Goal: Task Accomplishment & Management: Manage account settings

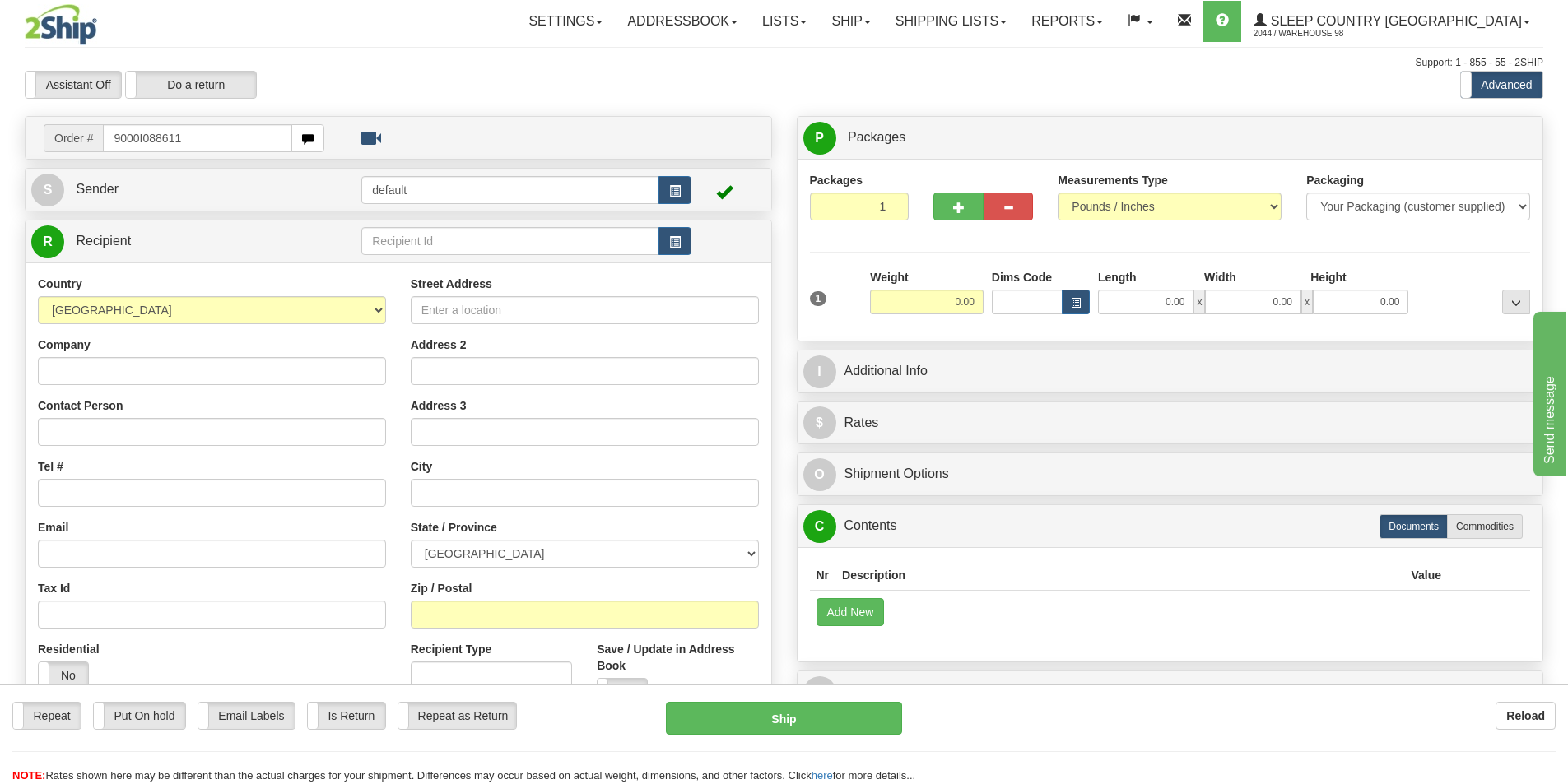
type input "9000I088611"
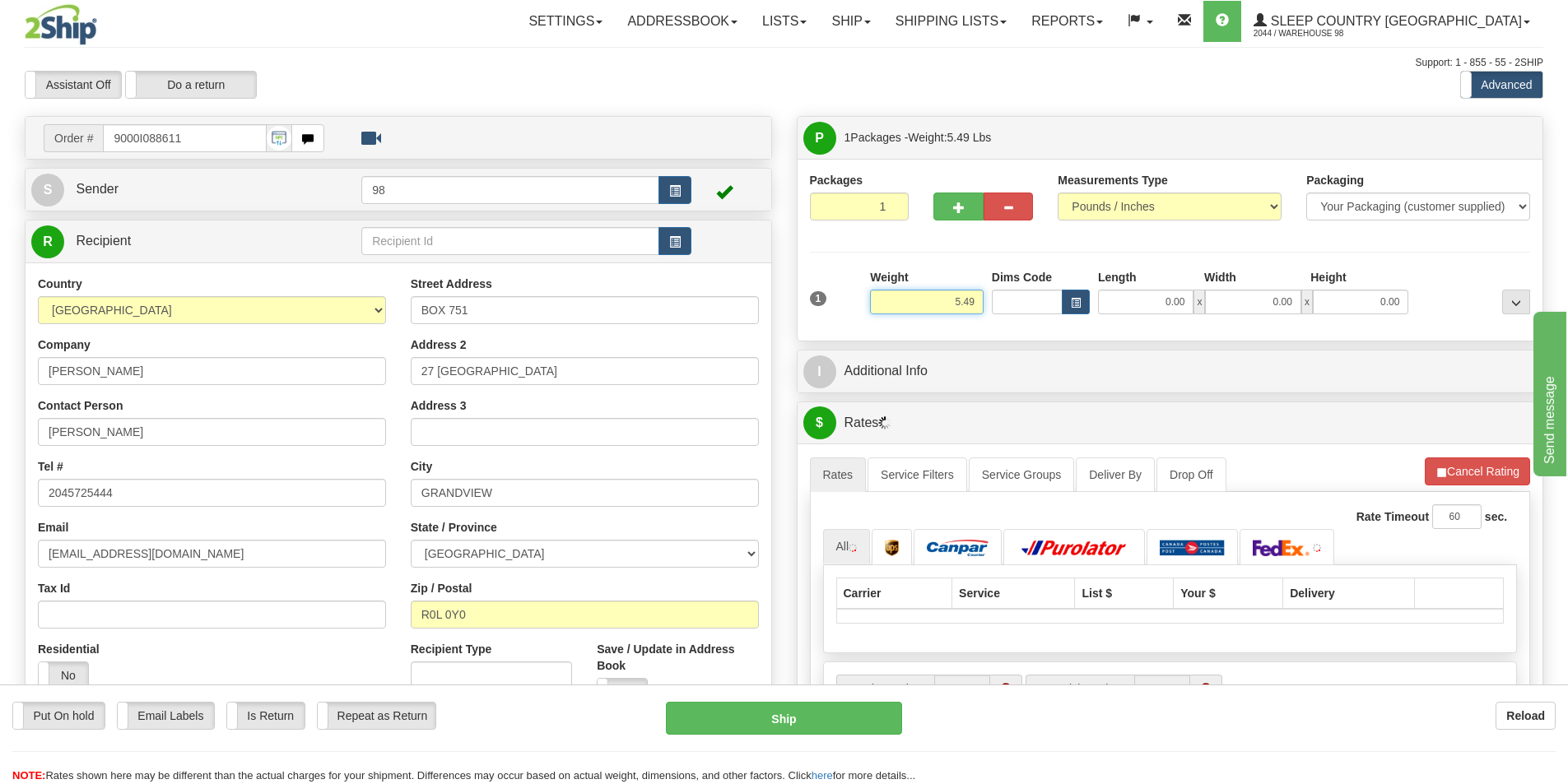
drag, startPoint x: 947, startPoint y: 297, endPoint x: 1012, endPoint y: 310, distance: 66.3
click at [1012, 310] on div "1 Weight 5.49 Dims Code 0.00" at bounding box center [1171, 298] width 729 height 59
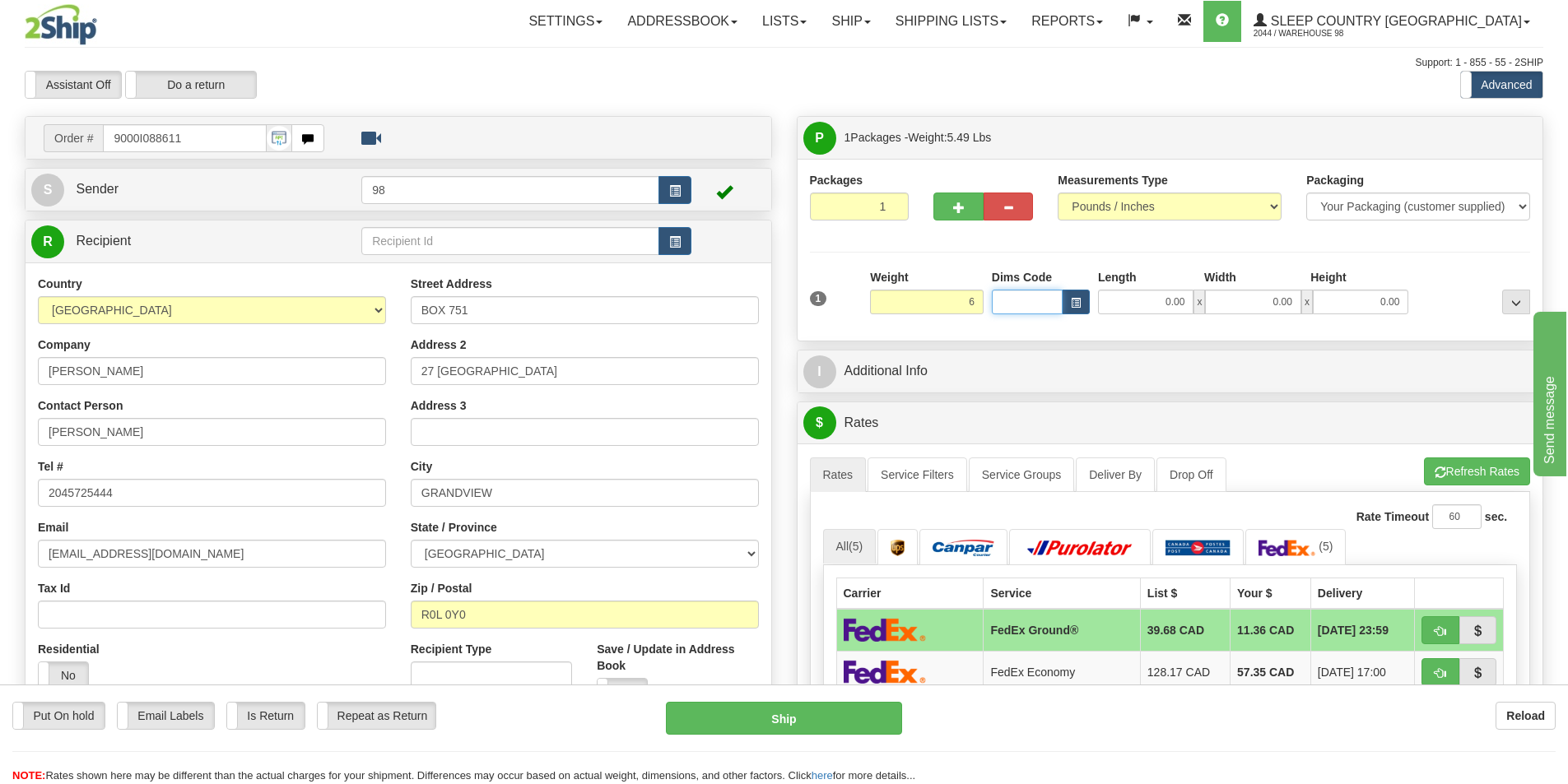
type input "6.00"
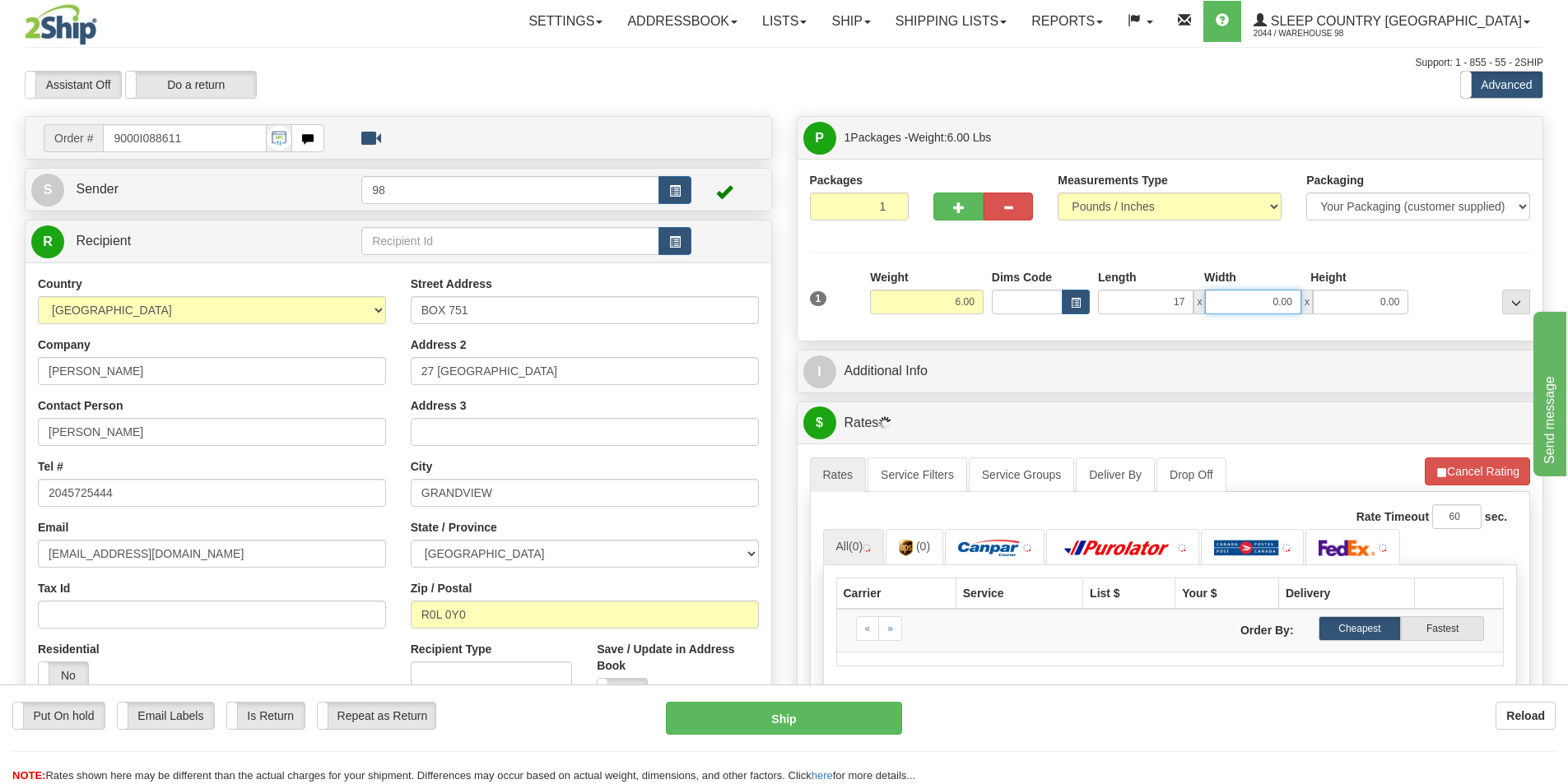
type input "17.00"
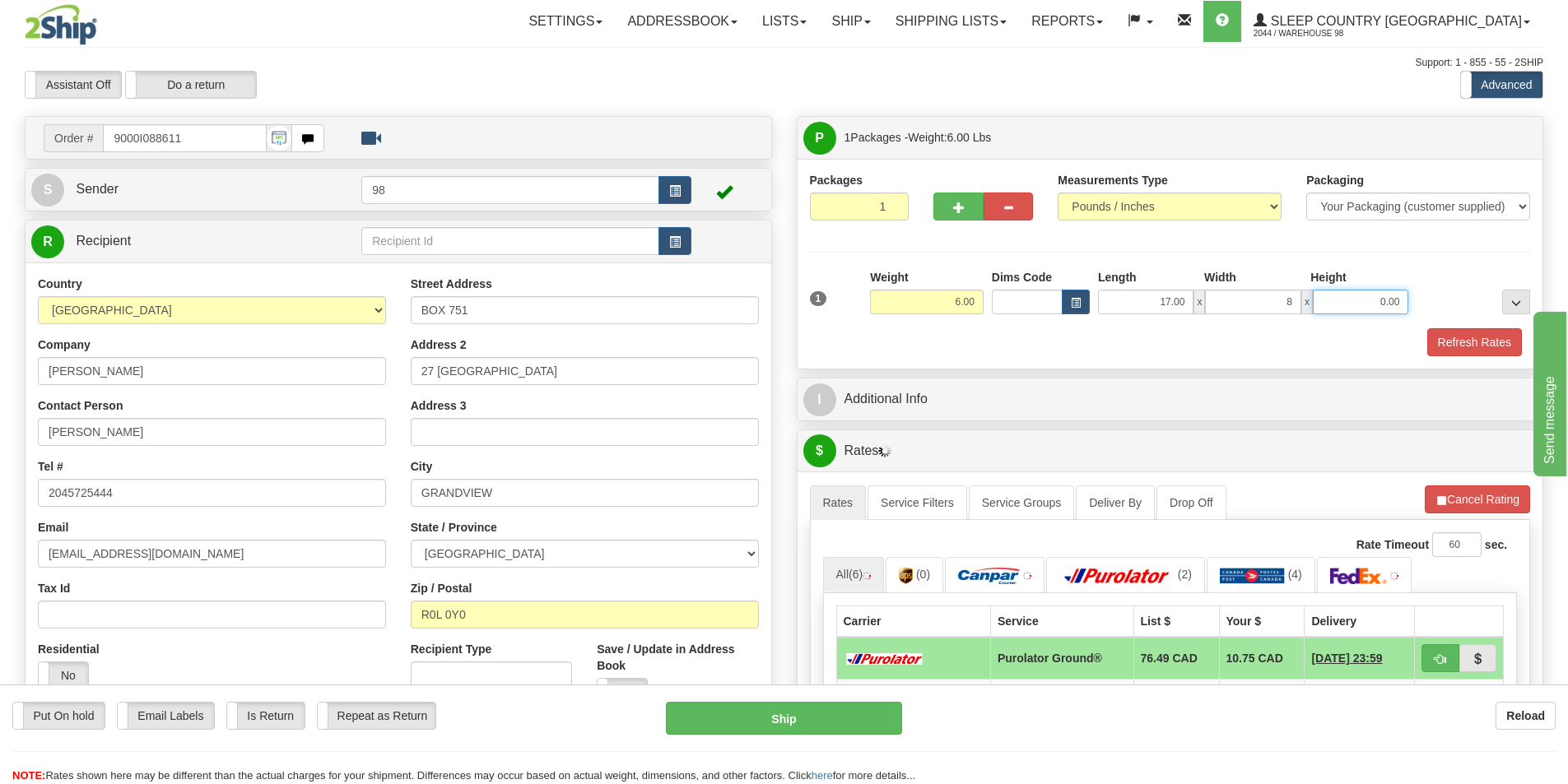
type input "8.00"
type input "10.00"
click at [1463, 330] on button "Refresh Rates" at bounding box center [1475, 342] width 95 height 28
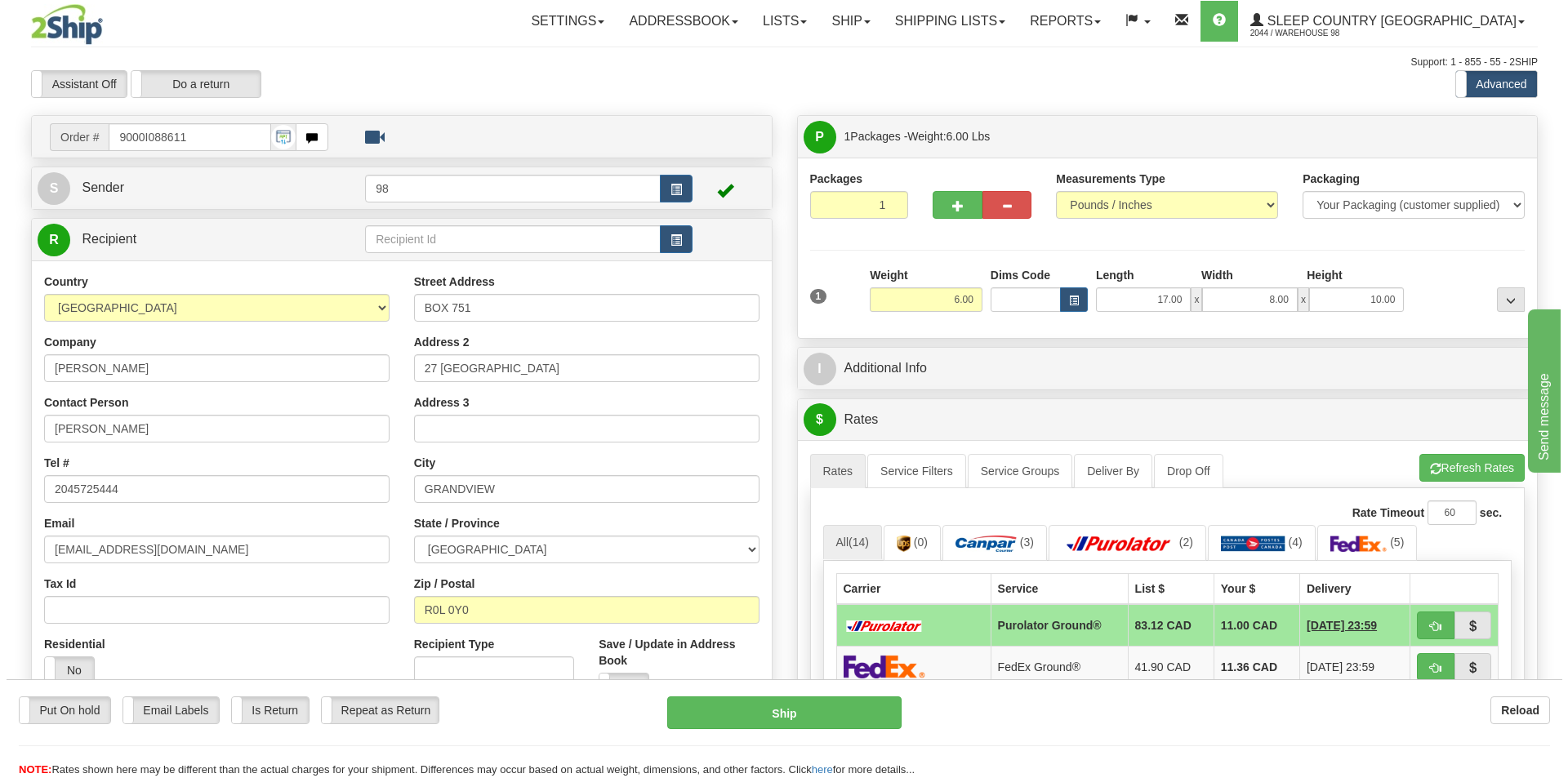
scroll to position [82, 0]
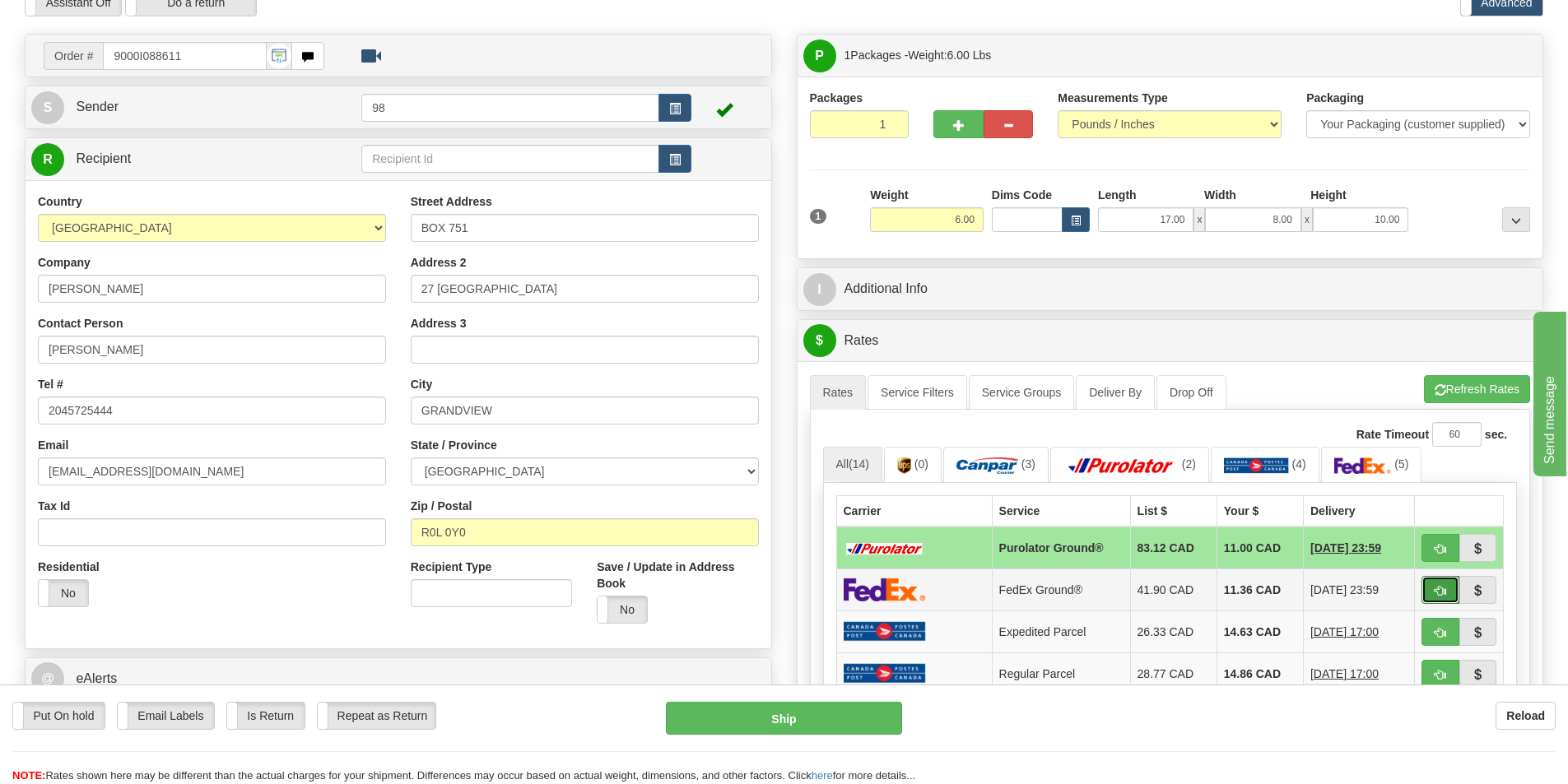
click at [1438, 588] on span "button" at bounding box center [1440, 591] width 12 height 11
type input "92"
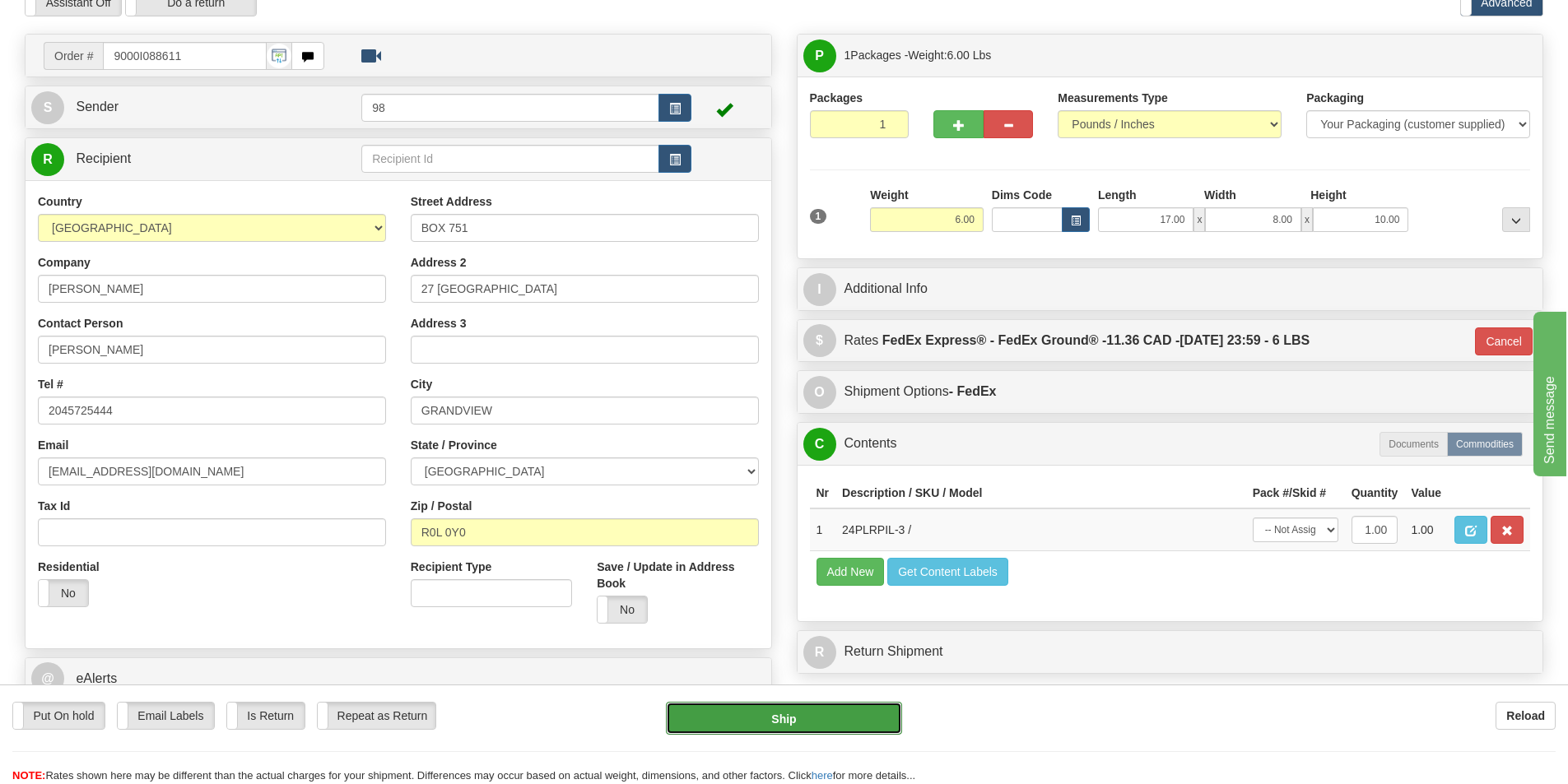
click at [818, 715] on button "Ship" at bounding box center [784, 718] width 236 height 33
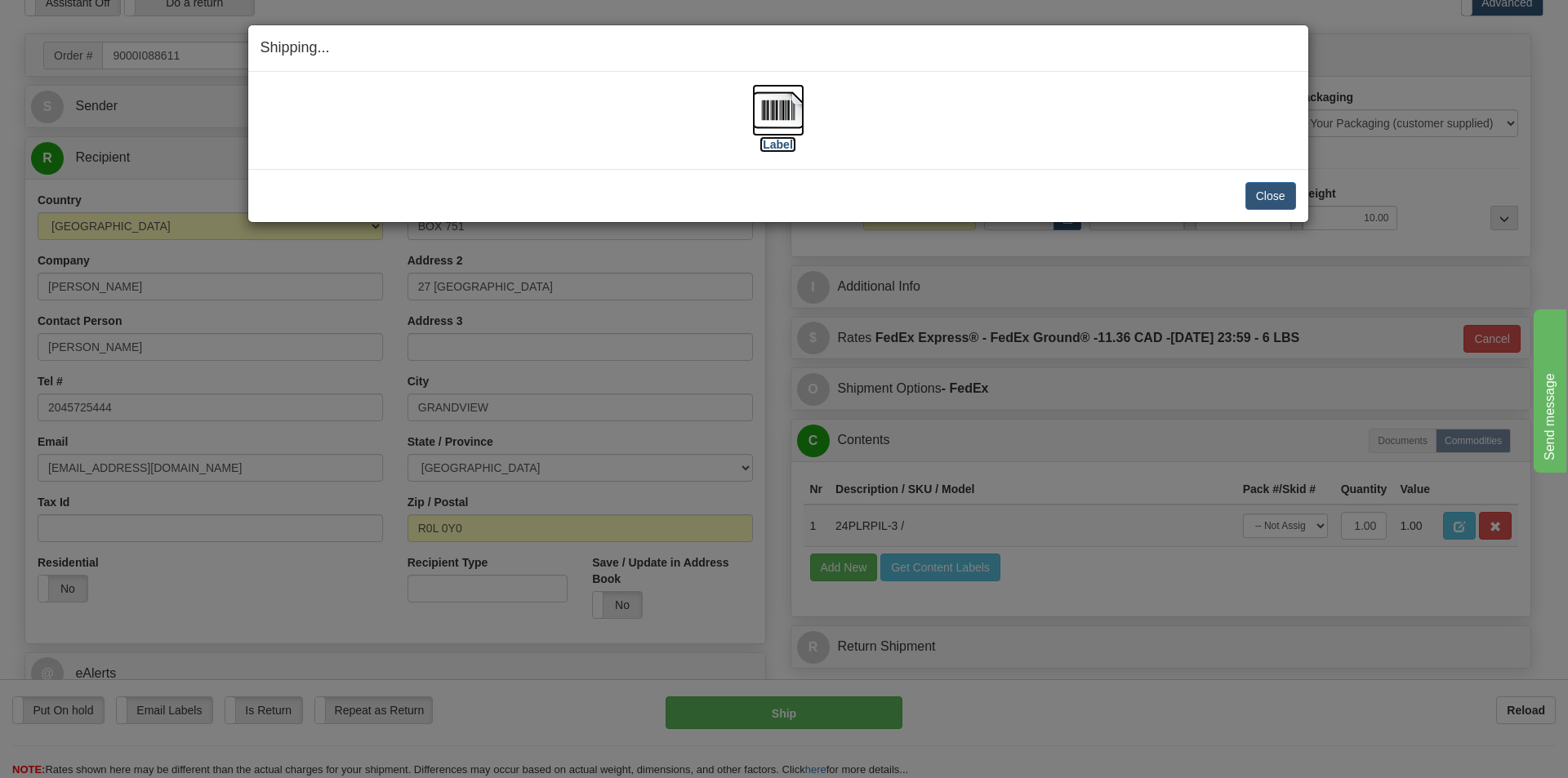
click at [782, 148] on label "[Label]" at bounding box center [778, 144] width 38 height 16
click at [1254, 189] on button "Close" at bounding box center [1270, 196] width 50 height 28
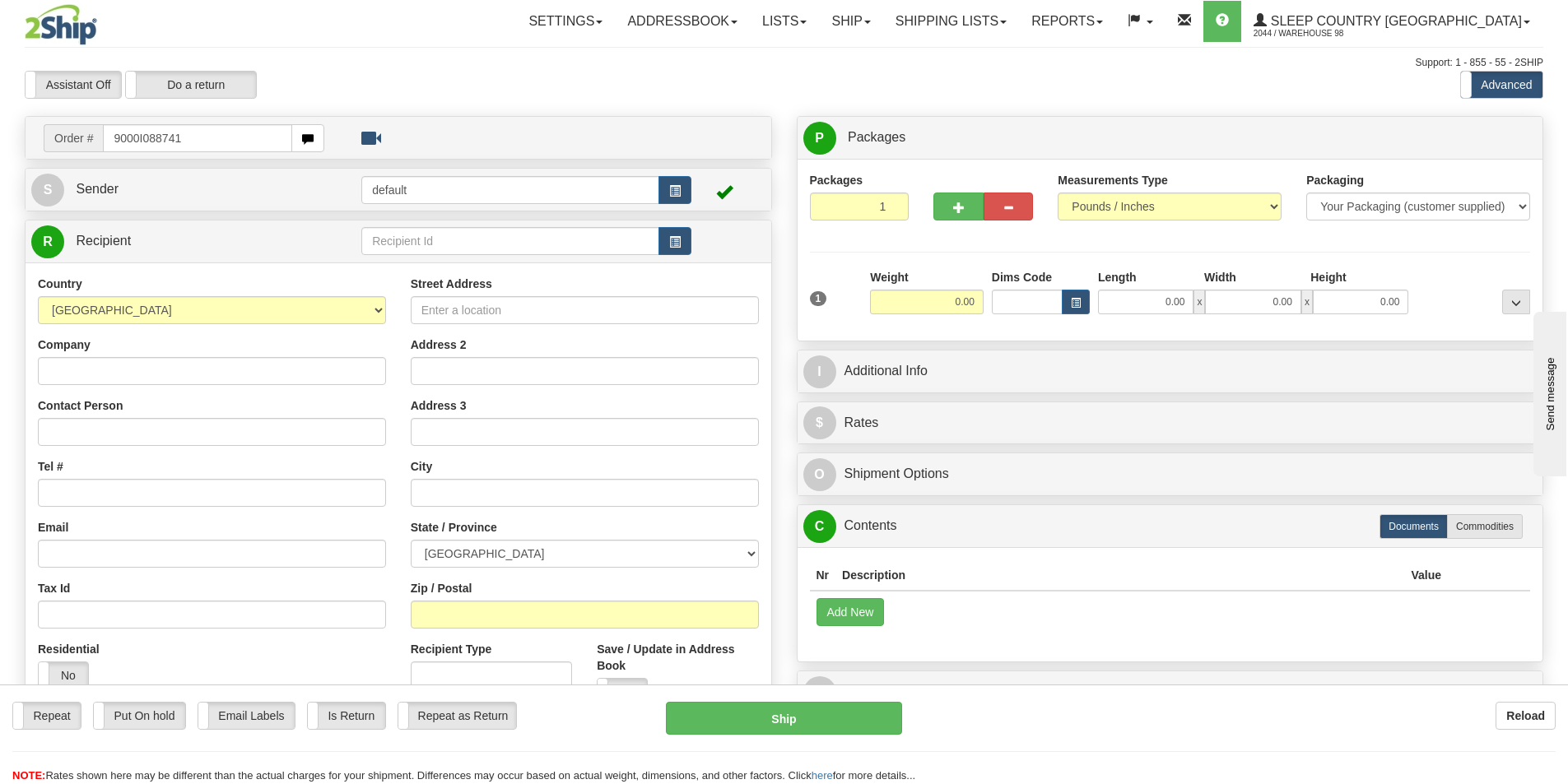
type input "9000I088741"
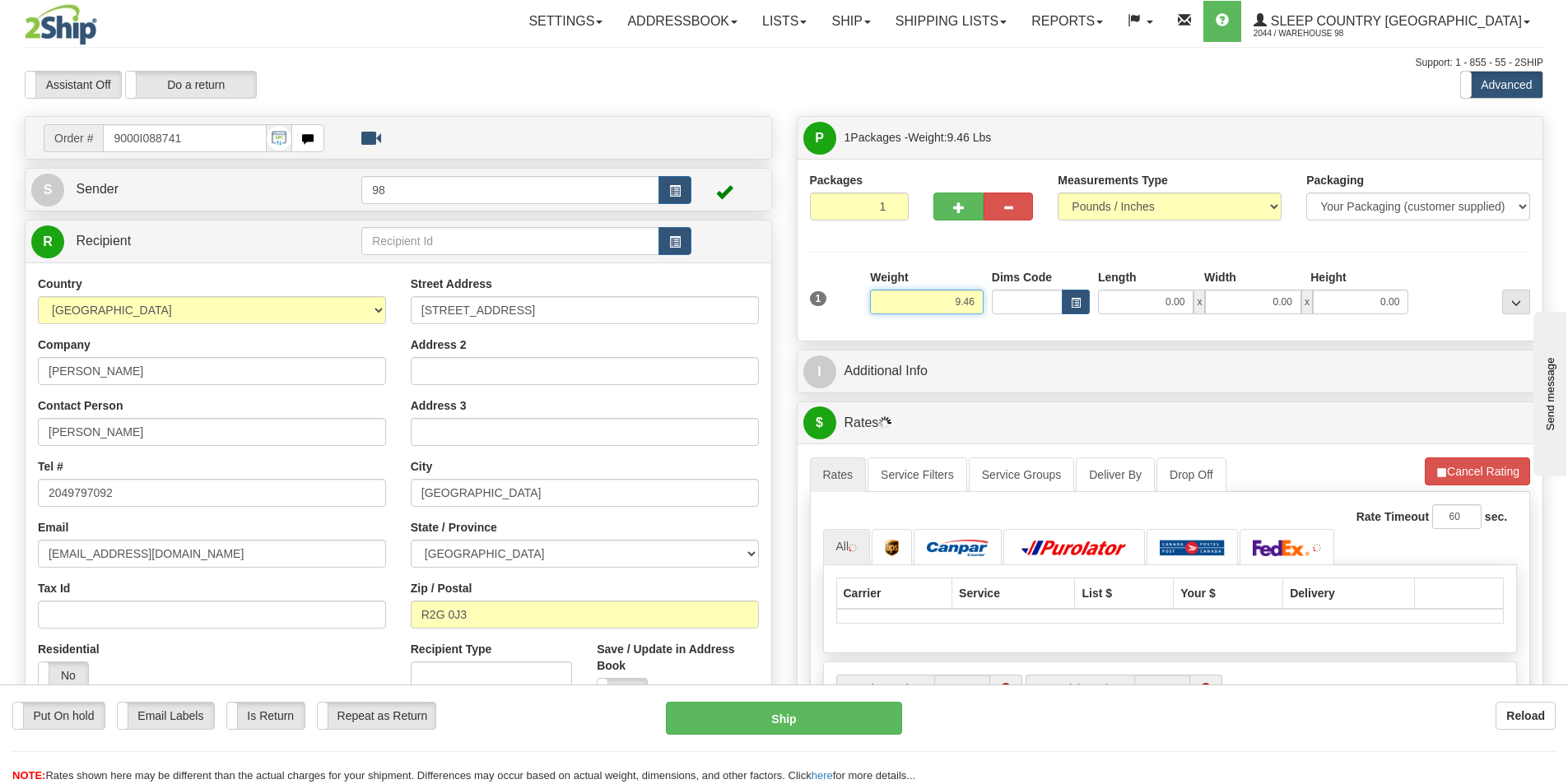
drag, startPoint x: 944, startPoint y: 298, endPoint x: 1012, endPoint y: 311, distance: 69.2
click at [1012, 311] on div "1 Weight 9.46 Dims Code 0.00" at bounding box center [1171, 298] width 729 height 59
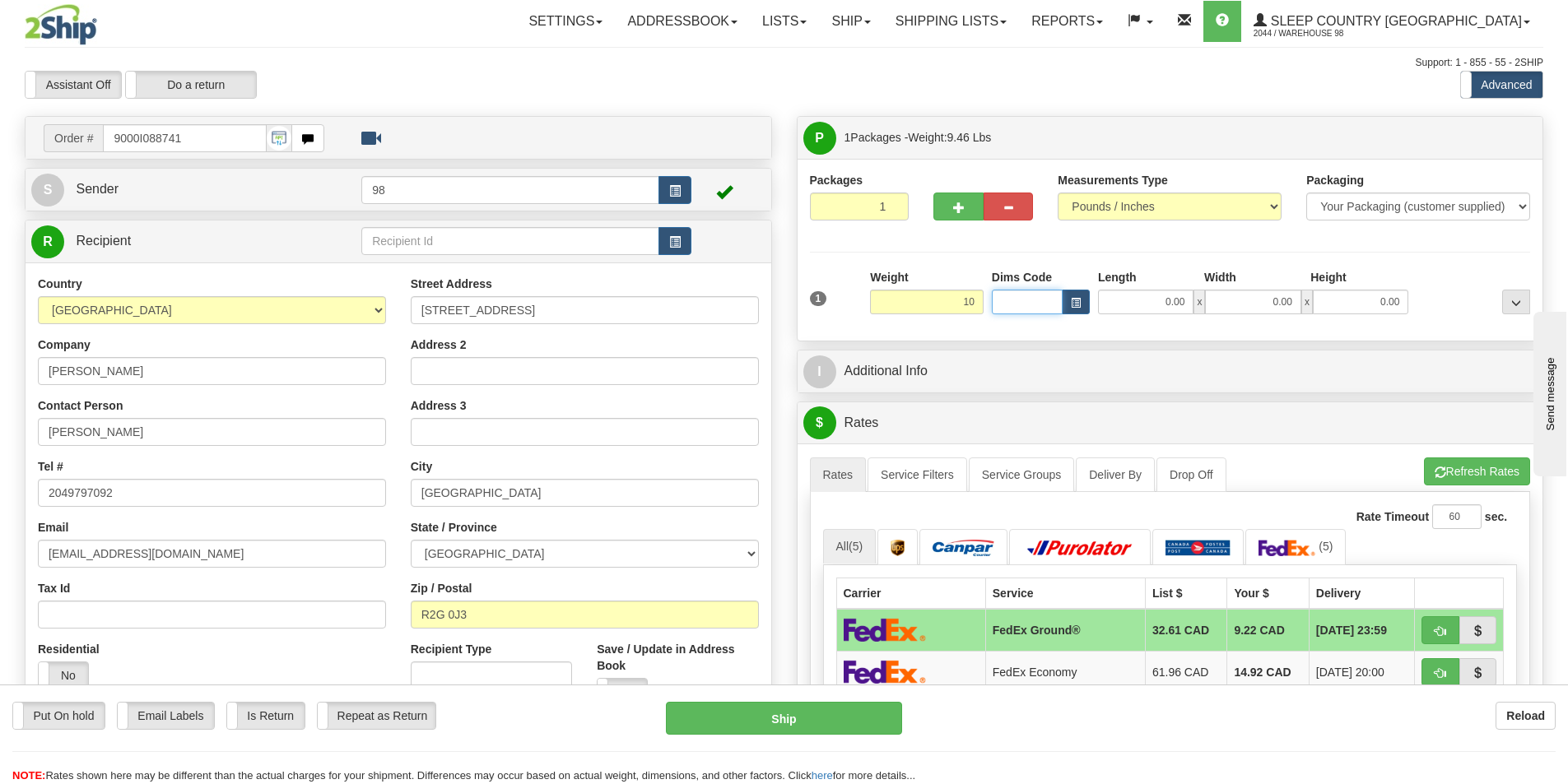
type input "10.00"
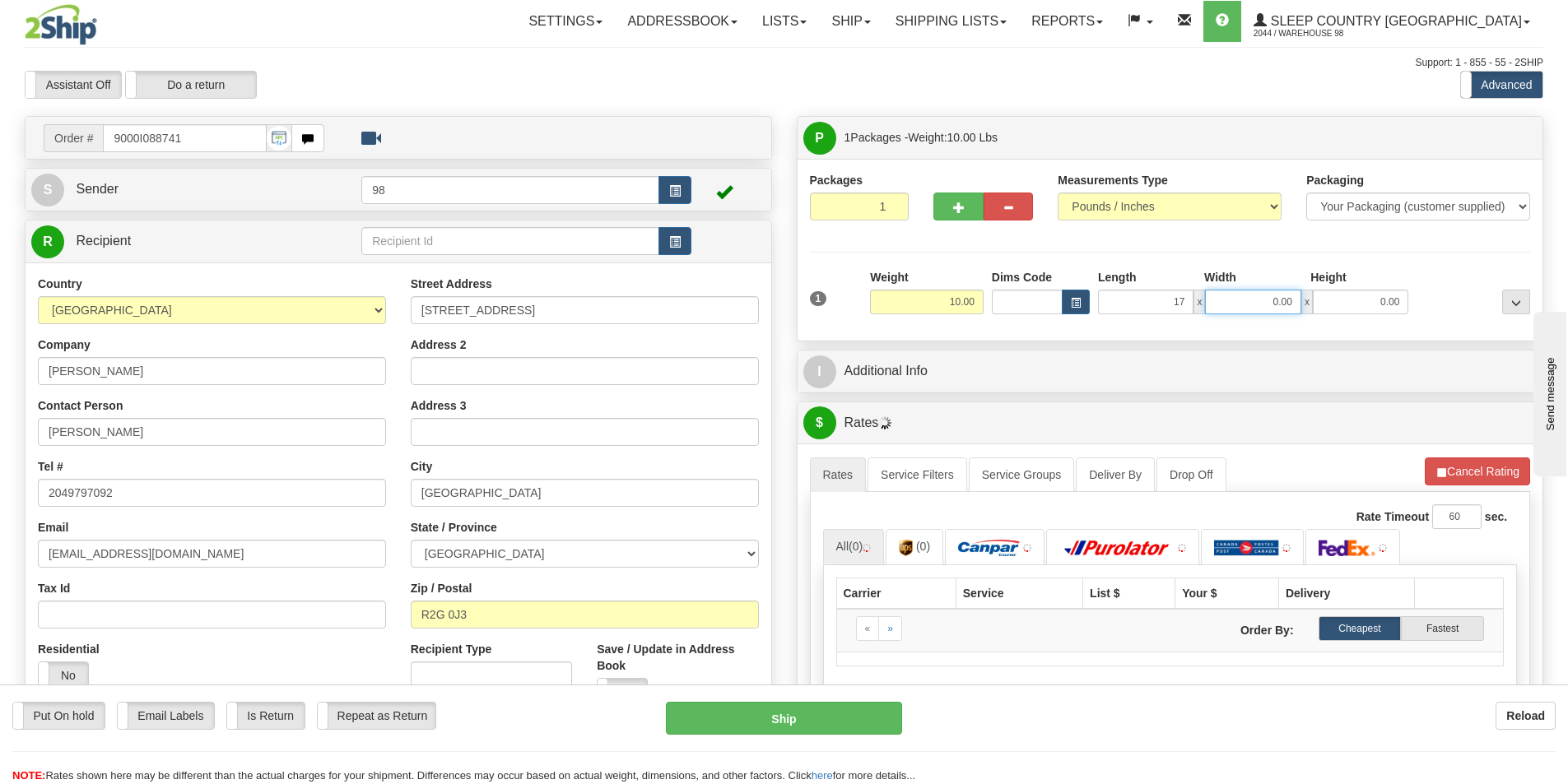
type input "17.00"
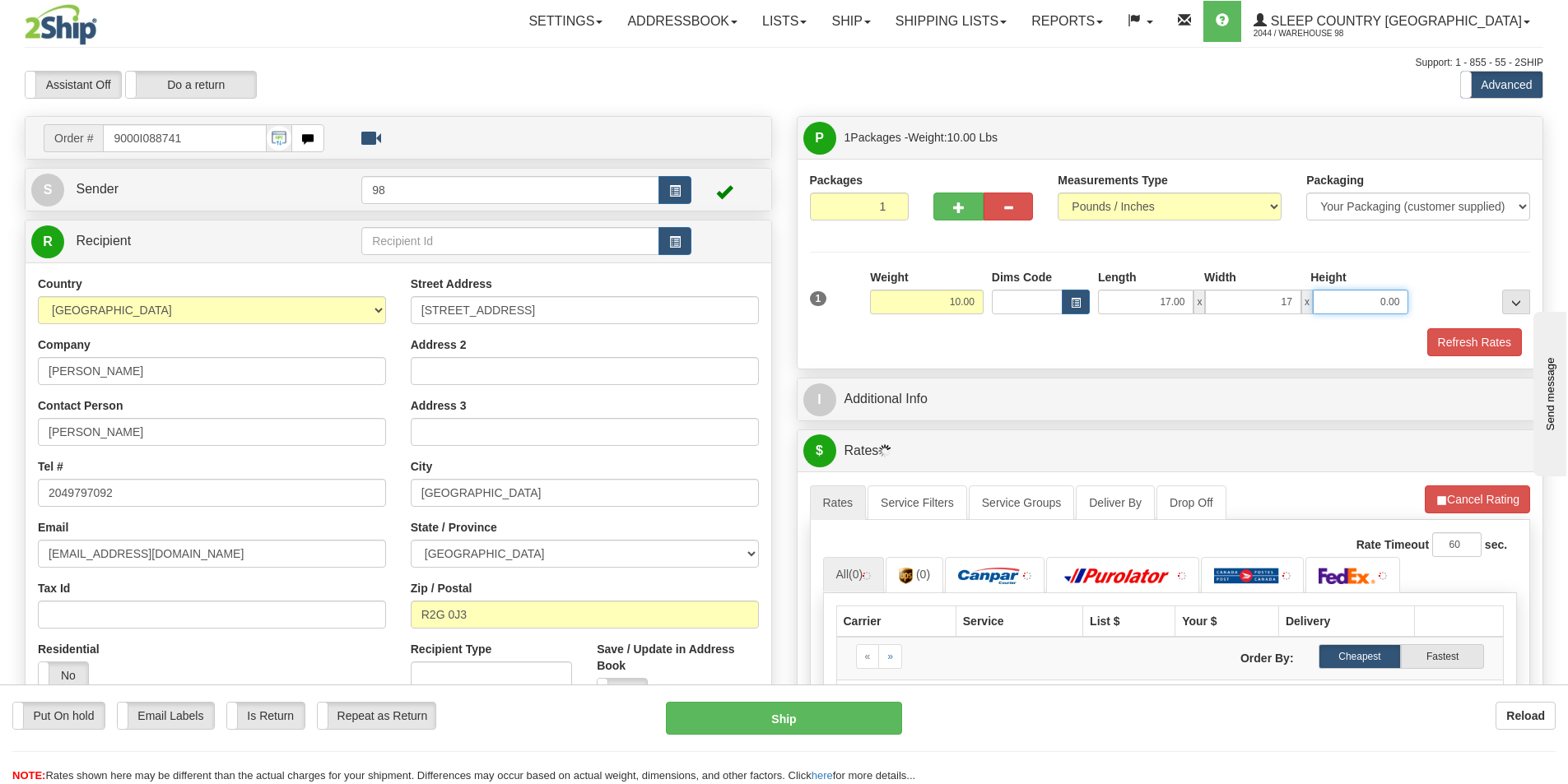
type input "17.00"
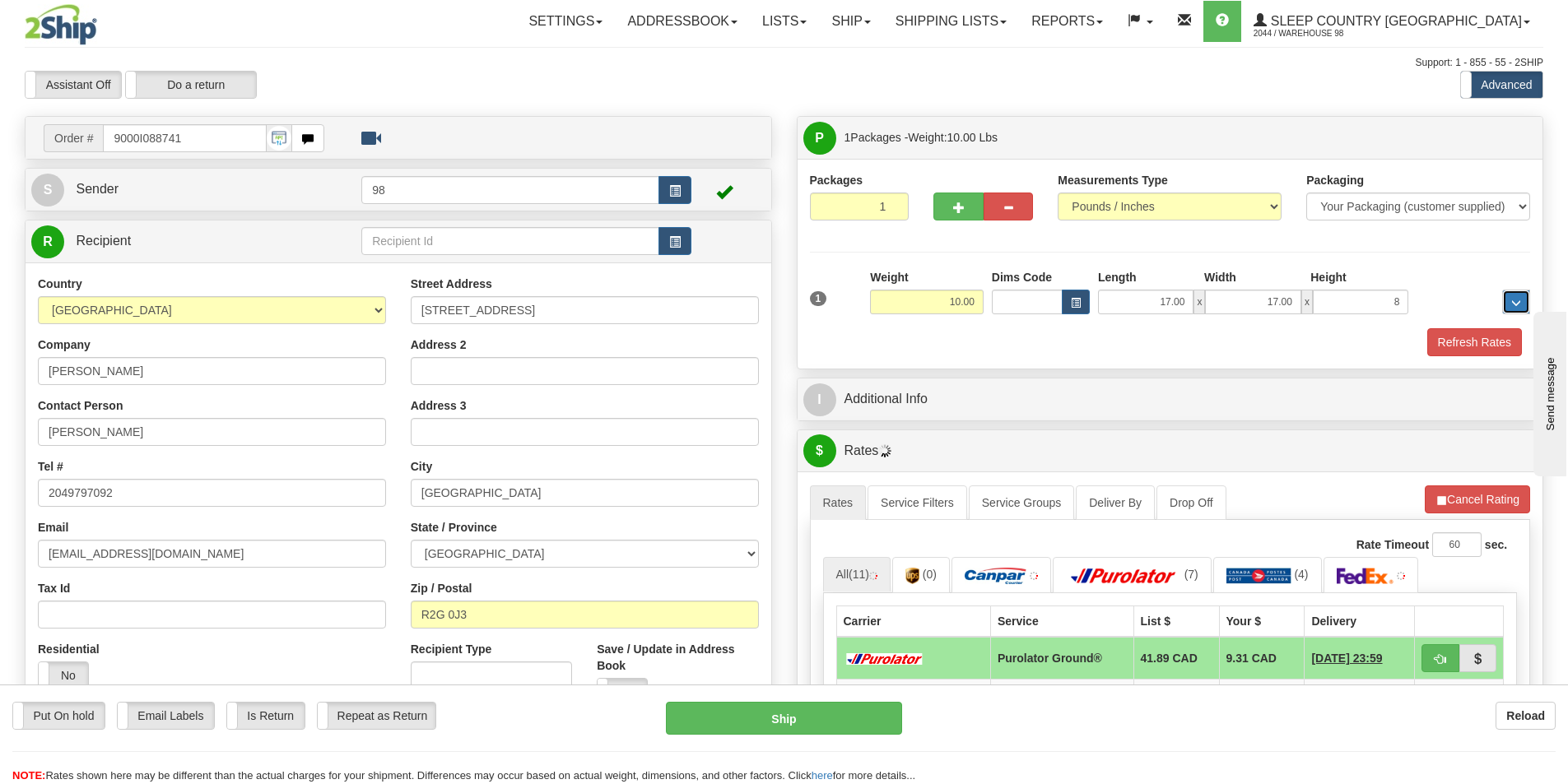
type input "8.00"
click at [1513, 342] on button "Refresh Rates" at bounding box center [1475, 342] width 95 height 28
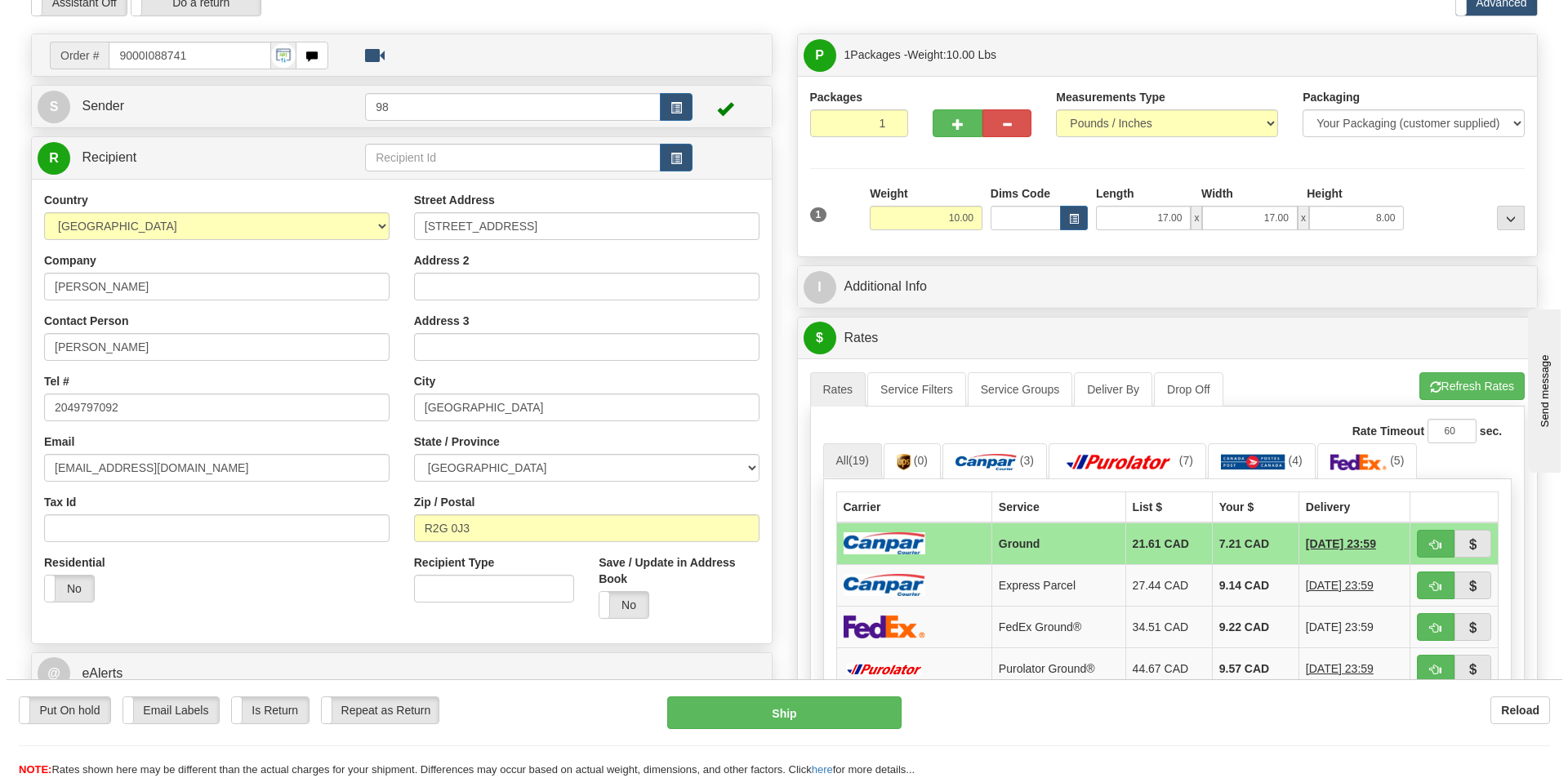
scroll to position [163, 0]
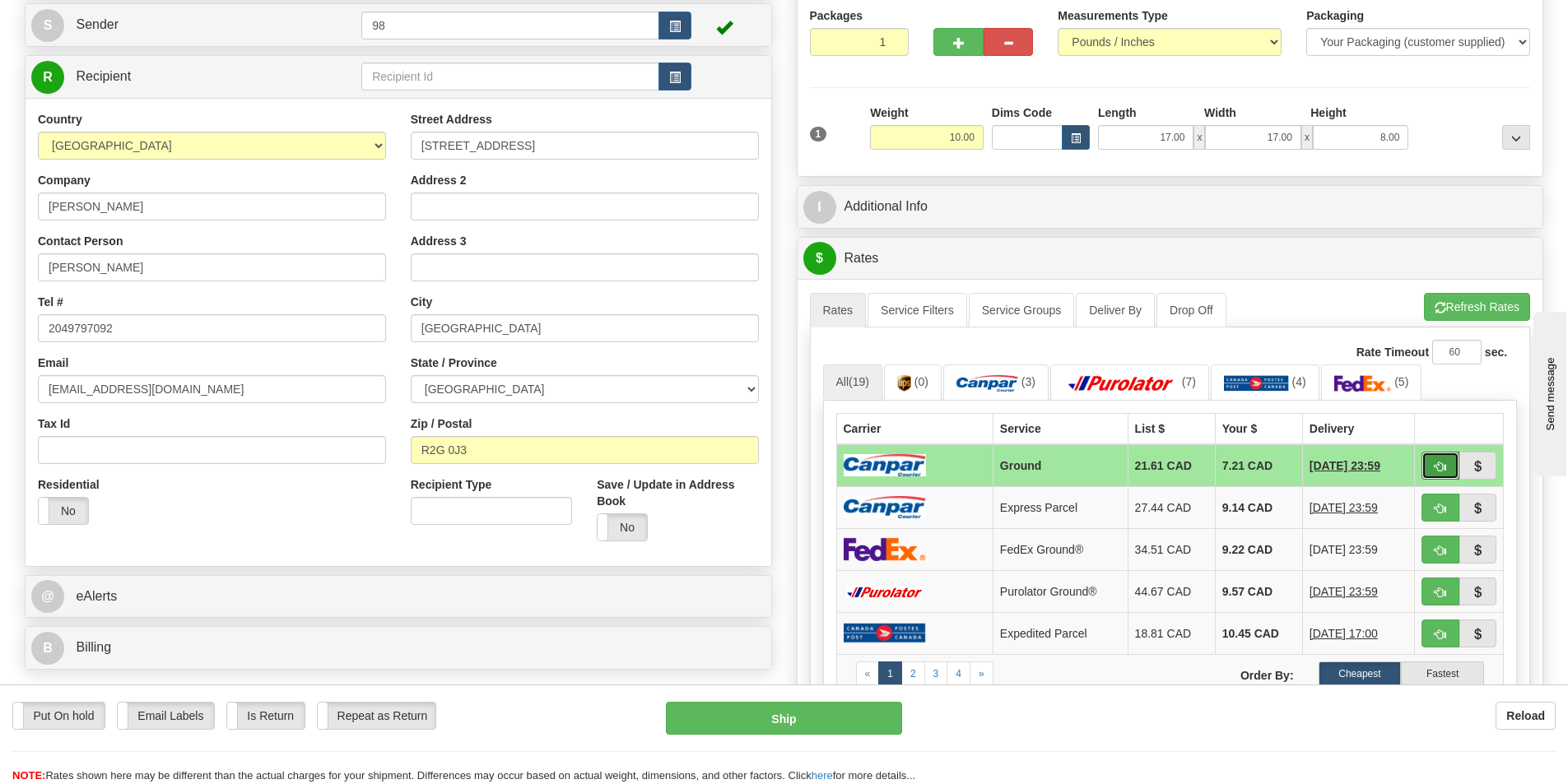
click at [1435, 475] on button "button" at bounding box center [1440, 465] width 38 height 28
type input "1"
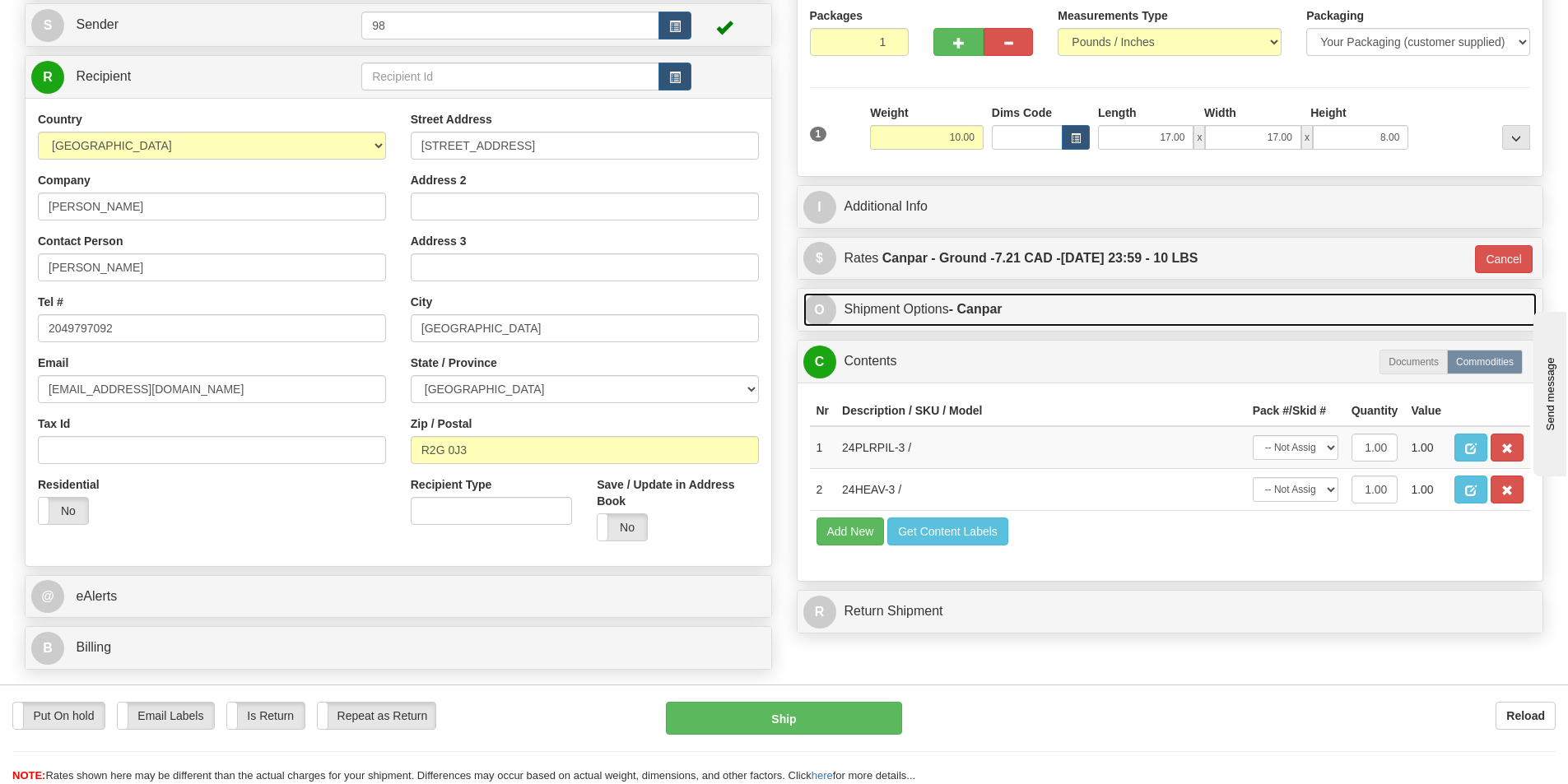
click at [953, 302] on link "O Shipment Options - Canpar" at bounding box center [1171, 309] width 735 height 33
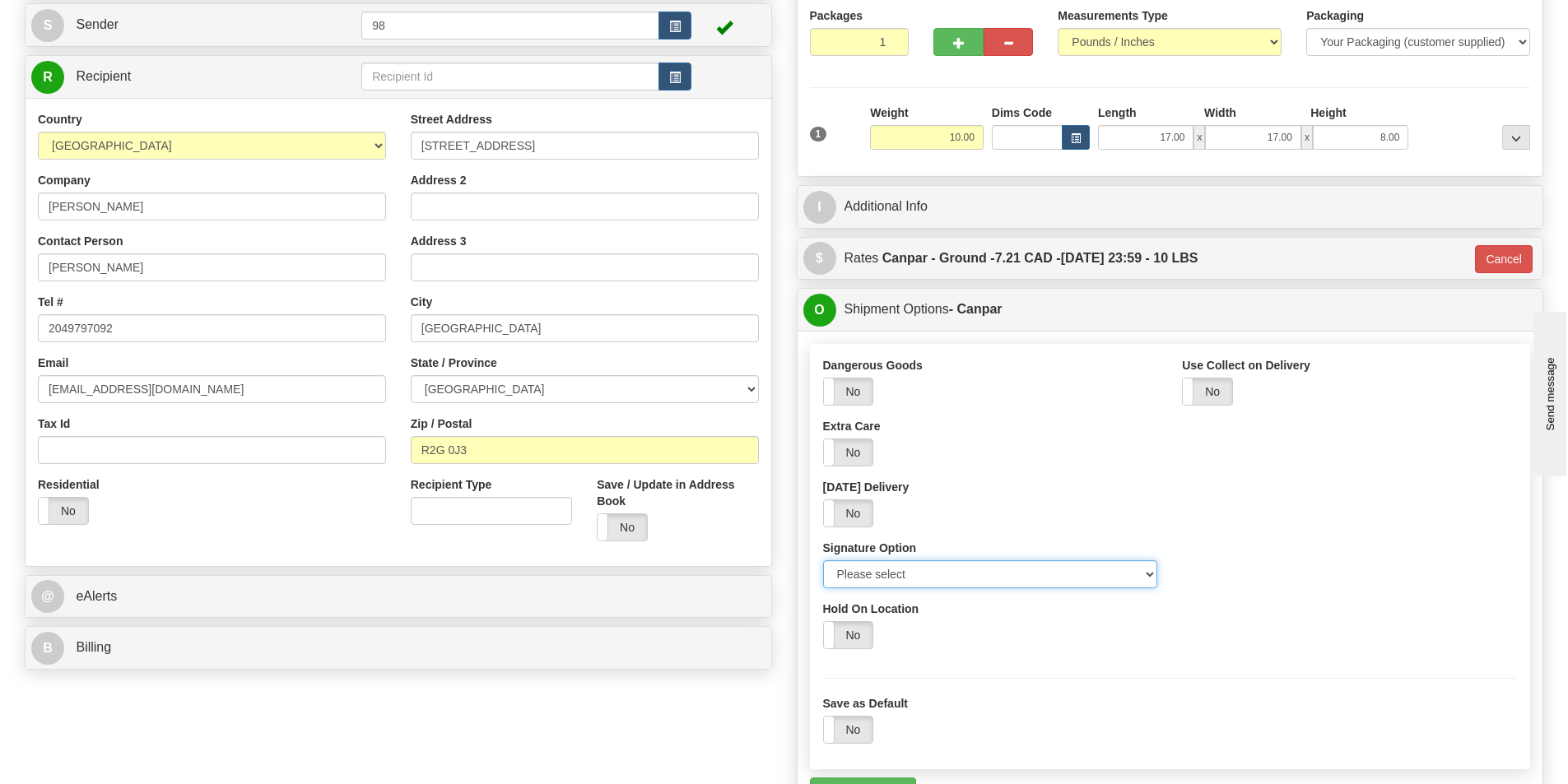
click at [914, 568] on select "Please select No Signature Required Signature Required Adult Signature" at bounding box center [991, 574] width 335 height 28
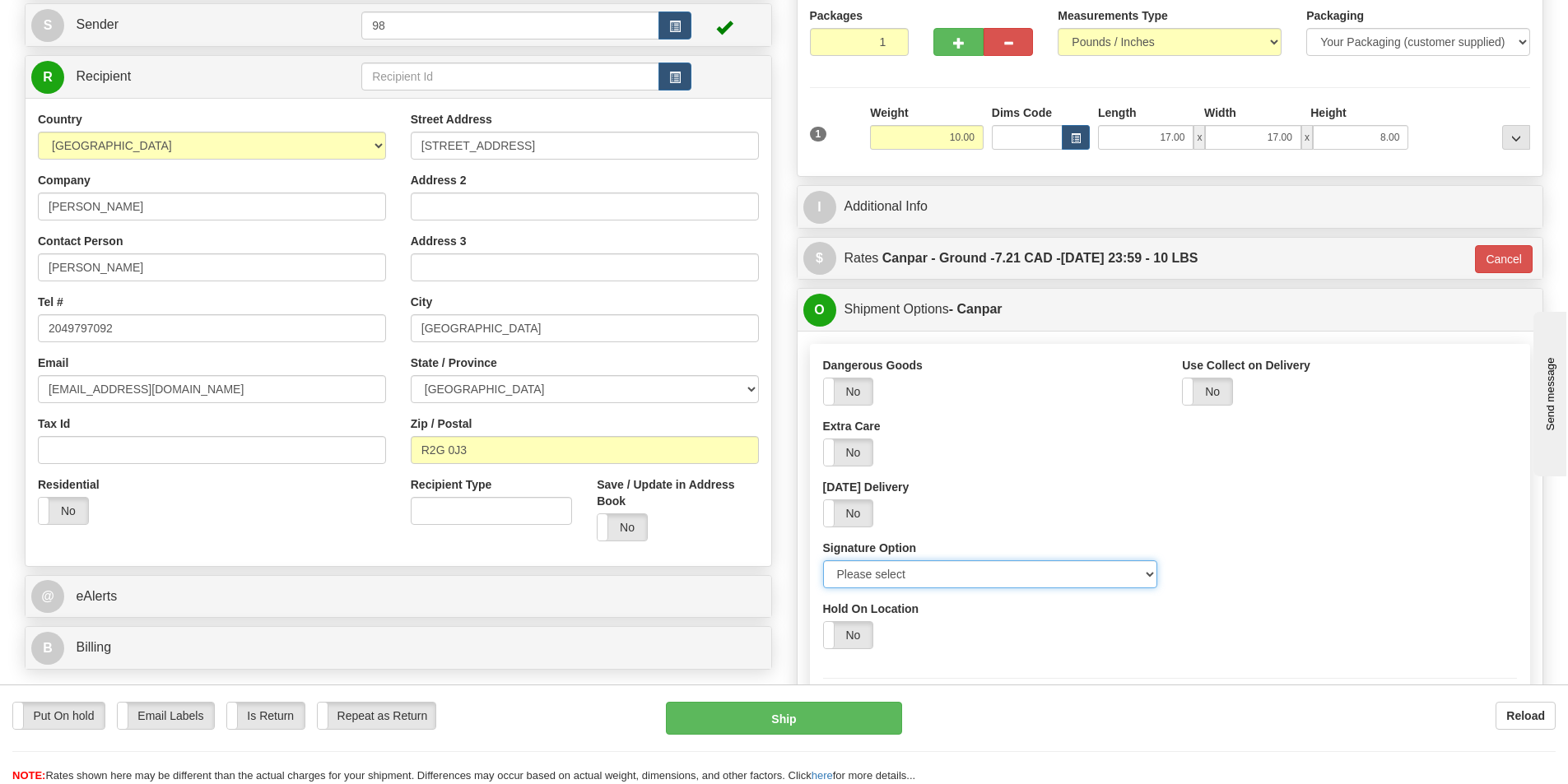
select select "2"
click at [823, 561] on select "Please select No Signature Required Signature Required Adult Signature" at bounding box center [991, 574] width 335 height 28
click at [854, 714] on button "Ship" at bounding box center [784, 718] width 236 height 33
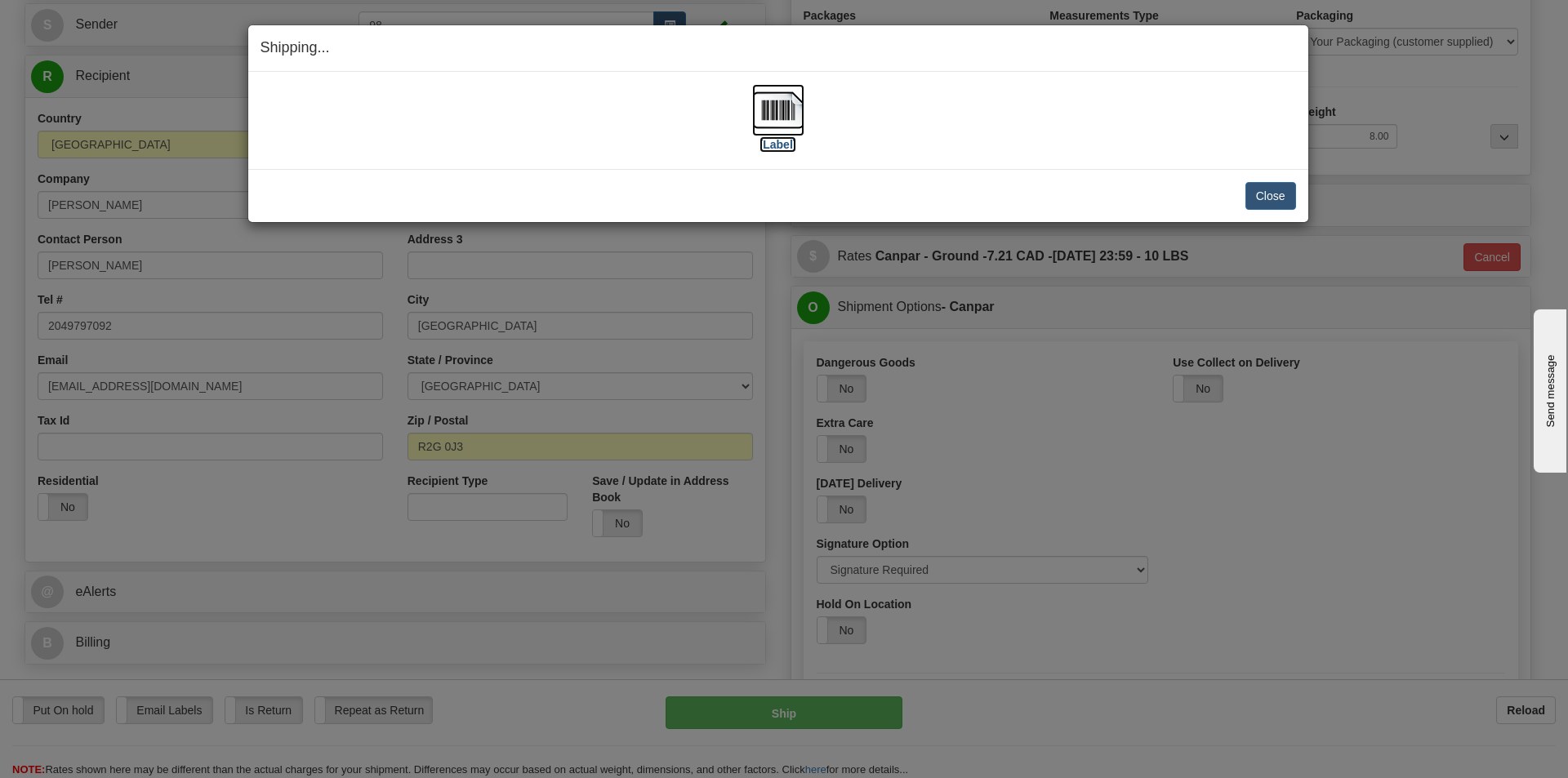
click at [762, 147] on label "[Label]" at bounding box center [778, 144] width 38 height 16
click at [1259, 192] on button "Close" at bounding box center [1270, 196] width 50 height 28
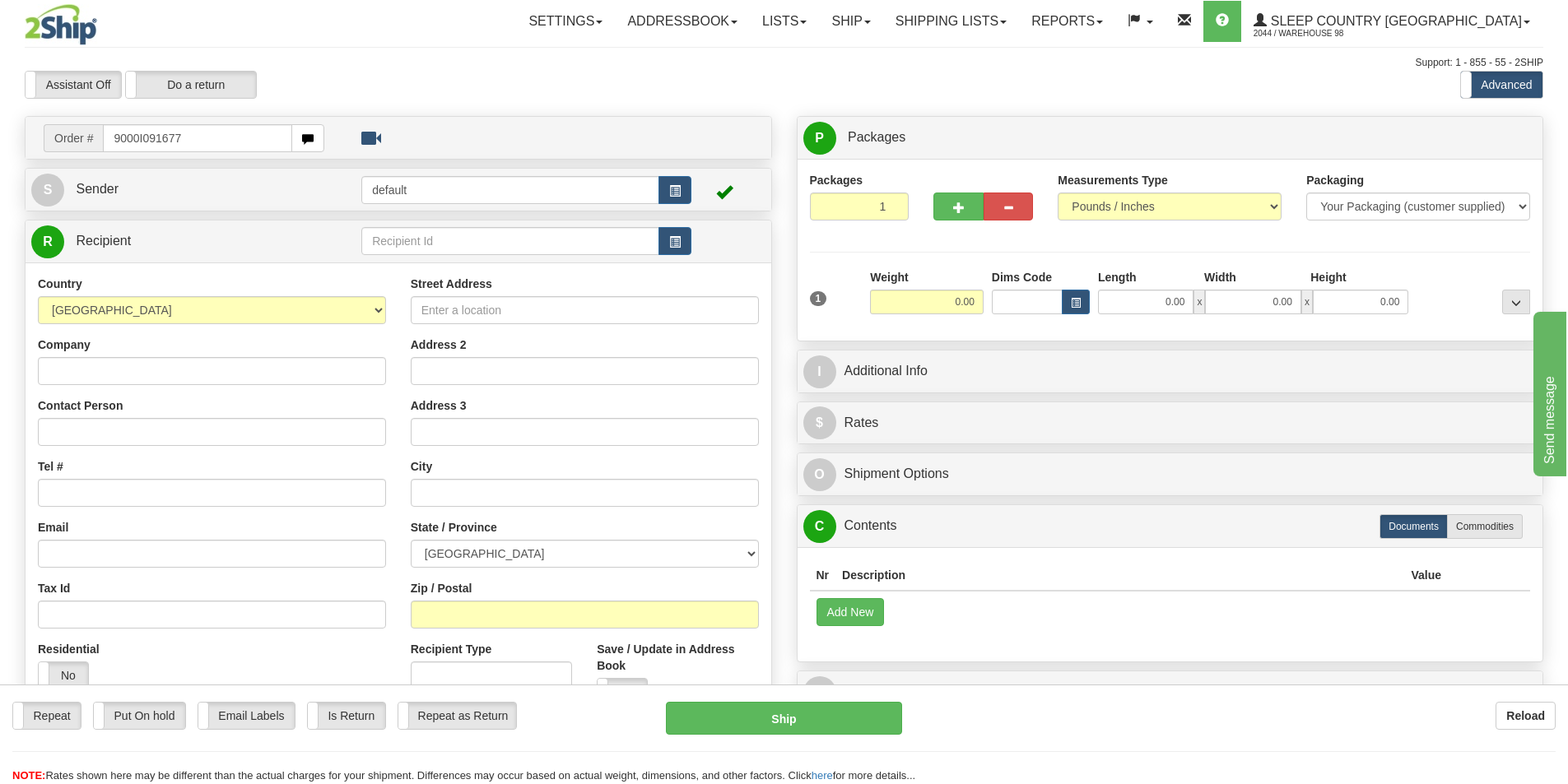
type input "9000I091677"
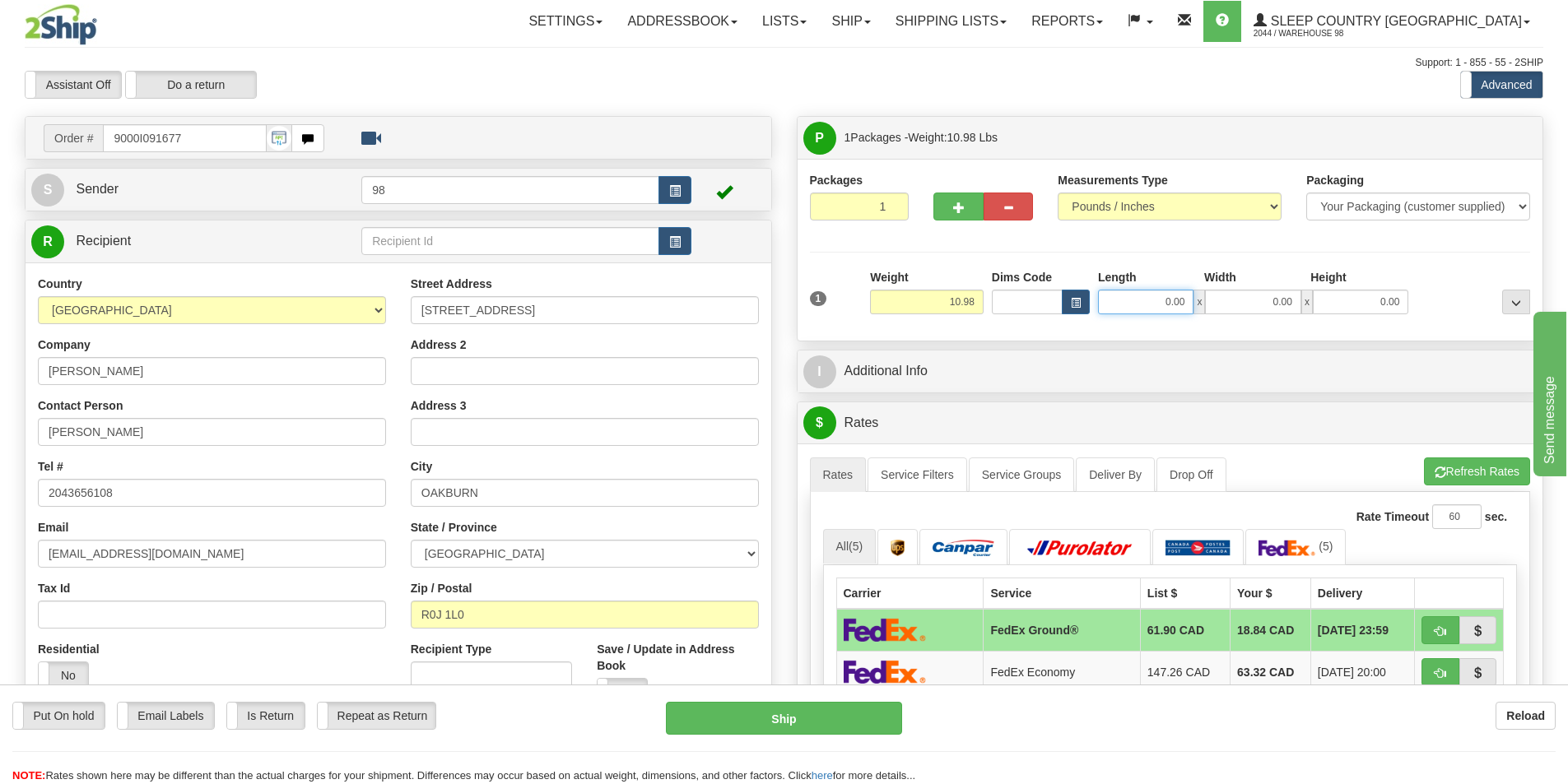
drag, startPoint x: 1154, startPoint y: 295, endPoint x: 1224, endPoint y: 312, distance: 72.0
click at [1224, 312] on div "0.00 x 0.00 x 0.00" at bounding box center [1253, 301] width 310 height 24
type input "16.00"
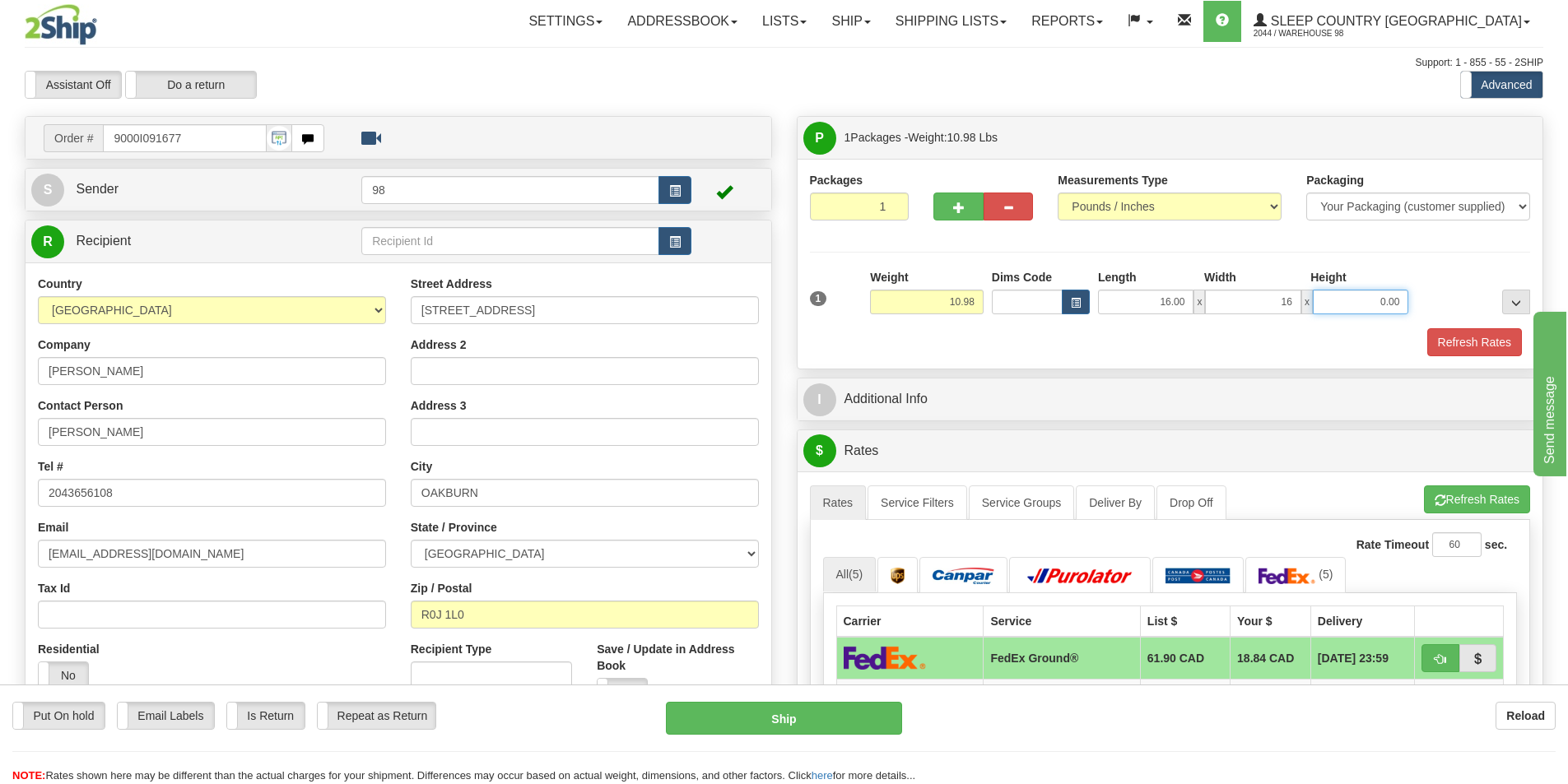
type input "16.00"
type input "9.00"
click at [1441, 350] on button "Refresh Rates" at bounding box center [1475, 342] width 95 height 28
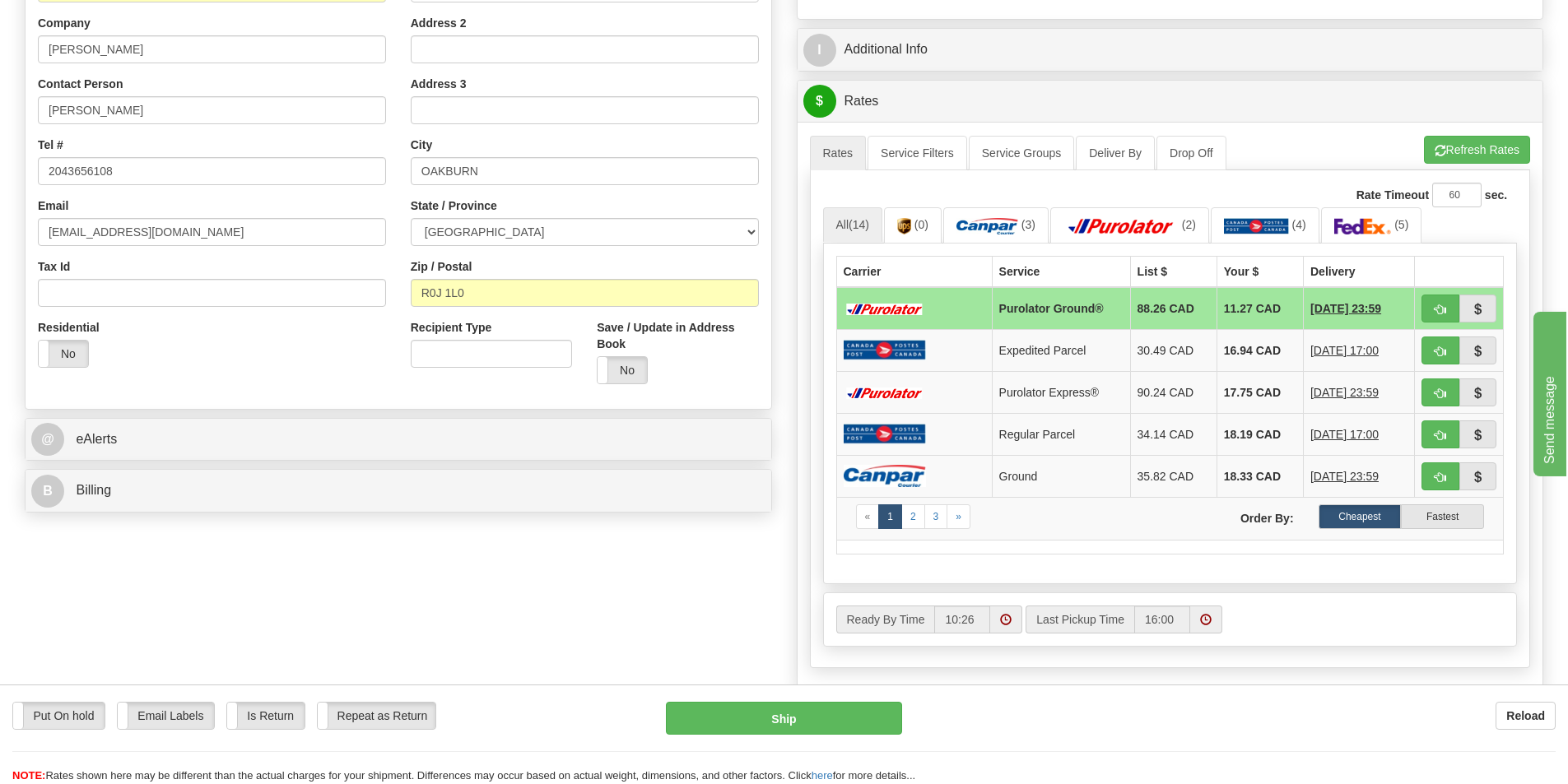
scroll to position [329, 0]
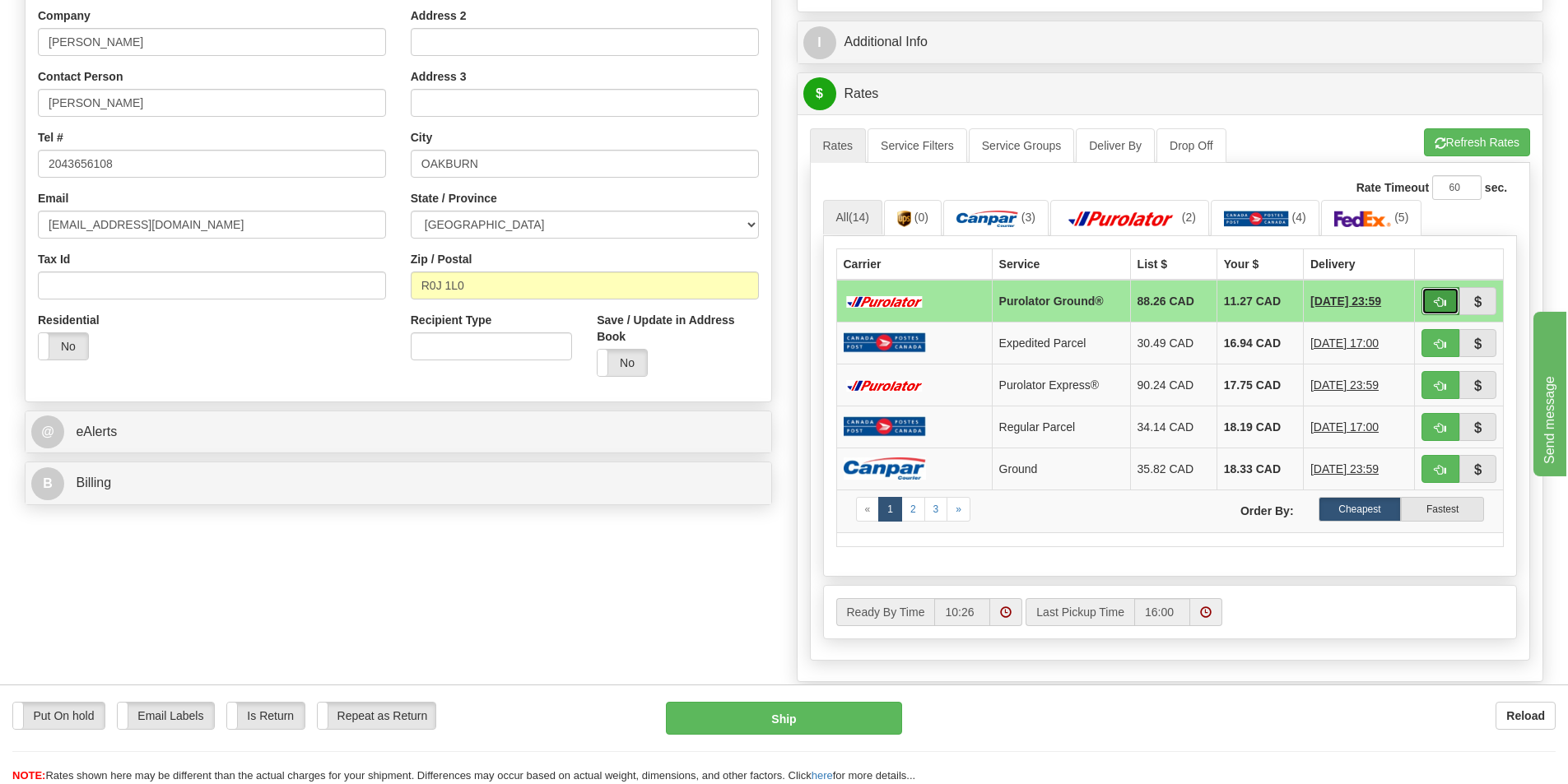
click at [1431, 306] on button "button" at bounding box center [1440, 301] width 38 height 28
type input "260"
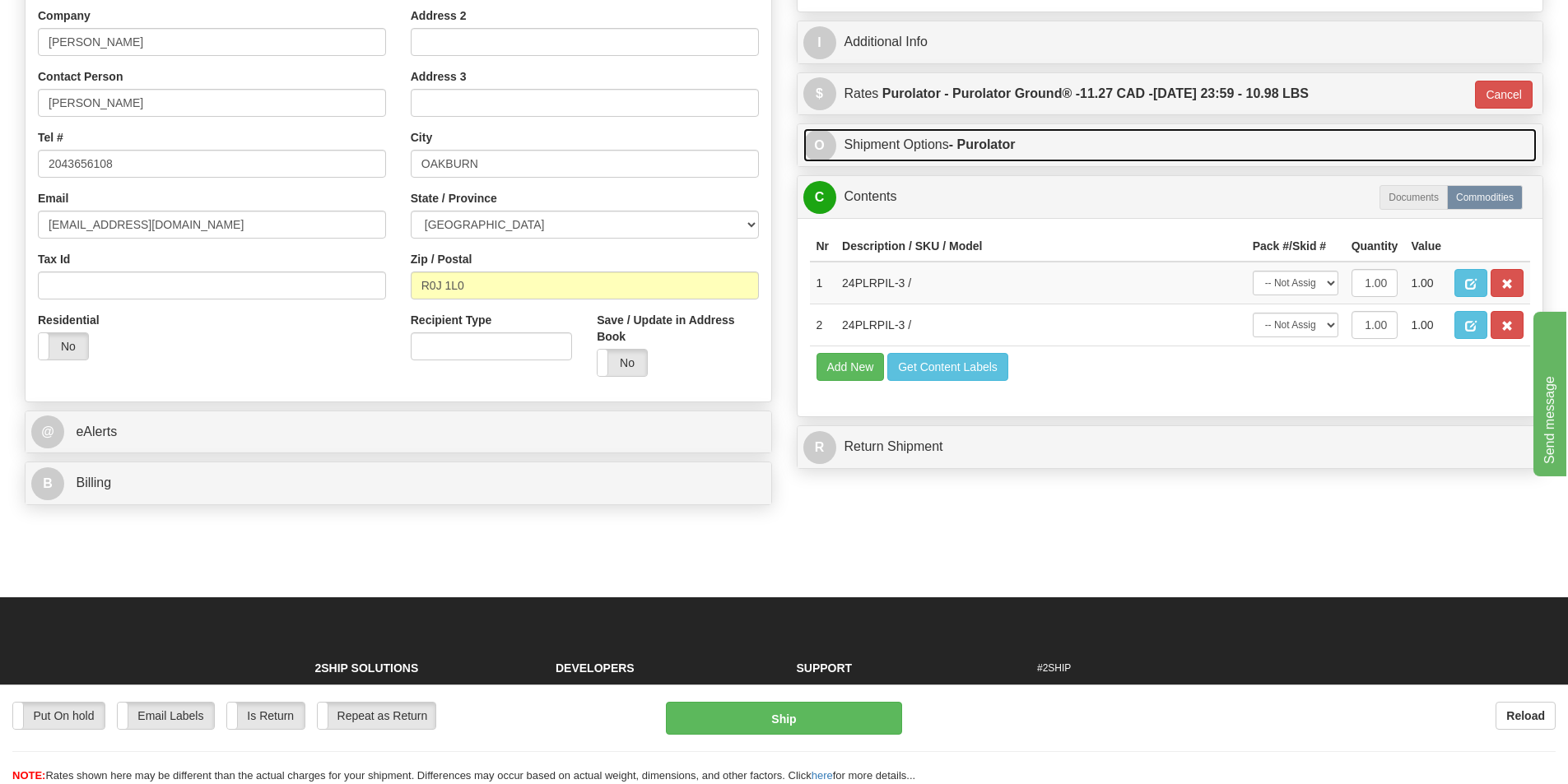
click at [1050, 150] on link "O Shipment Options - Purolator" at bounding box center [1171, 145] width 735 height 33
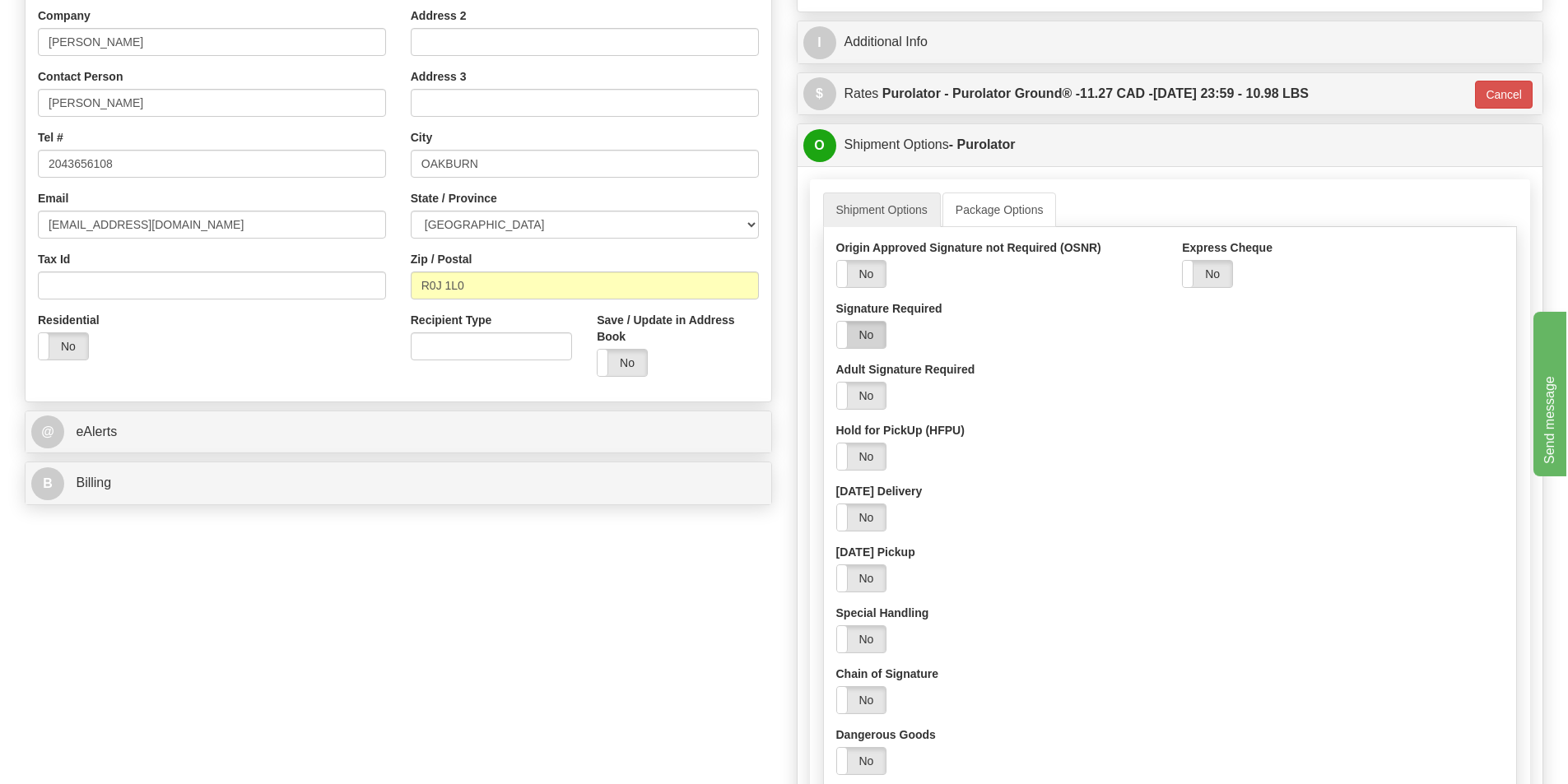
click at [870, 324] on label "No" at bounding box center [861, 335] width 50 height 26
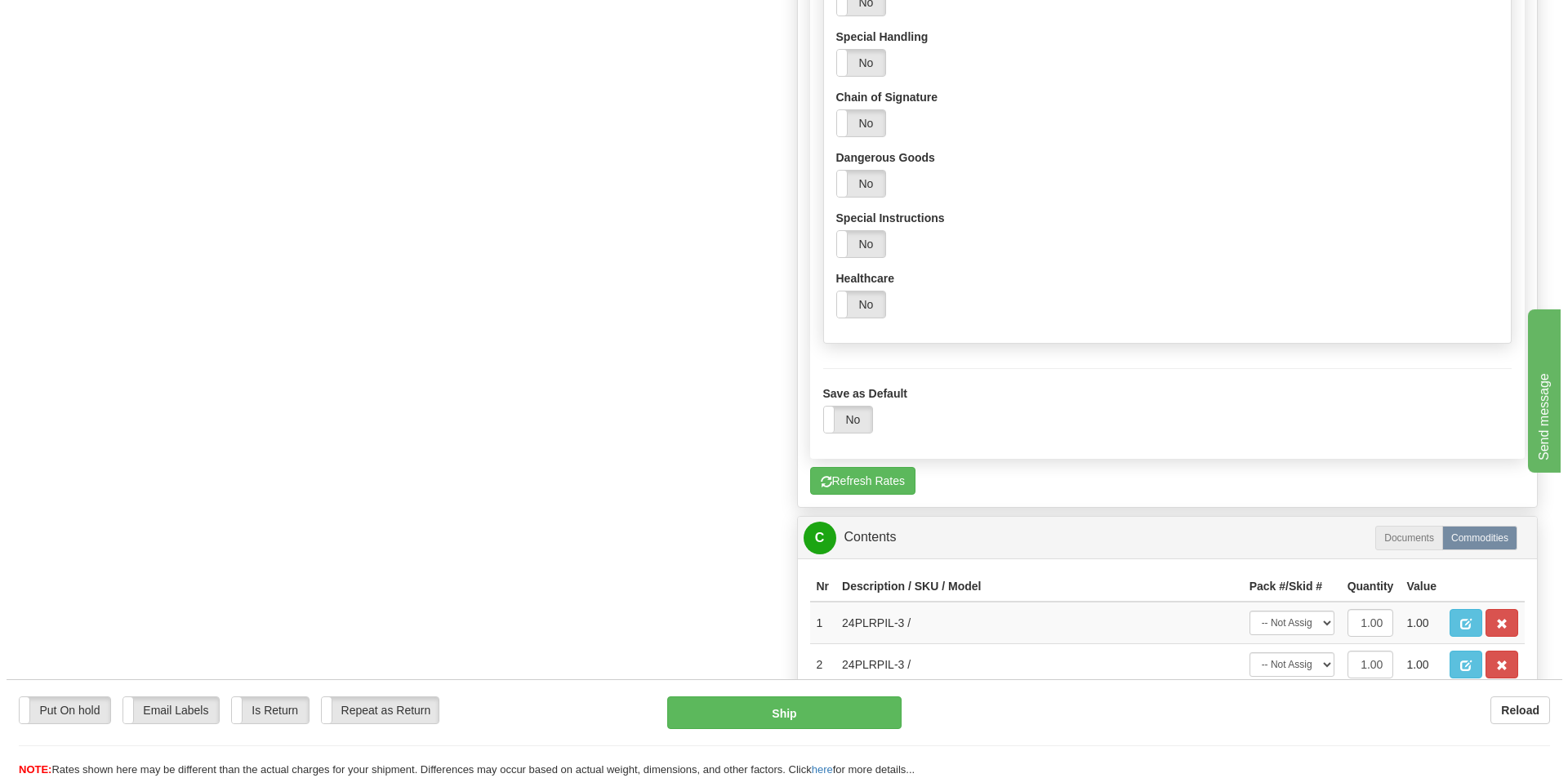
scroll to position [980, 0]
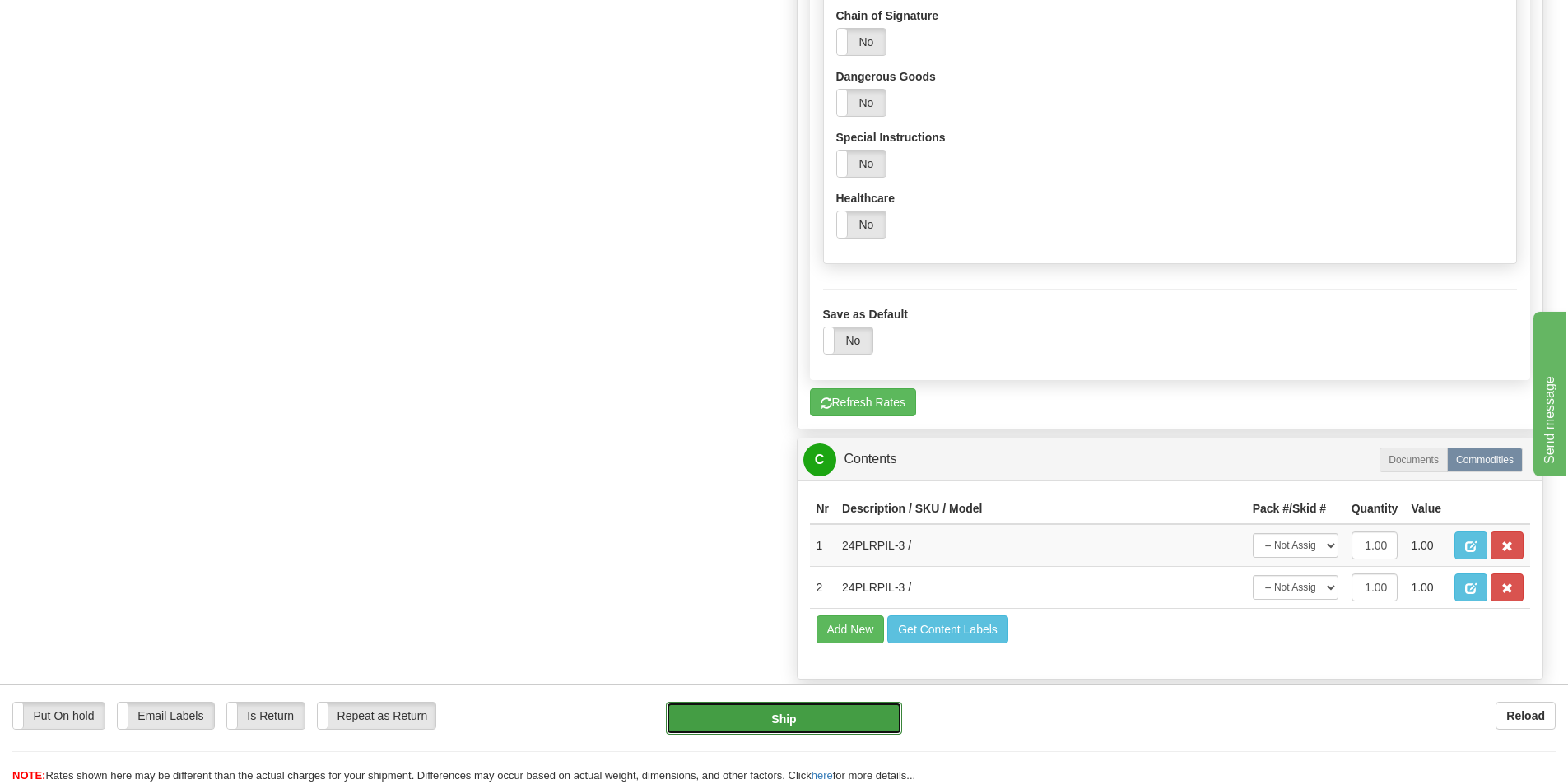
click at [831, 715] on button "Ship" at bounding box center [784, 718] width 236 height 33
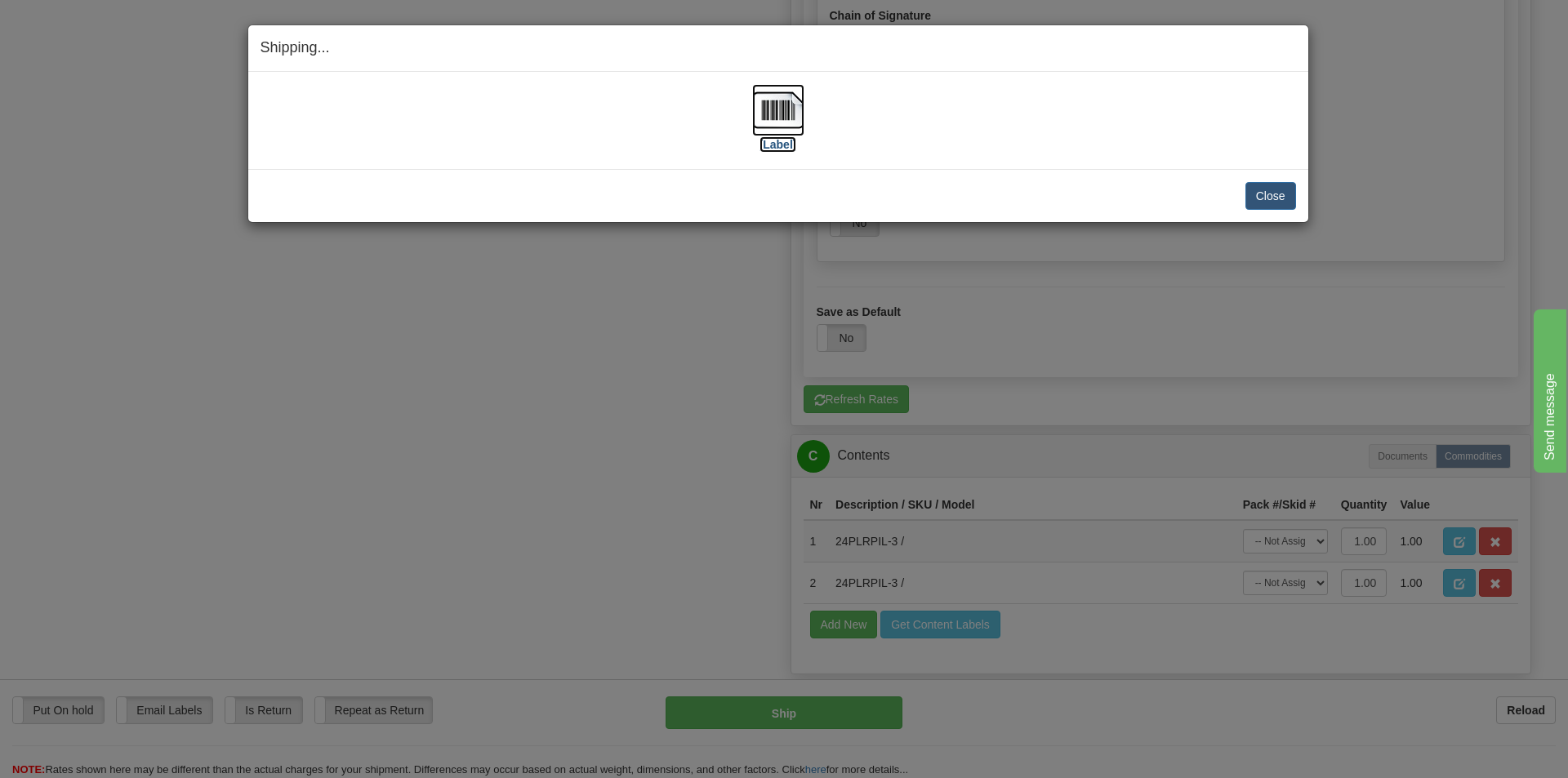
click at [771, 136] on label "[Label]" at bounding box center [778, 144] width 38 height 16
click at [1262, 191] on button "Close" at bounding box center [1270, 196] width 50 height 28
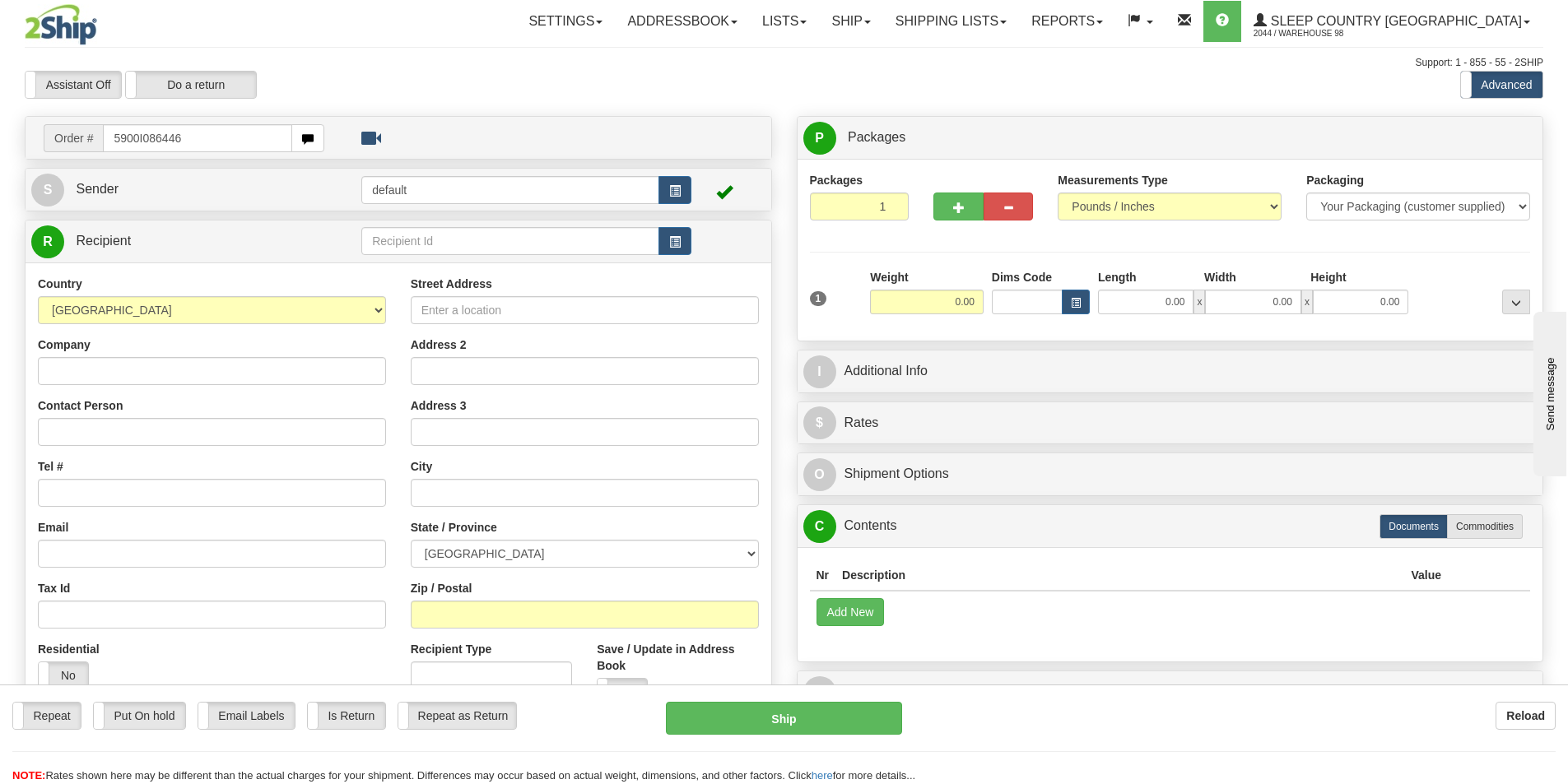
type input "5900I086446"
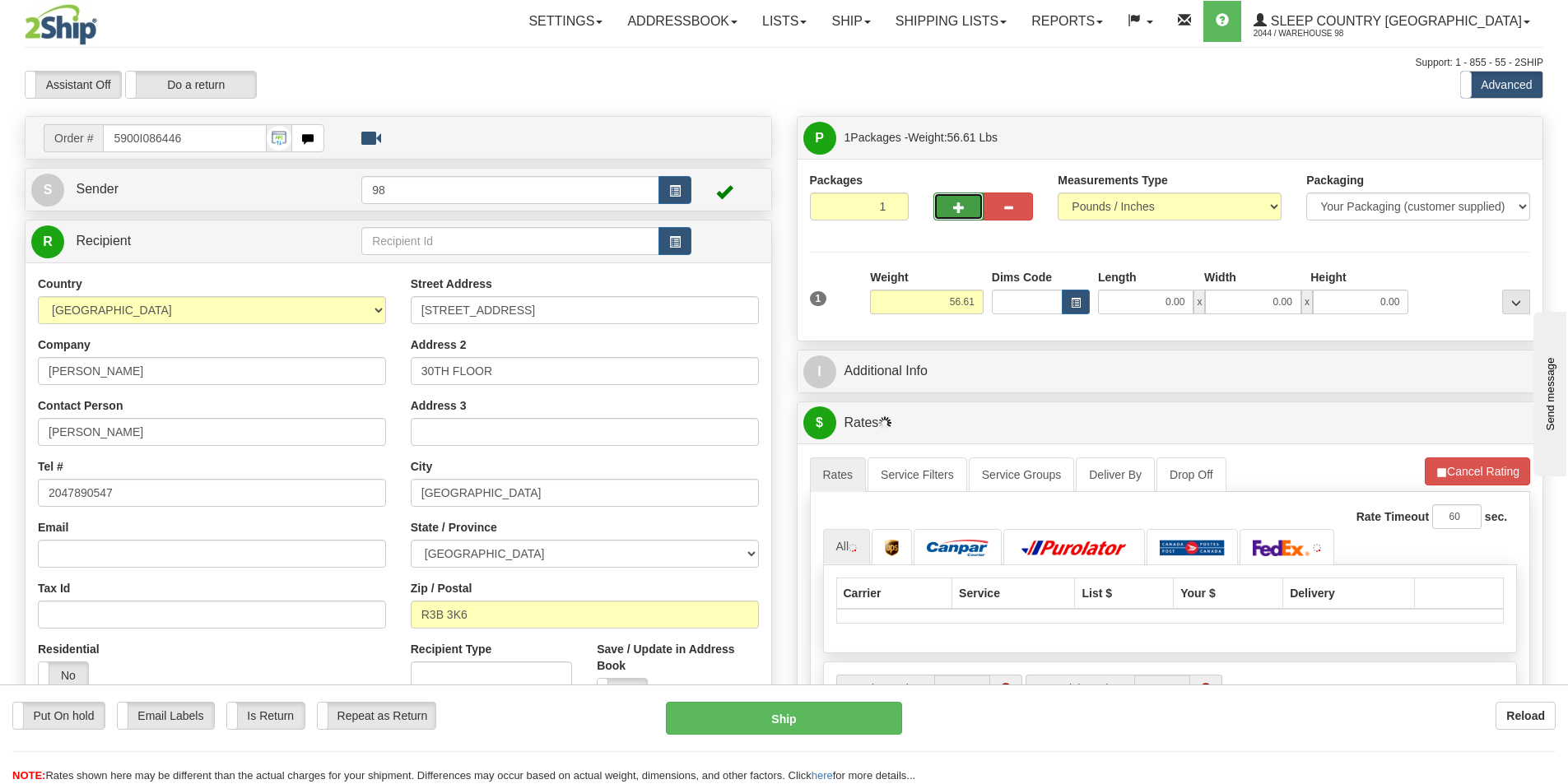
click at [950, 208] on button "button" at bounding box center [958, 206] width 50 height 28
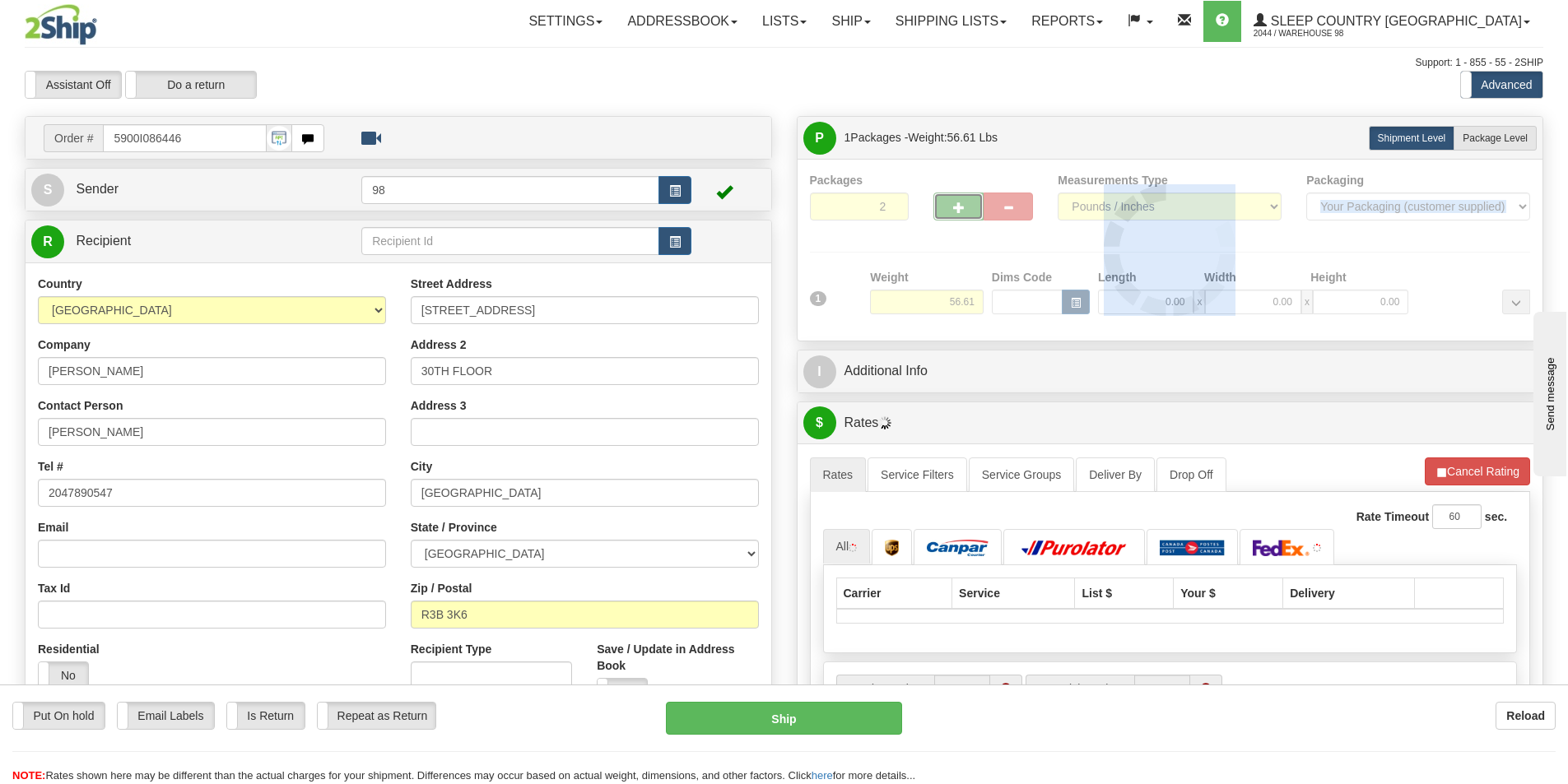
click at [950, 208] on div at bounding box center [1170, 250] width 721 height 156
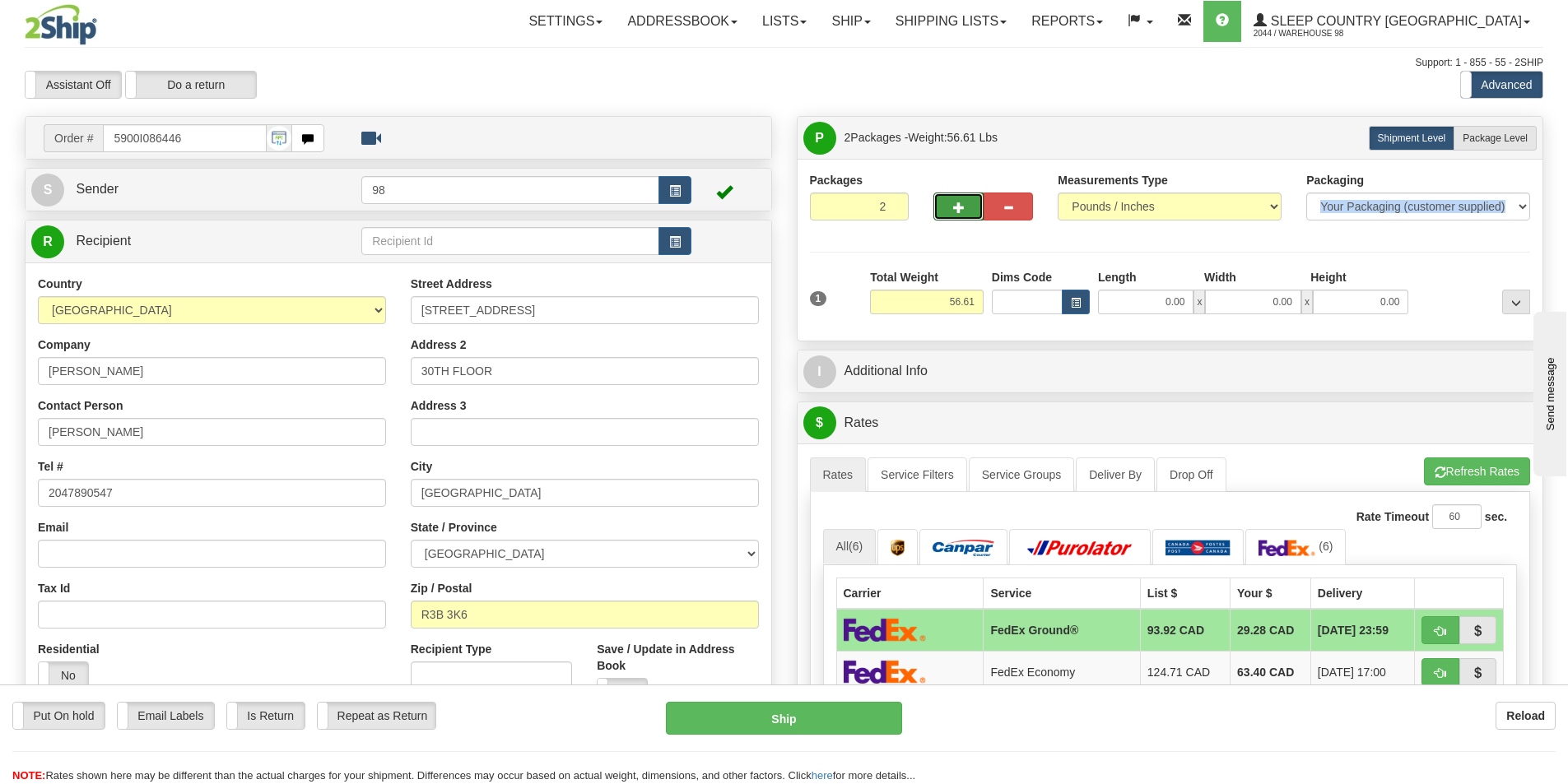
drag, startPoint x: 947, startPoint y: 203, endPoint x: 1042, endPoint y: 203, distance: 95.0
click at [953, 202] on button "button" at bounding box center [958, 206] width 50 height 28
type input "3"
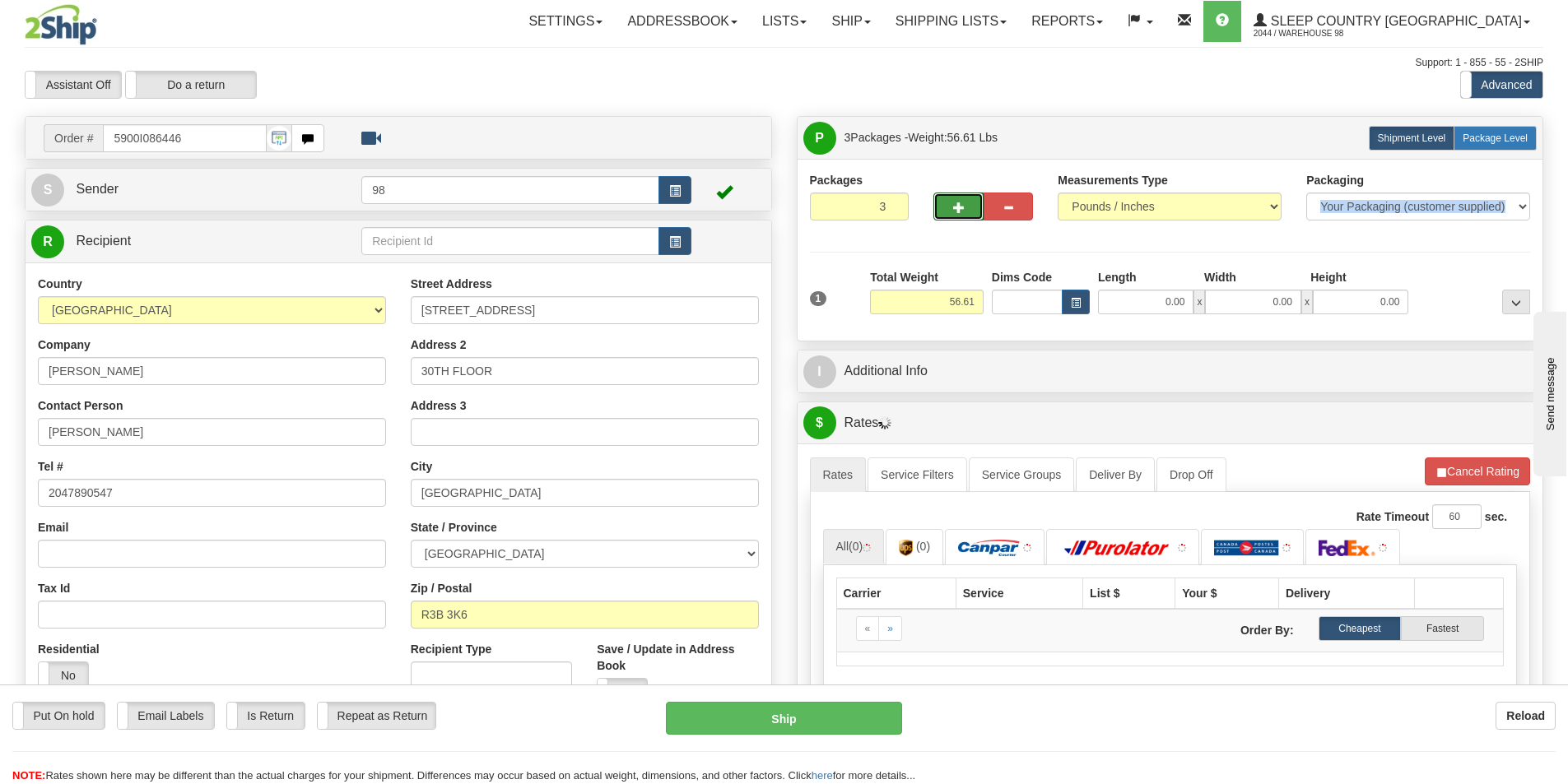
click at [1487, 133] on span "Package Level" at bounding box center [1496, 137] width 65 height 12
radio input "true"
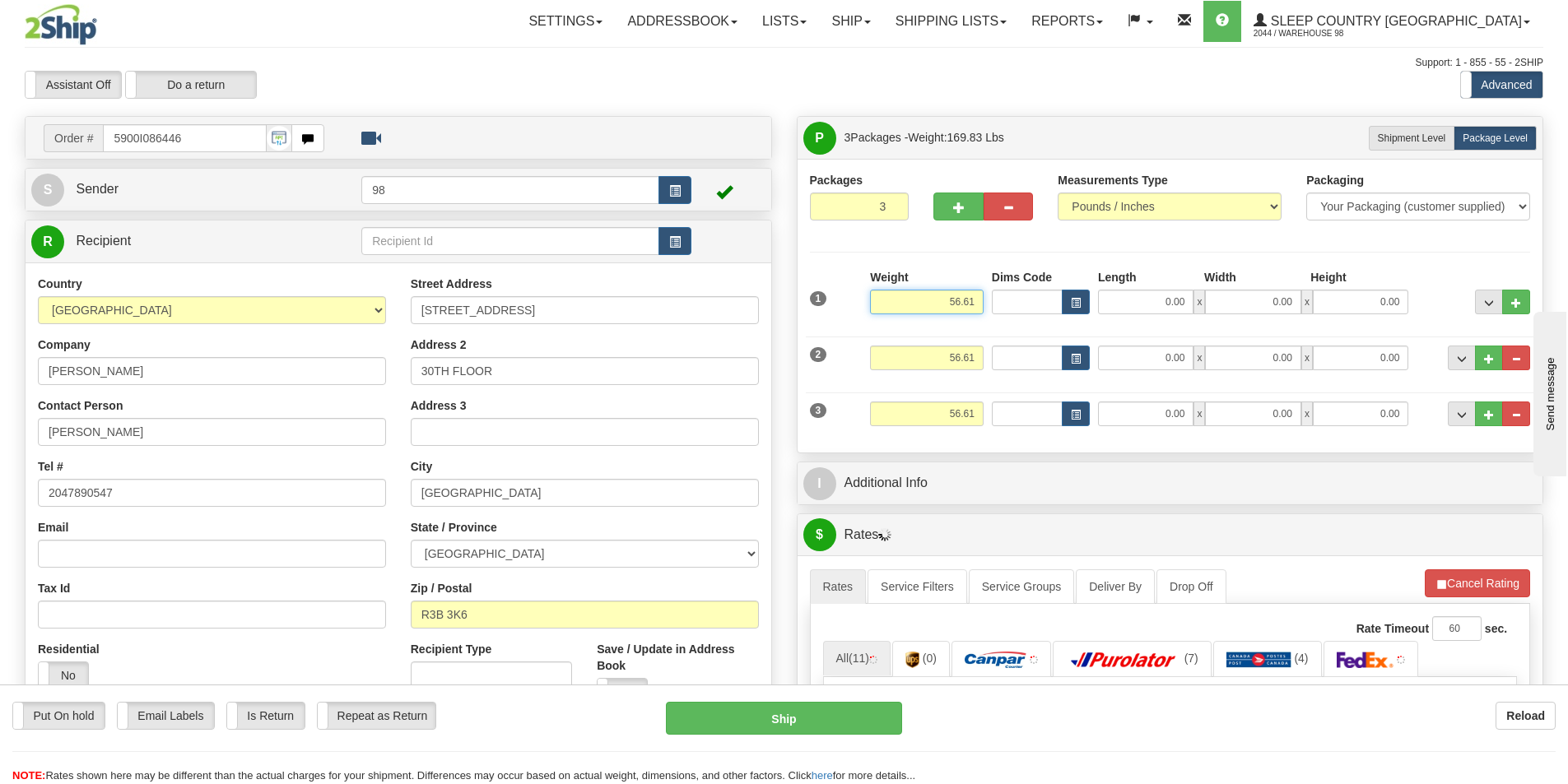
drag, startPoint x: 936, startPoint y: 297, endPoint x: 1008, endPoint y: 302, distance: 72.2
click at [1008, 302] on div "1 Weight 56.61 Dims Code x x" at bounding box center [1171, 298] width 729 height 59
type input "17.00"
type input "31.00"
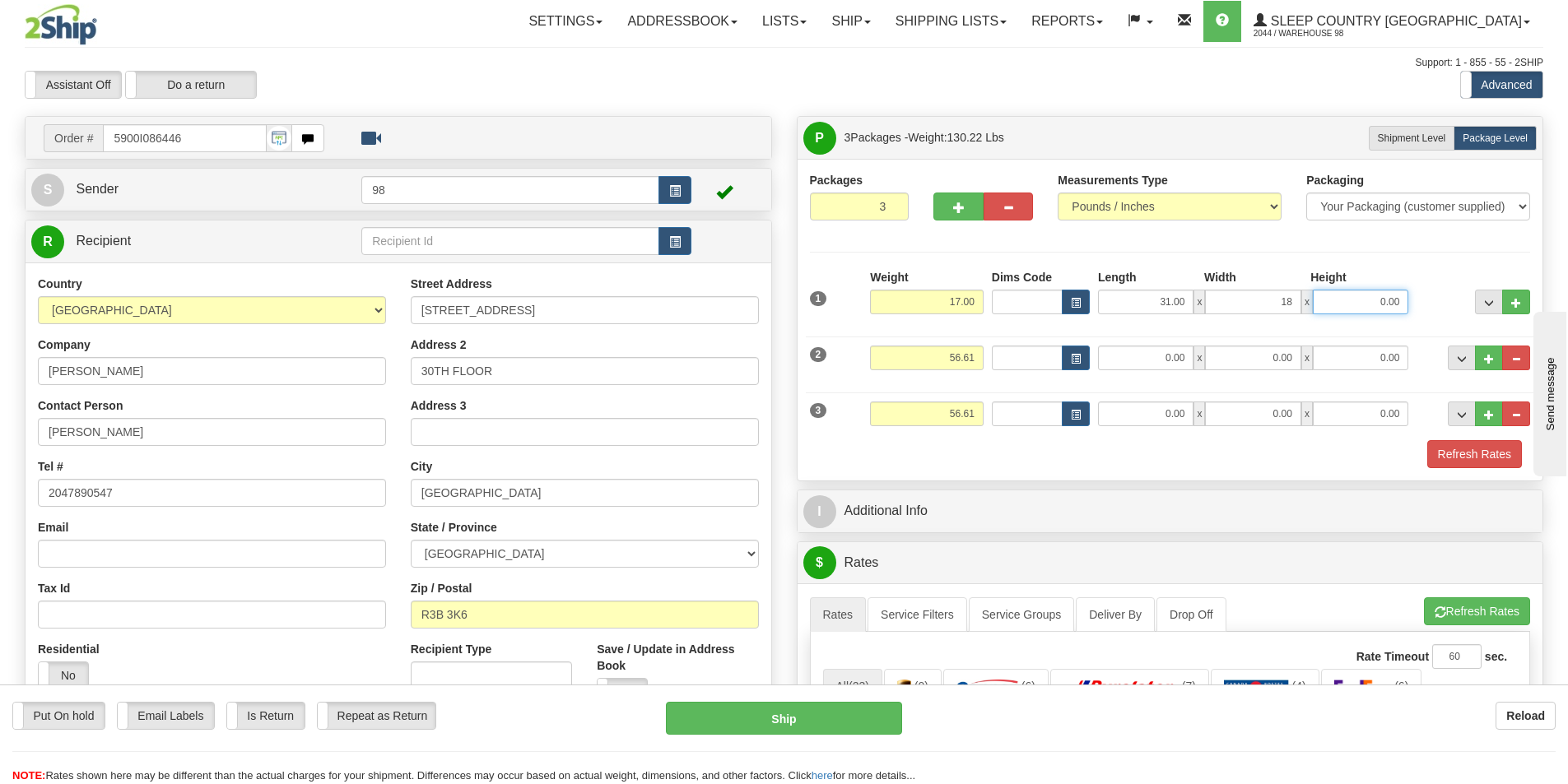
type input "18.00"
type input "10.00"
drag, startPoint x: 937, startPoint y: 362, endPoint x: 977, endPoint y: 360, distance: 40.0
click at [977, 360] on input "56.61" at bounding box center [927, 357] width 114 height 24
type input "17.00"
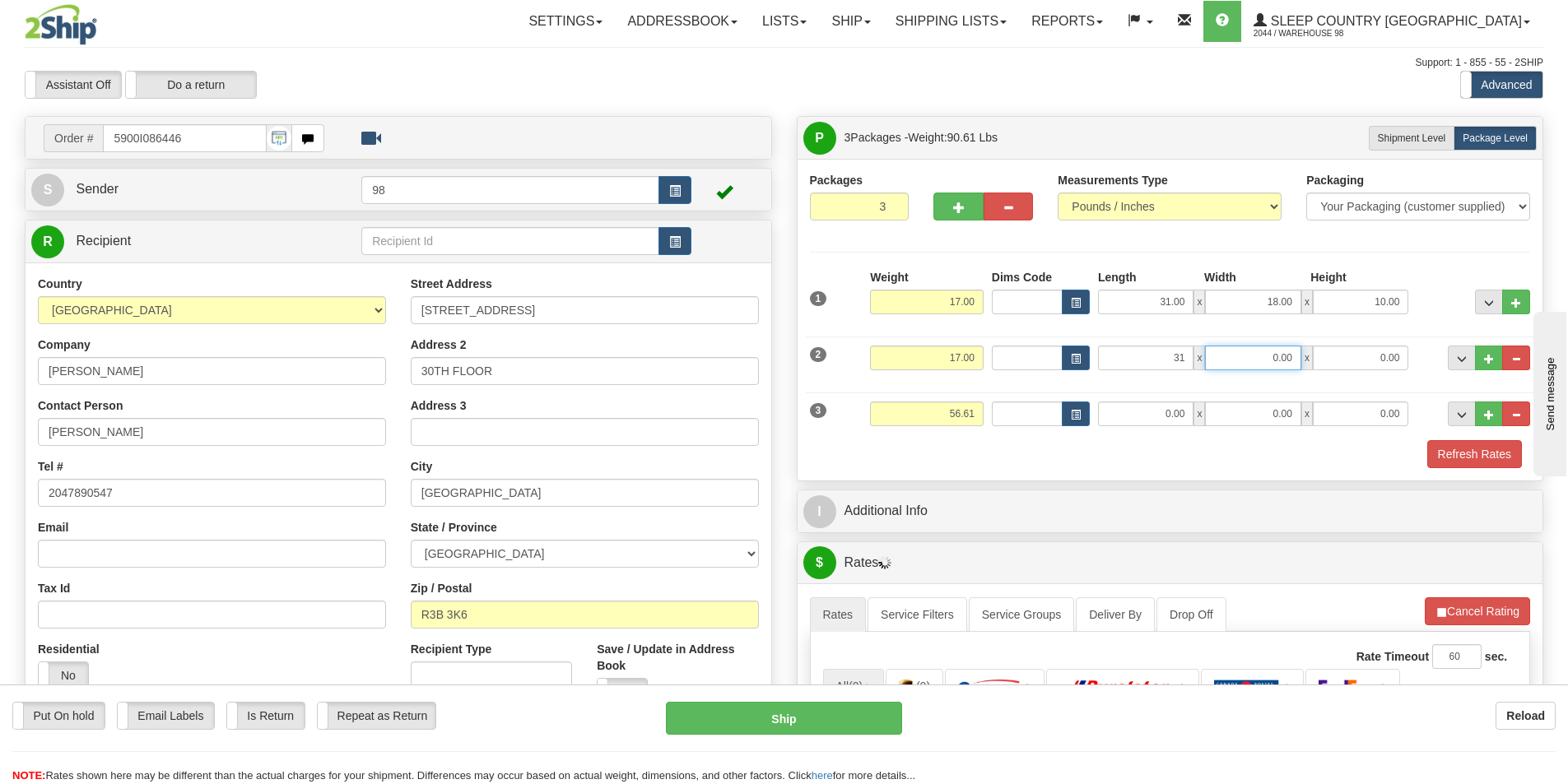
type input "31.00"
type input "18.00"
type input "10.00"
type input "25.00"
type input "22.00"
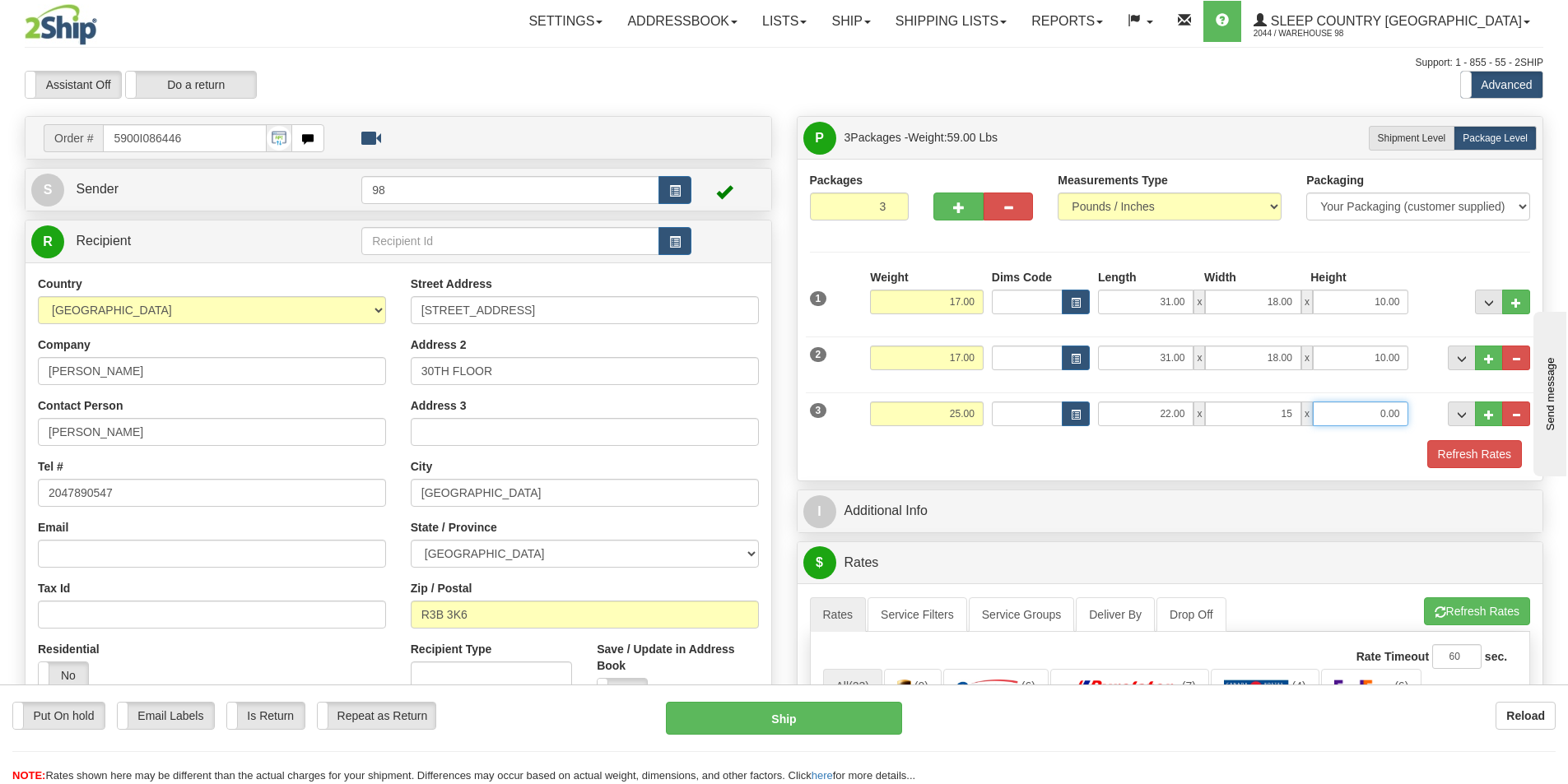
type input "15.00"
type input "11.00"
click at [1439, 455] on button "Refresh Rates" at bounding box center [1475, 454] width 95 height 28
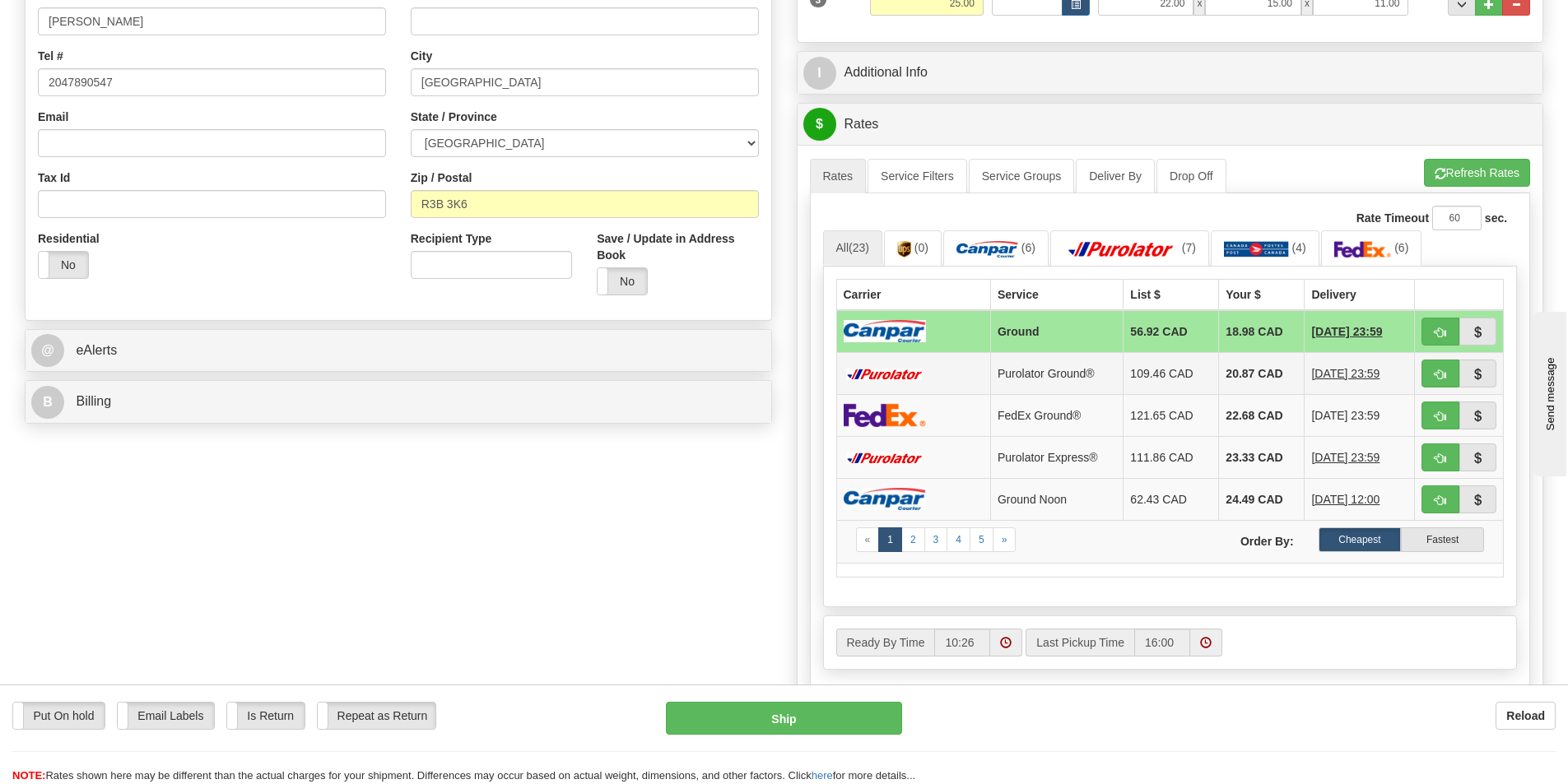
scroll to position [411, 0]
click at [1431, 330] on button "button" at bounding box center [1440, 330] width 38 height 28
type input "1"
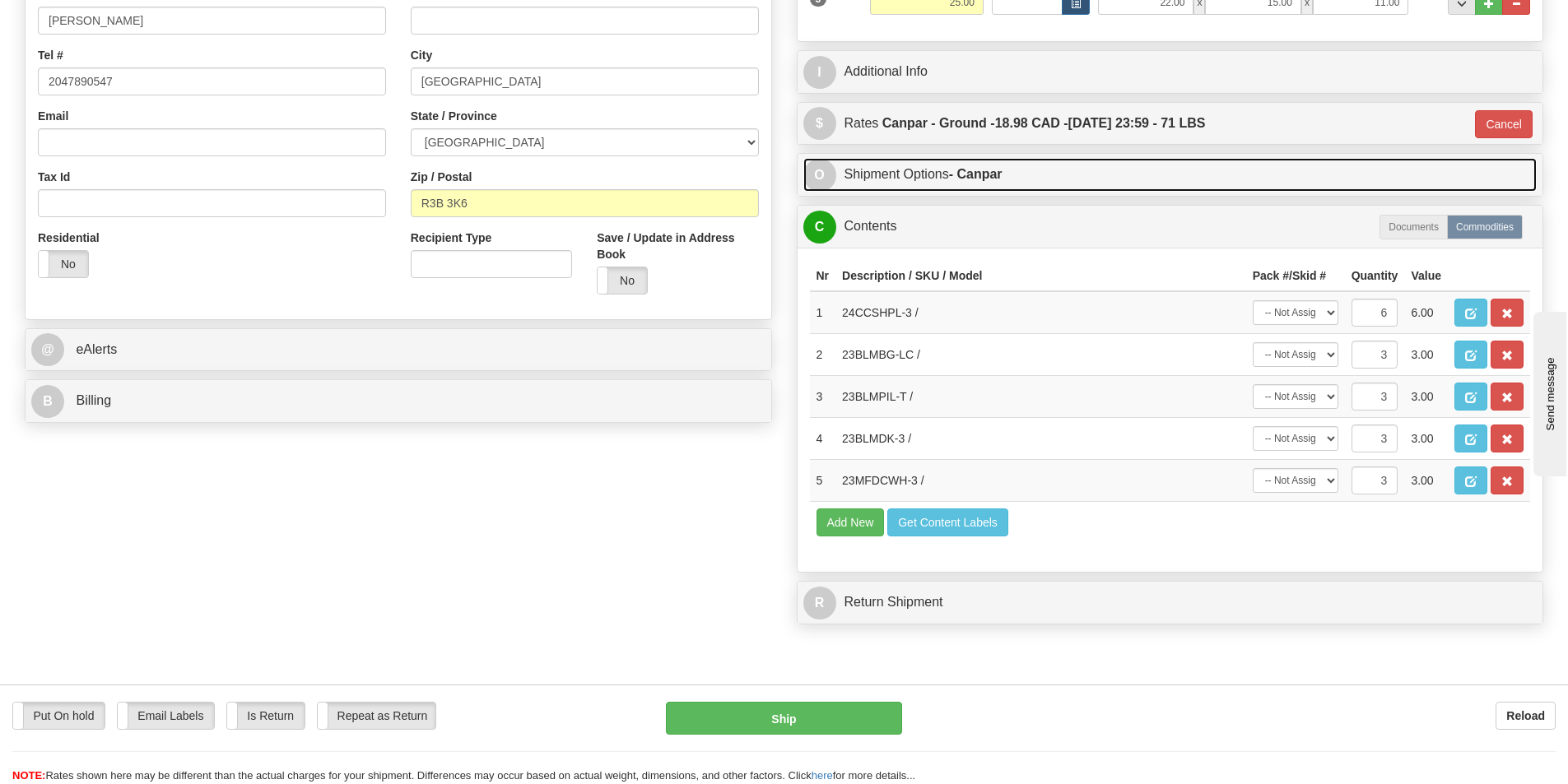
click at [871, 165] on link "O Shipment Options - Canpar" at bounding box center [1171, 175] width 735 height 33
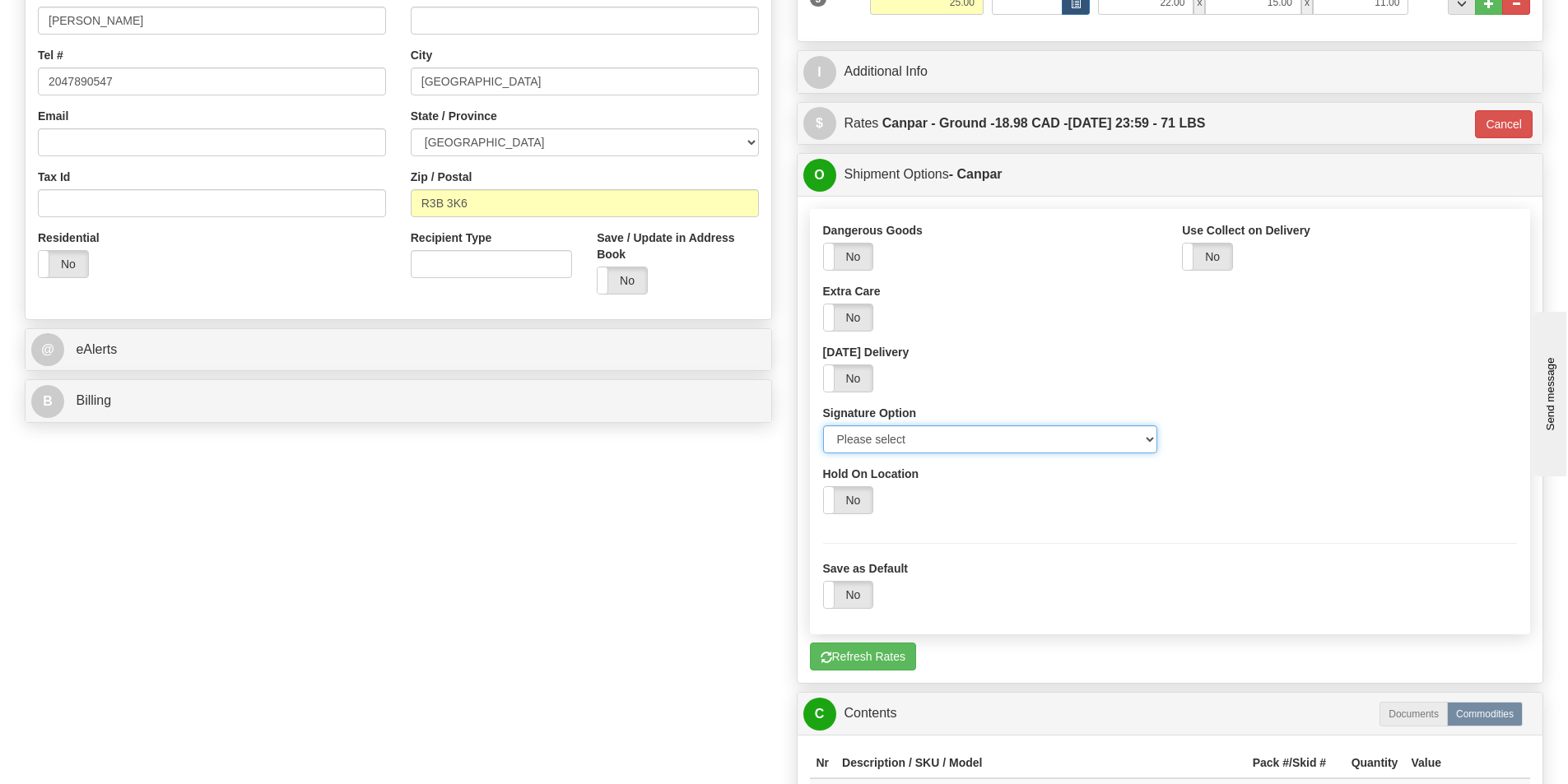
click at [880, 436] on select "Please select No Signature Required Signature Required Adult Signature" at bounding box center [991, 439] width 335 height 28
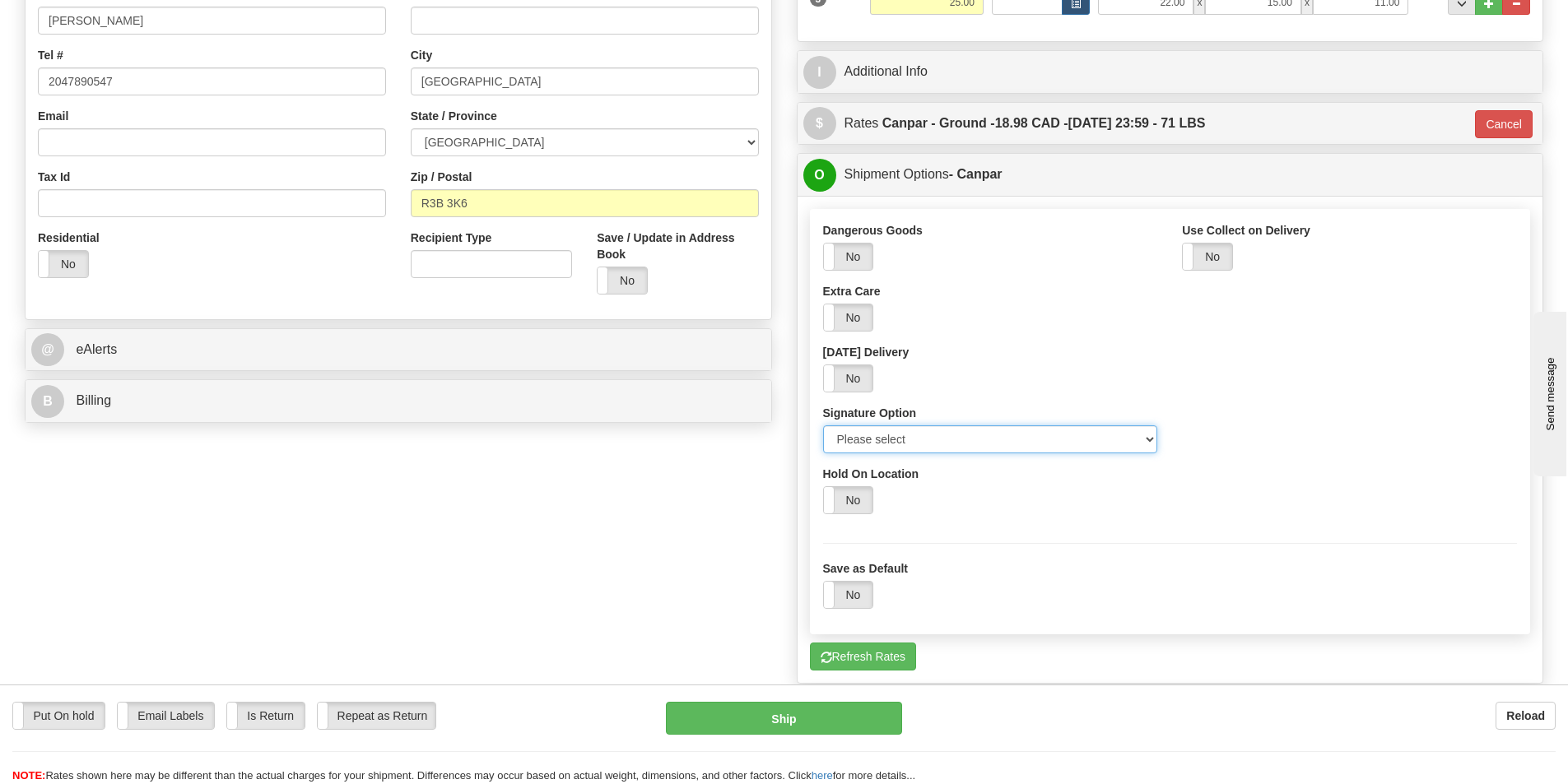
select select "2"
click at [823, 425] on select "Please select No Signature Required Signature Required Adult Signature" at bounding box center [991, 439] width 335 height 28
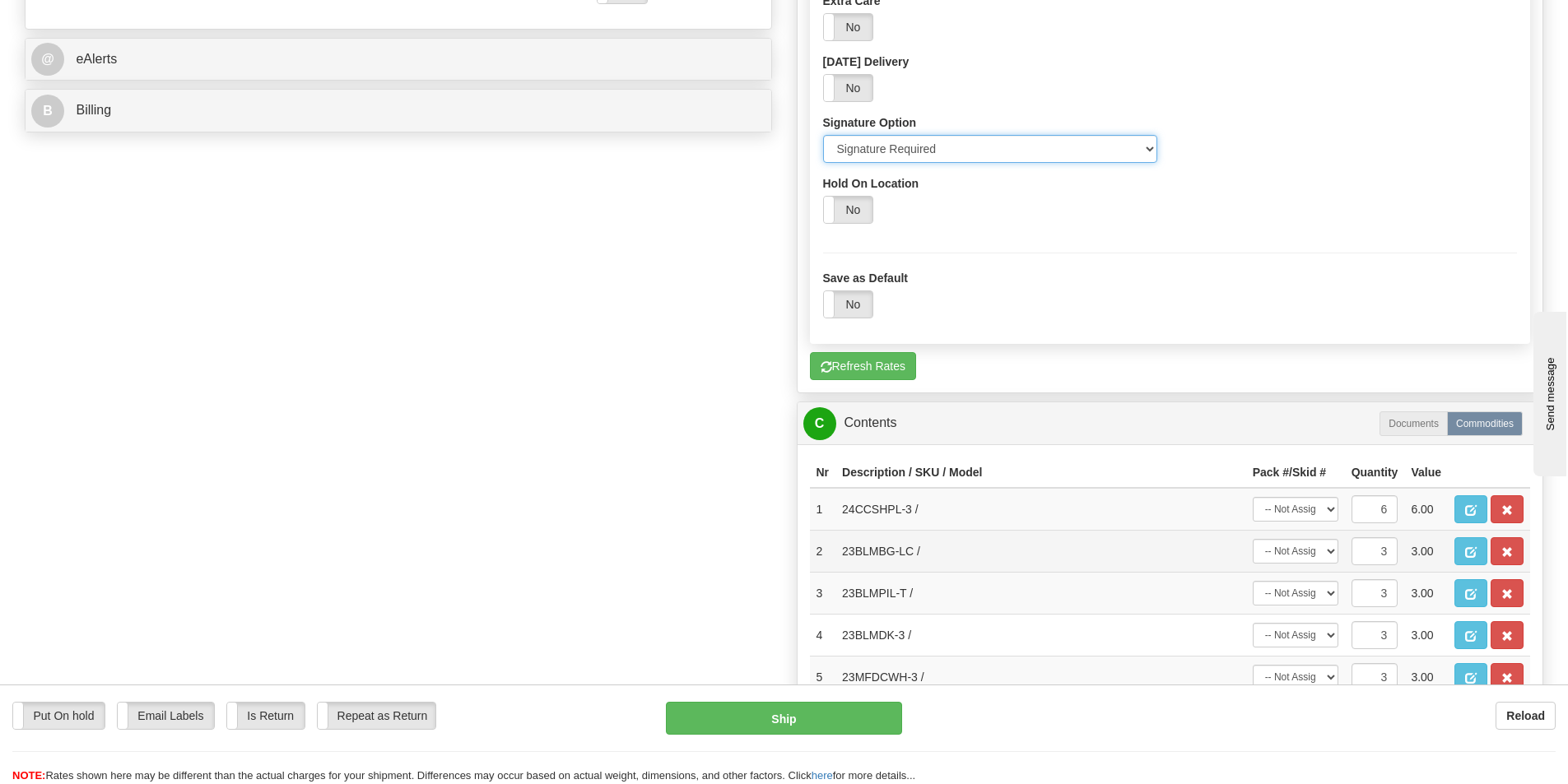
scroll to position [741, 0]
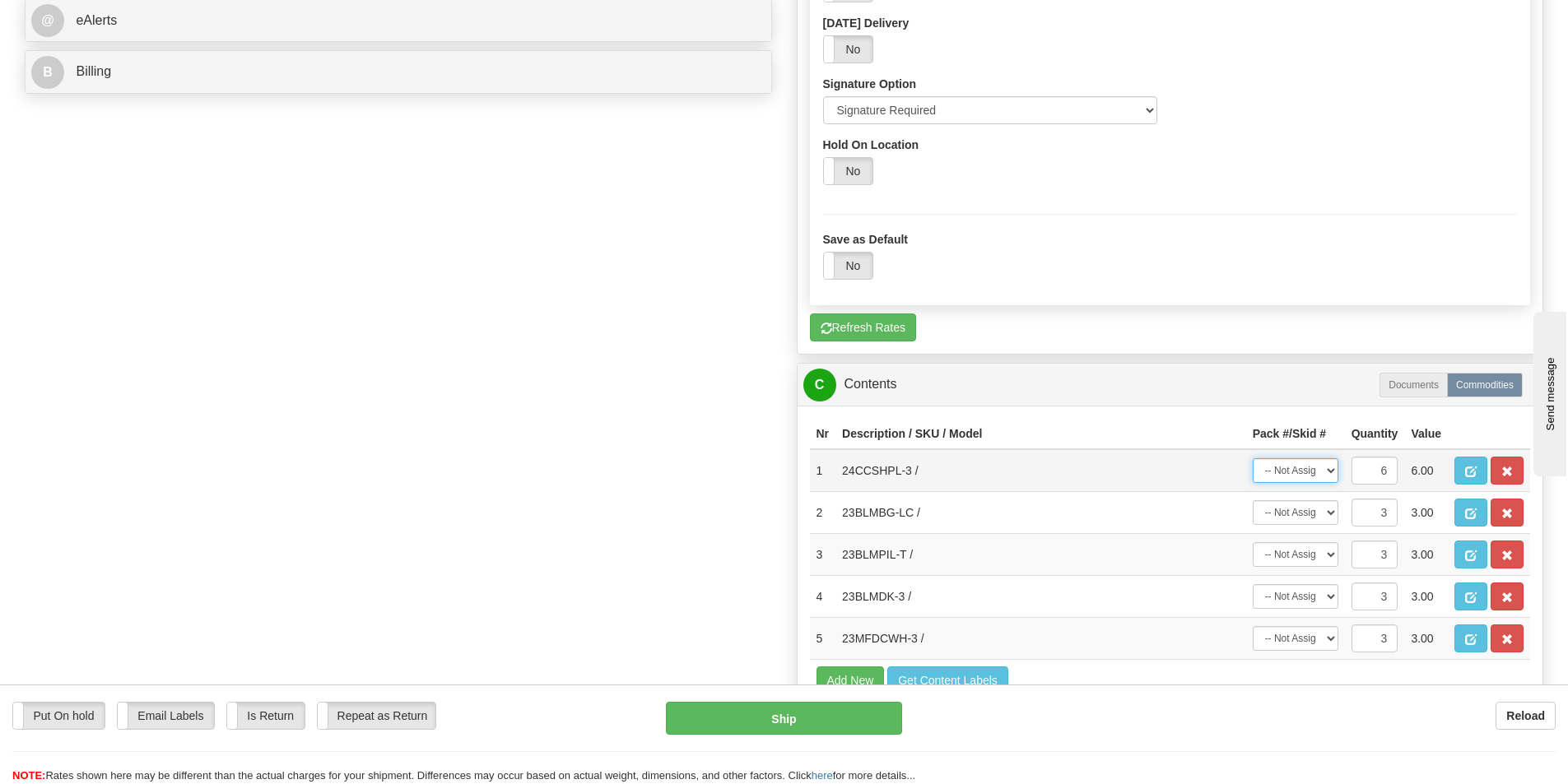
click at [1278, 462] on select "-- Not Assigned -- Package 1 Package 2 Package 3 Split" at bounding box center [1296, 470] width 86 height 24
select select "SPLIT"
click at [1253, 458] on select "-- Not Assigned -- Package 1 Package 2 Package 3 Split" at bounding box center [1296, 470] width 86 height 24
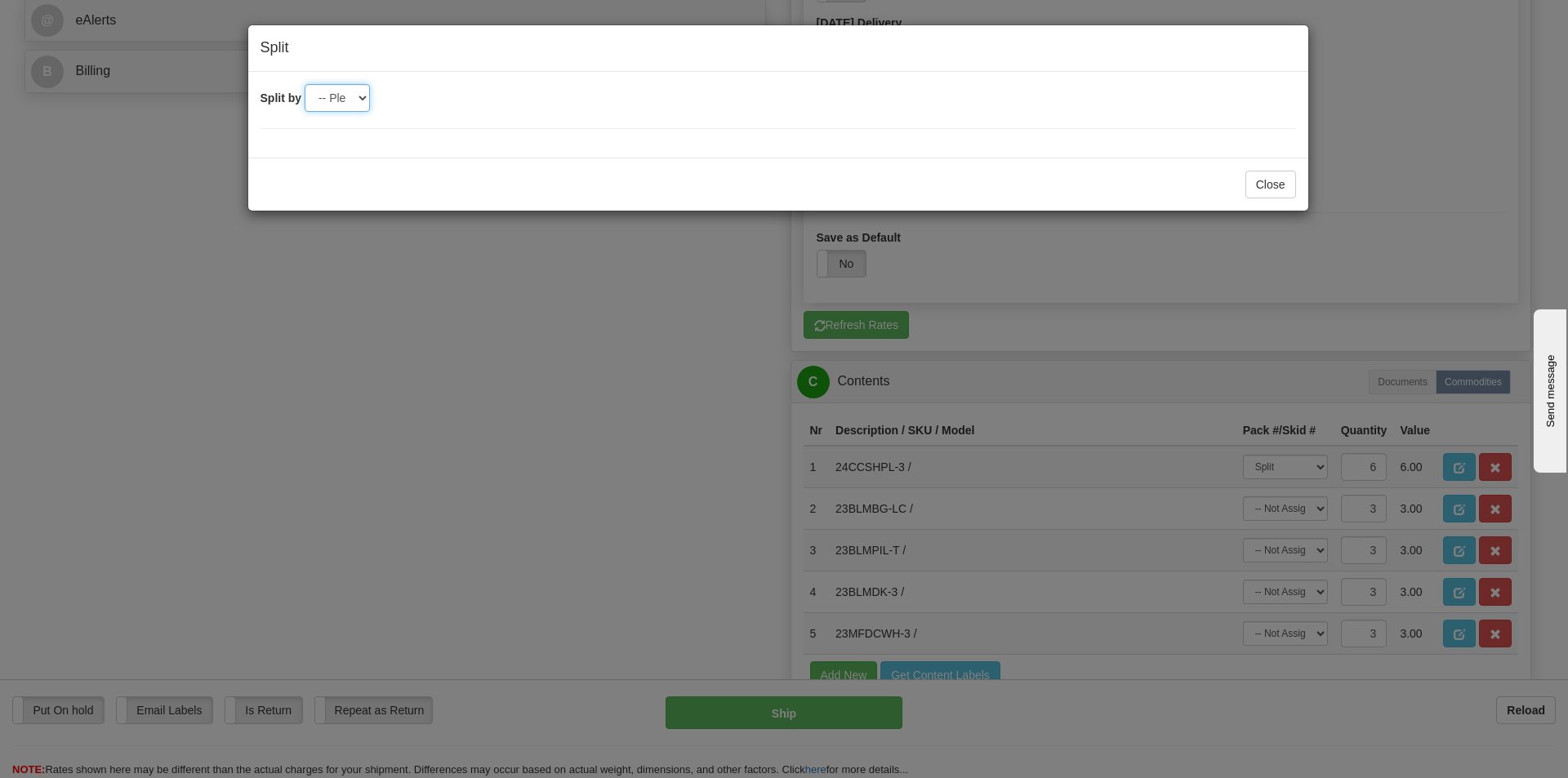
click at [356, 101] on select "-- Please select -- 2 3" at bounding box center [337, 98] width 66 height 28
click at [304, 84] on select "-- Please select -- 2 3" at bounding box center [337, 98] width 66 height 28
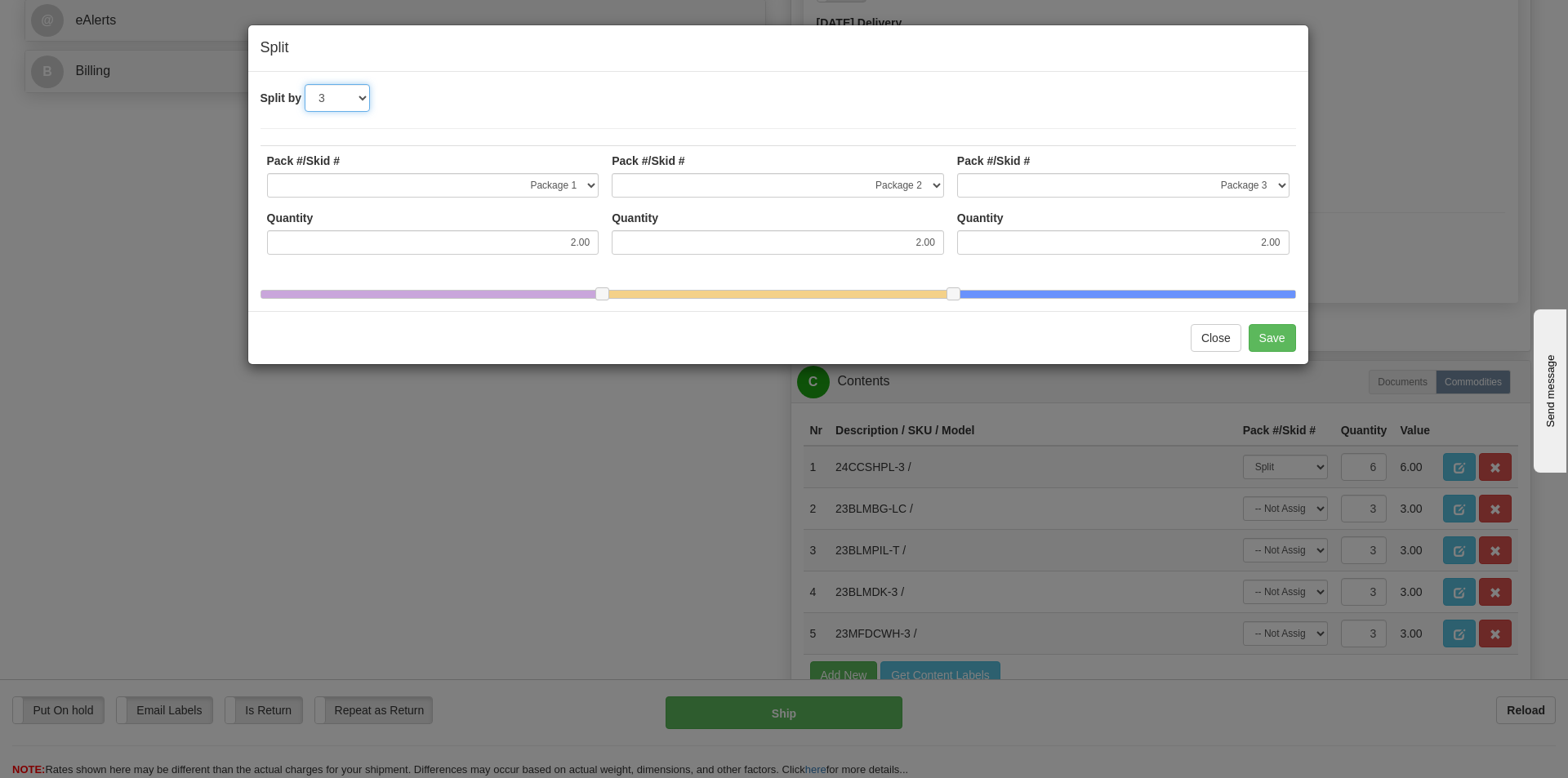
click at [364, 99] on select "-- Please select -- 2 3" at bounding box center [337, 98] width 66 height 28
select select "2"
click at [304, 84] on select "-- Please select -- 2 3" at bounding box center [337, 98] width 66 height 28
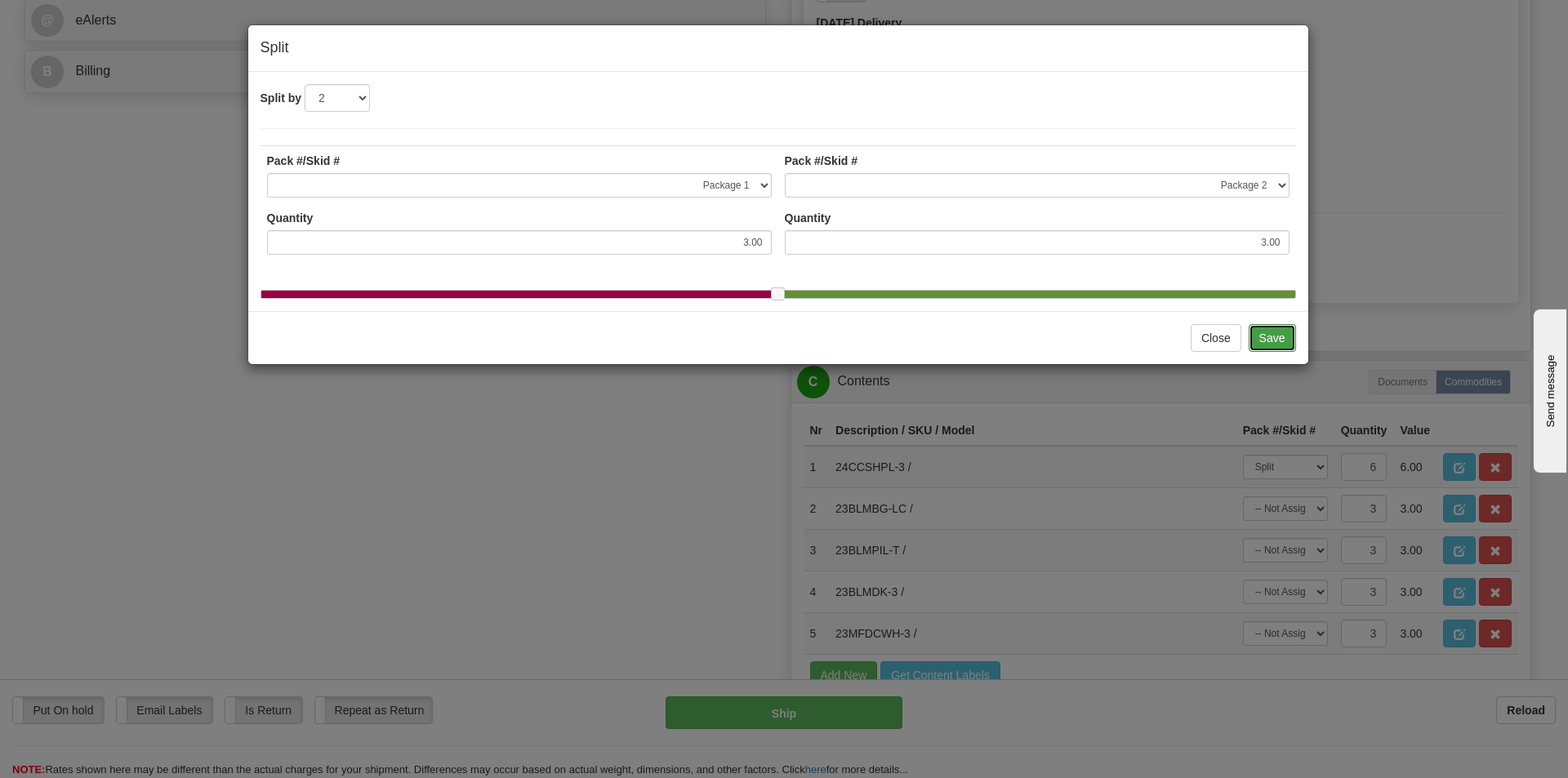
click at [1257, 347] on button "Save" at bounding box center [1272, 337] width 48 height 28
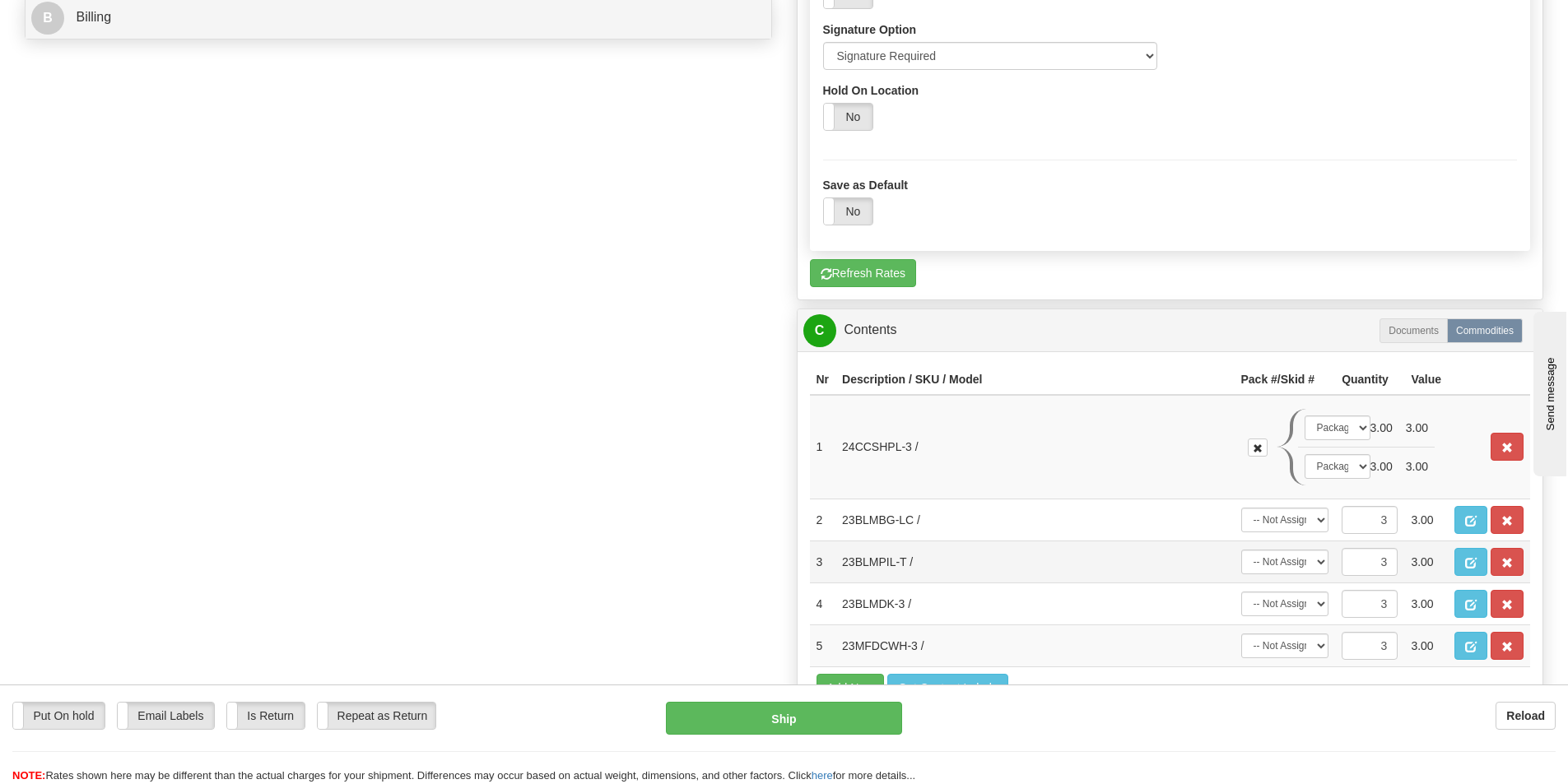
scroll to position [823, 0]
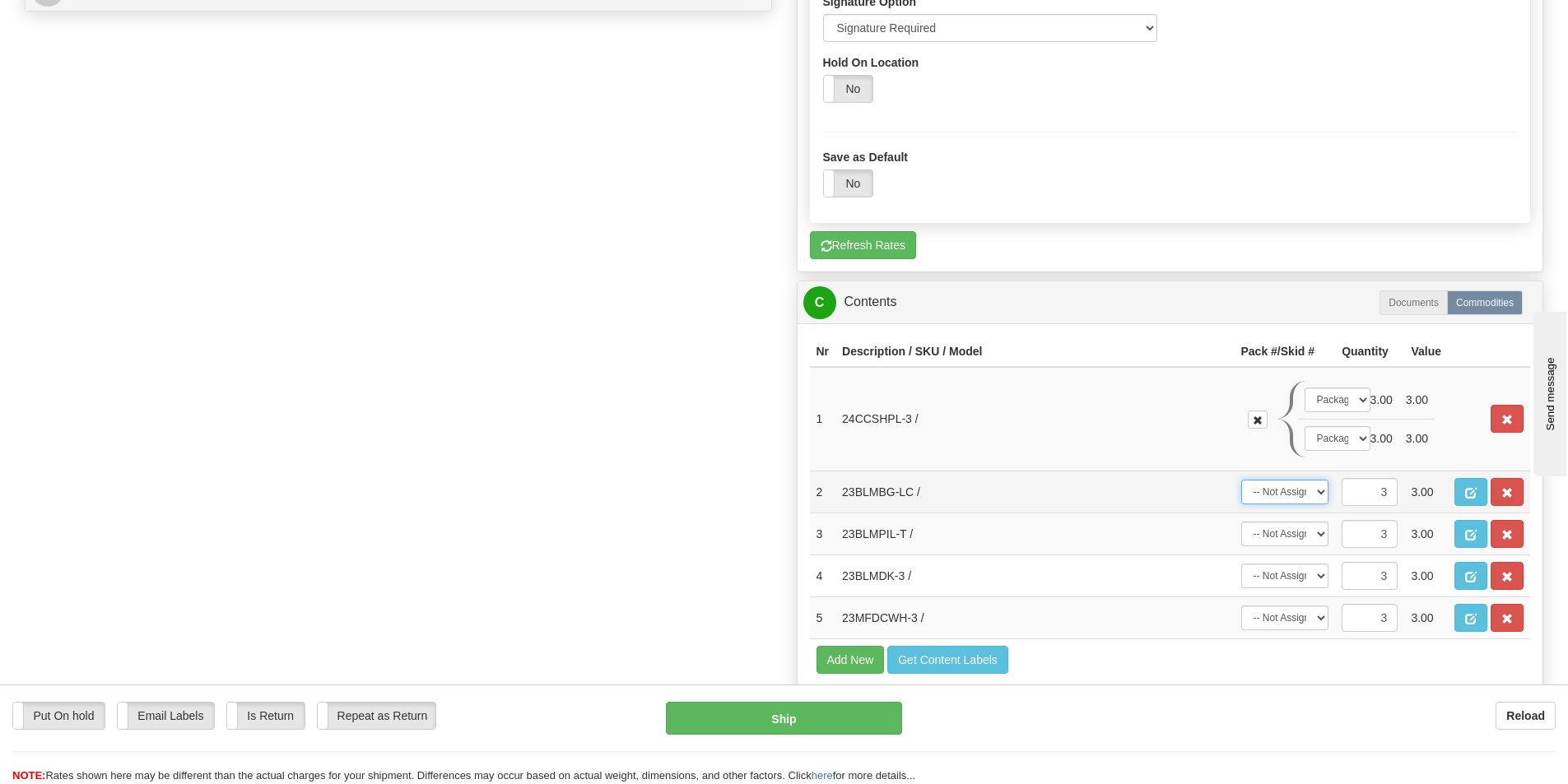
click at [1316, 495] on select "-- Not Assigned -- Package 1 Package 2 Package 3 Split" at bounding box center [1285, 491] width 88 height 24
select select "2"
click at [1241, 479] on select "-- Not Assigned -- Package 1 Package 2 Package 3 Split" at bounding box center [1285, 491] width 88 height 24
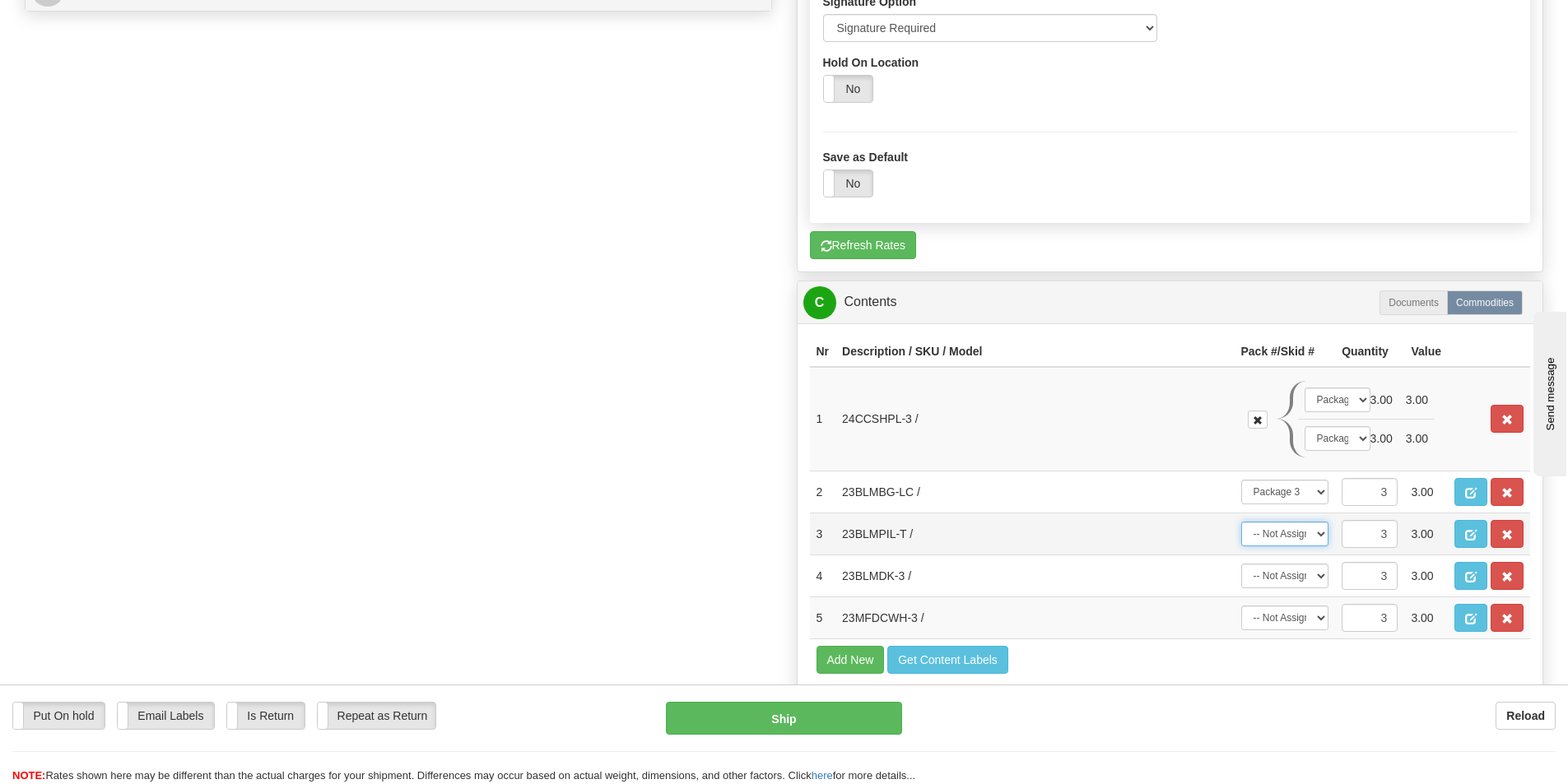
click at [1276, 543] on select "-- Not Assigned -- Package 1 Package 2 Package 3 Split" at bounding box center [1285, 534] width 88 height 24
select select "2"
click at [1241, 522] on select "-- Not Assigned -- Package 1 Package 2 Package 3 Split" at bounding box center [1285, 534] width 88 height 24
click at [1277, 573] on select "-- Not Assigned -- Package 1 Package 2 Package 3 Split" at bounding box center [1285, 575] width 88 height 24
select select "2"
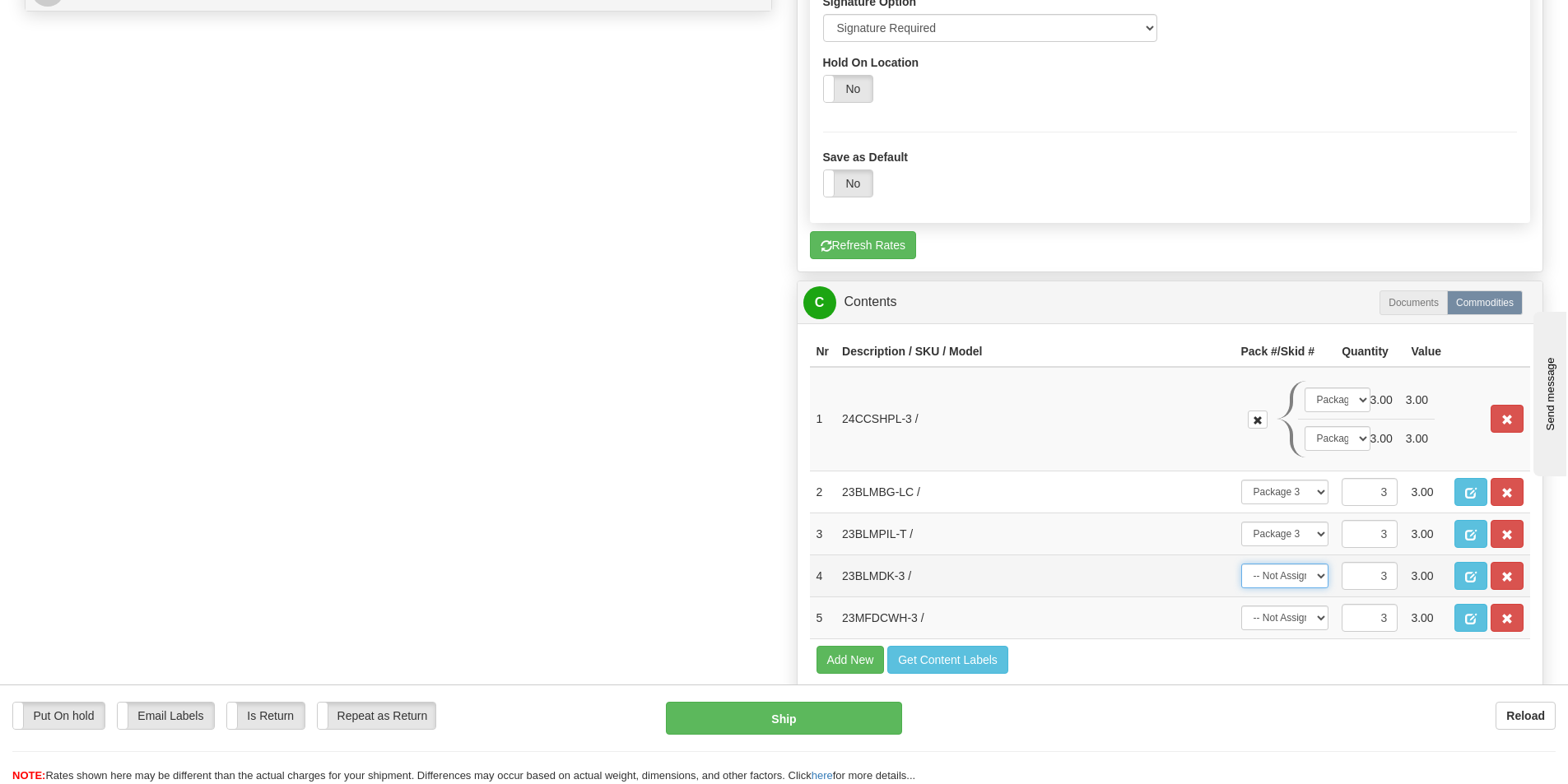
click at [1241, 563] on select "-- Not Assigned -- Package 1 Package 2 Package 3 Split" at bounding box center [1285, 575] width 88 height 24
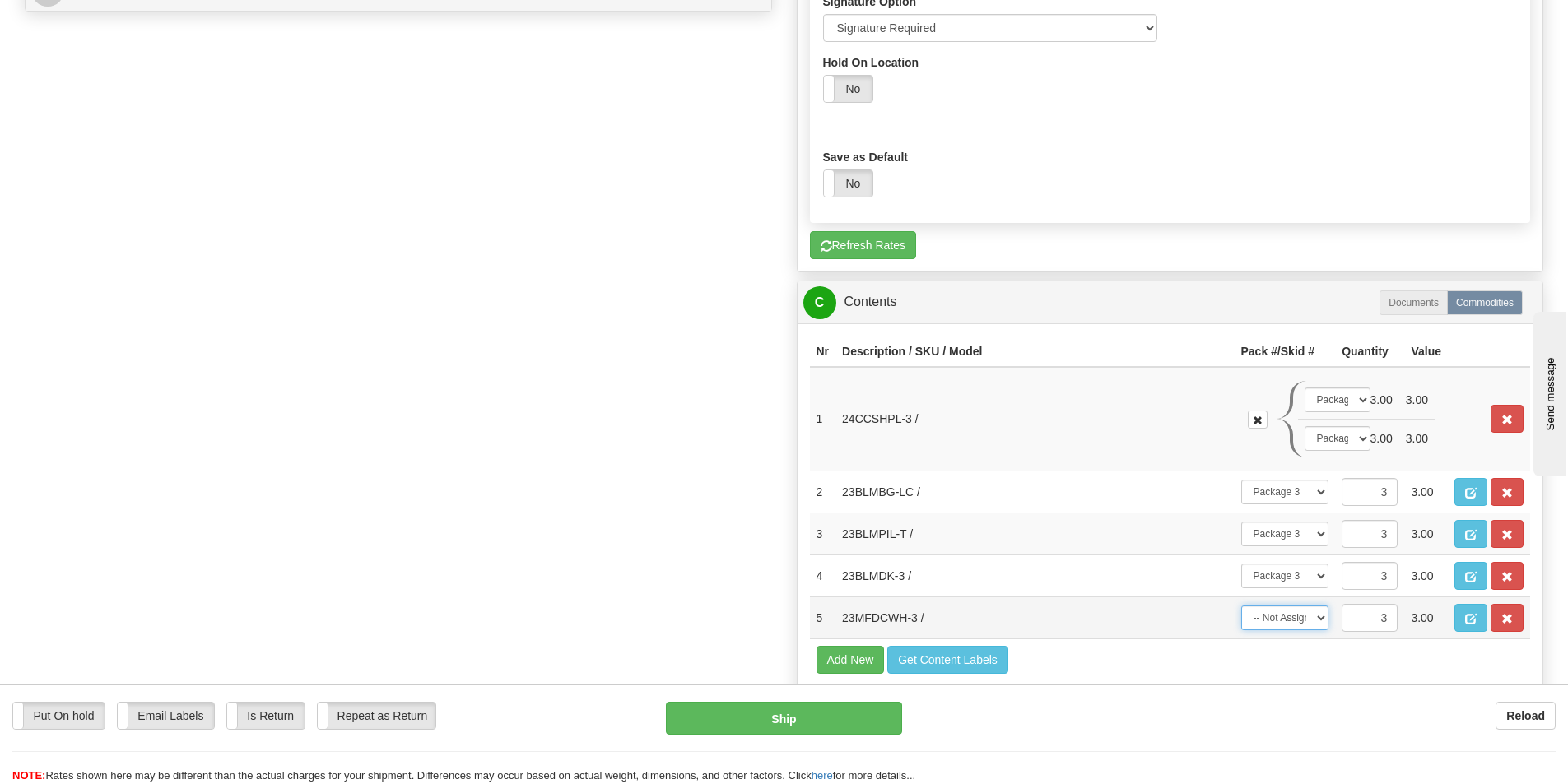
click at [1282, 618] on select "-- Not Assigned -- Package 1 Package 2 Package 3 Split" at bounding box center [1285, 618] width 88 height 24
select select "2"
click at [1241, 606] on select "-- Not Assigned -- Package 1 Package 2 Package 3 Split" at bounding box center [1285, 618] width 88 height 24
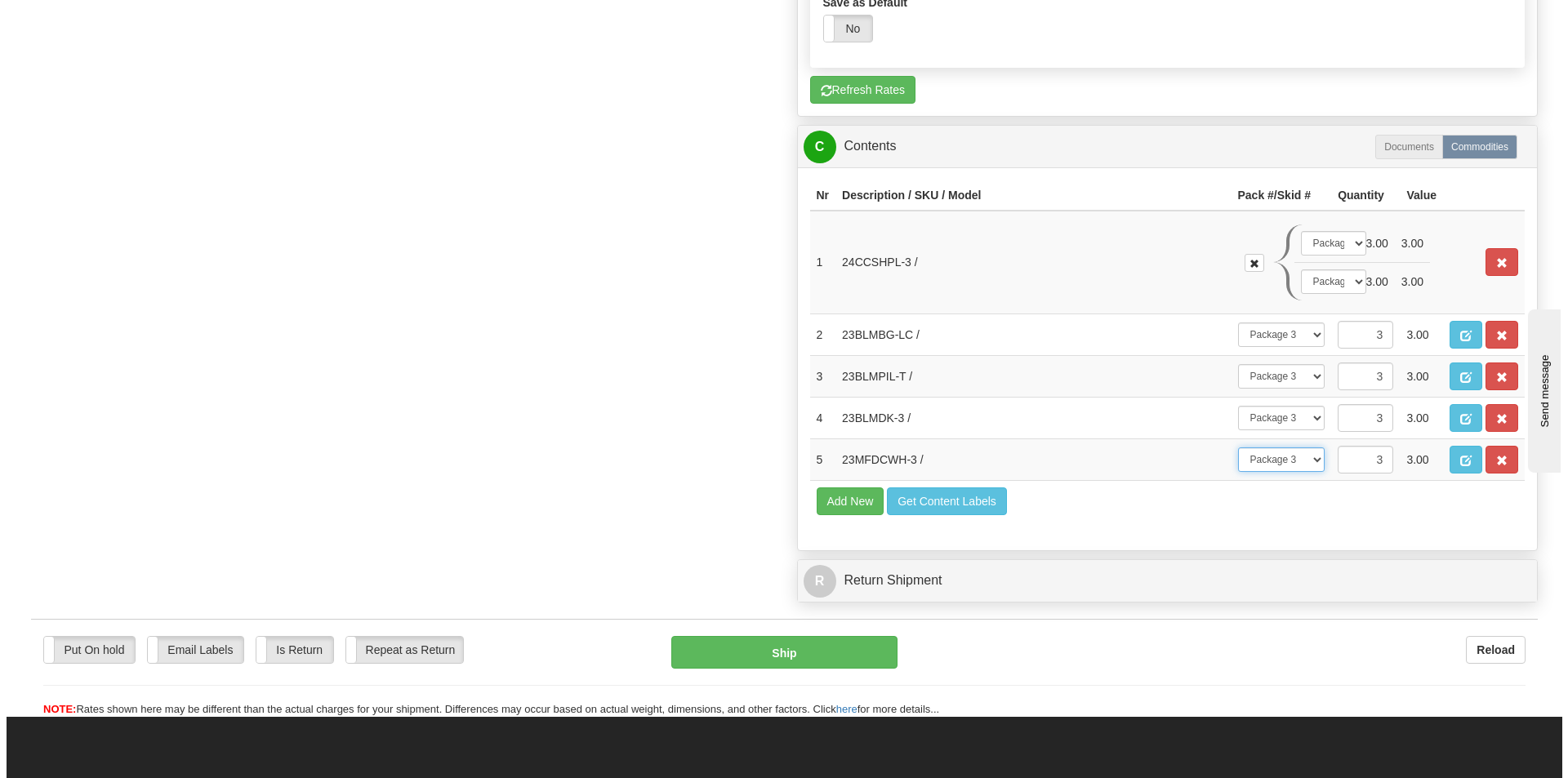
scroll to position [980, 0]
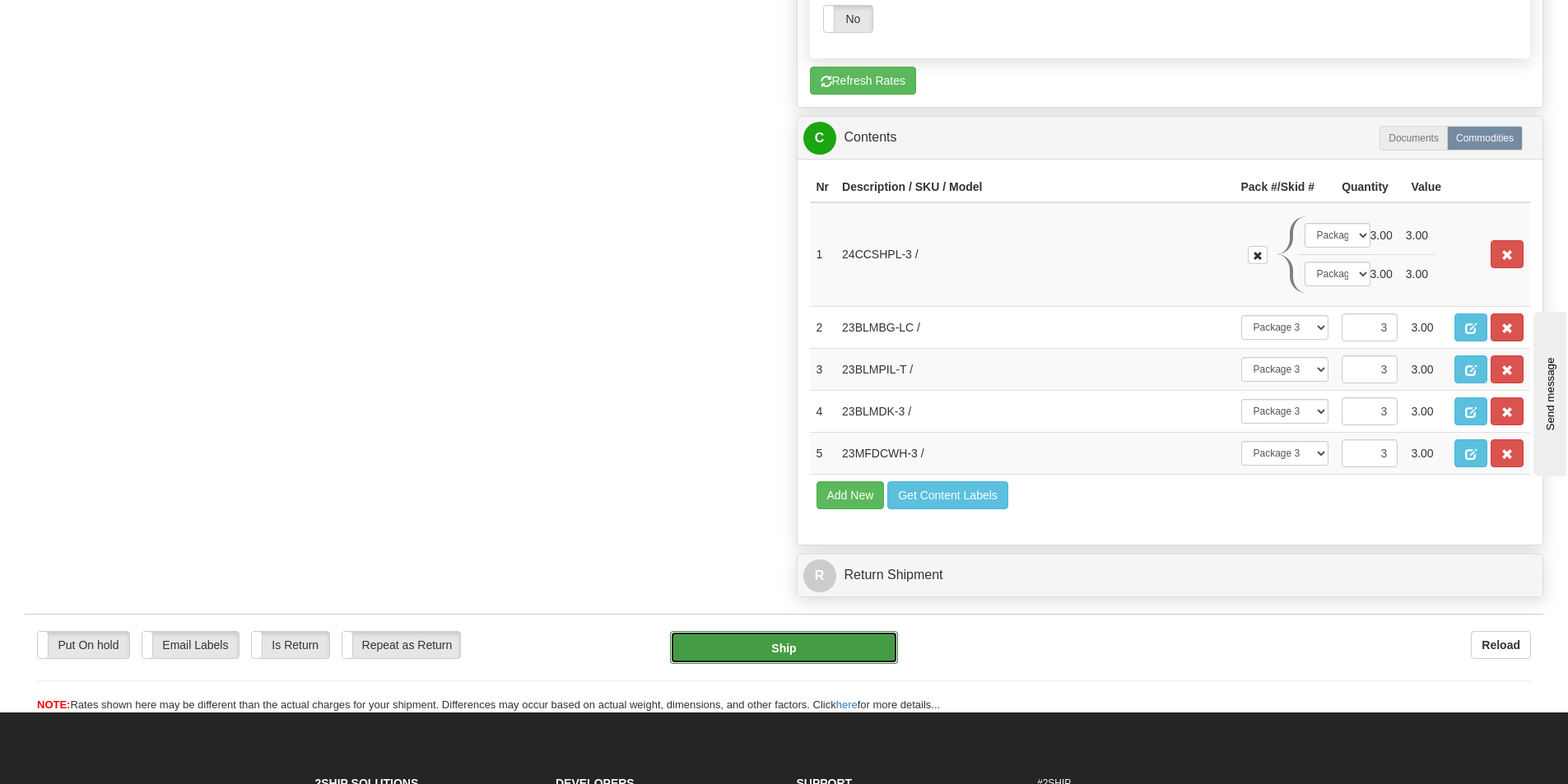
click at [835, 643] on button "Ship" at bounding box center [784, 647] width 228 height 33
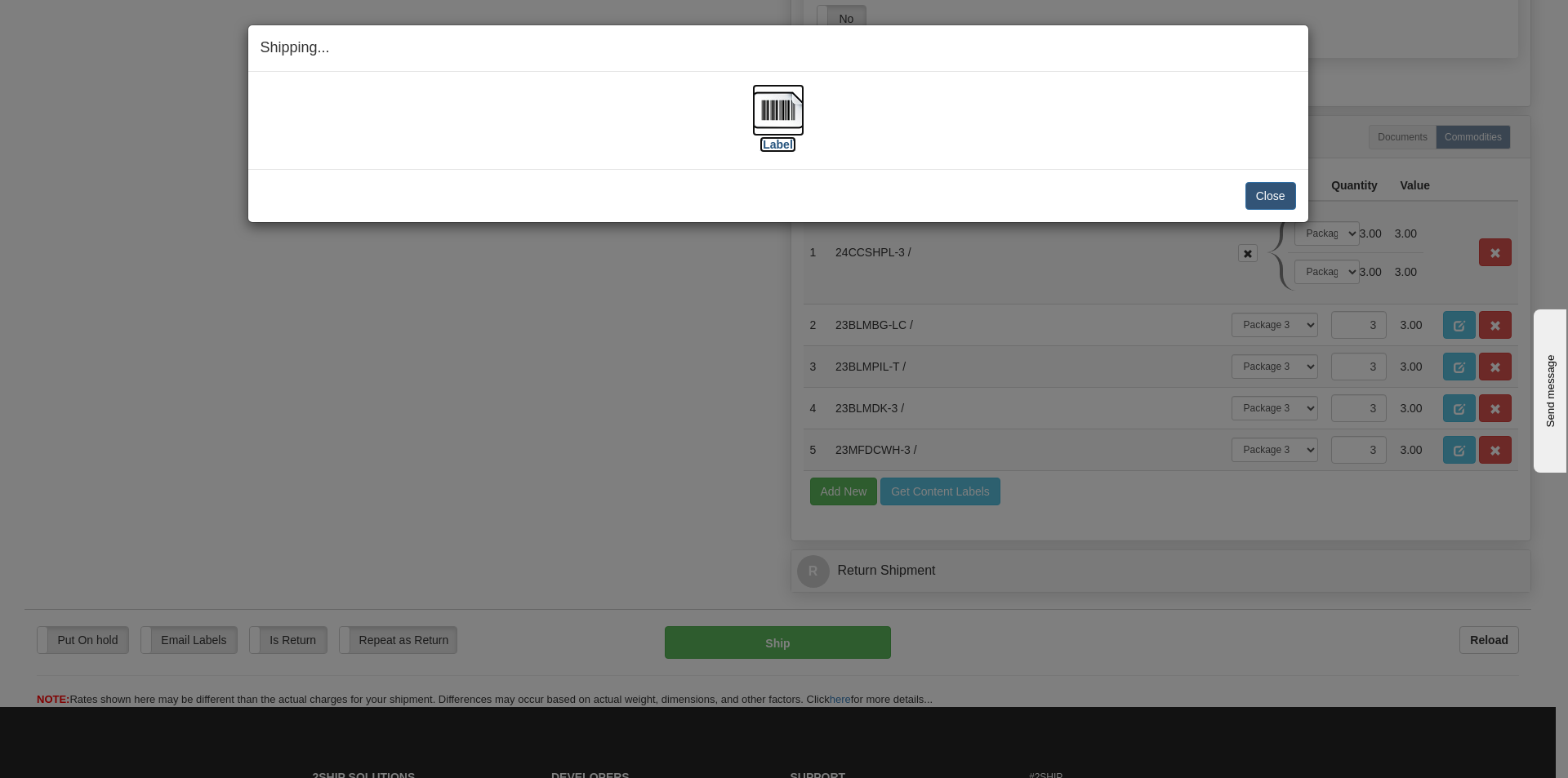
click at [784, 144] on label "[Label]" at bounding box center [778, 144] width 38 height 16
click at [1249, 199] on button "Close" at bounding box center [1270, 196] width 50 height 28
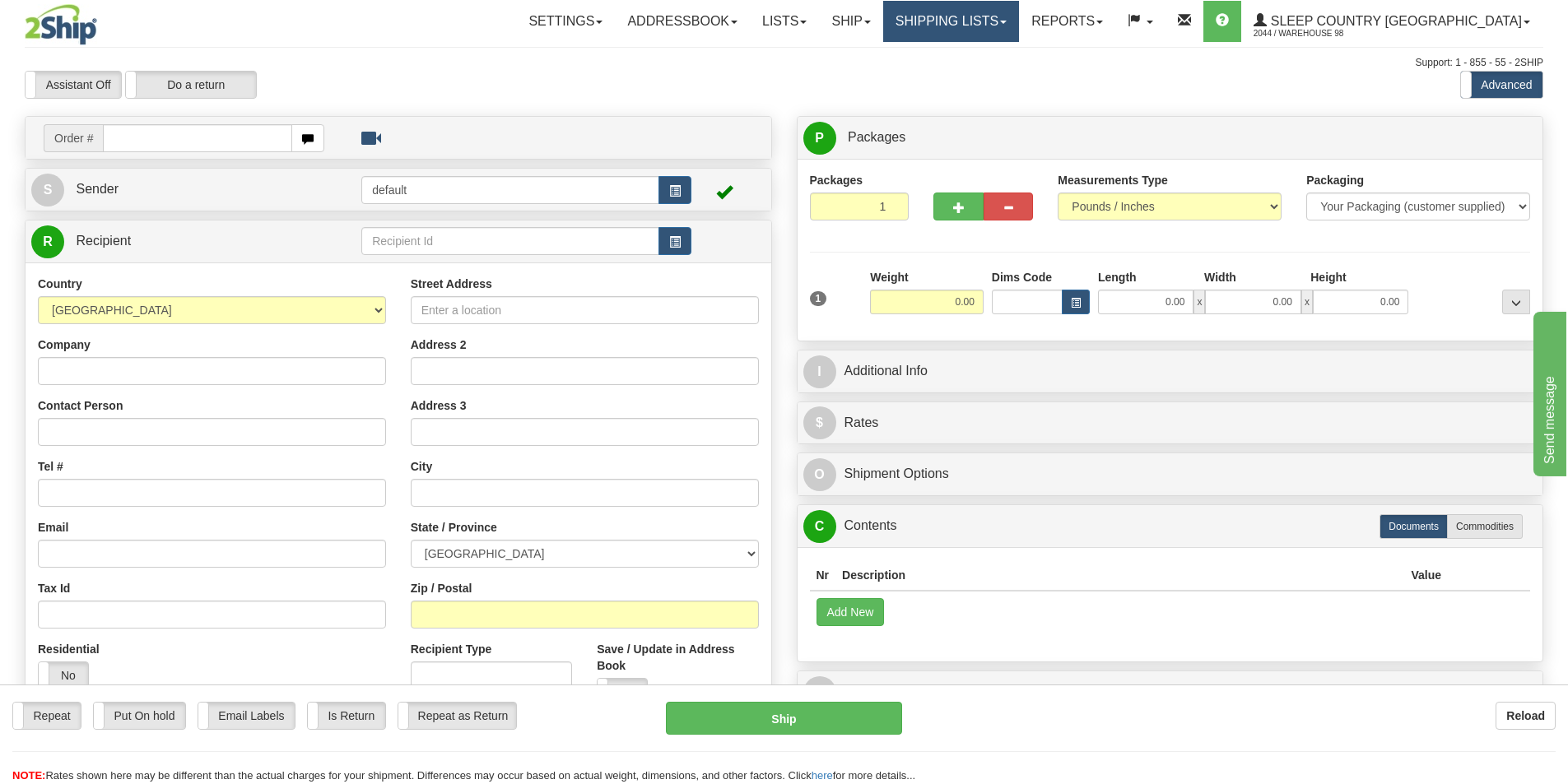
click at [980, 19] on link "Shipping lists" at bounding box center [951, 21] width 136 height 41
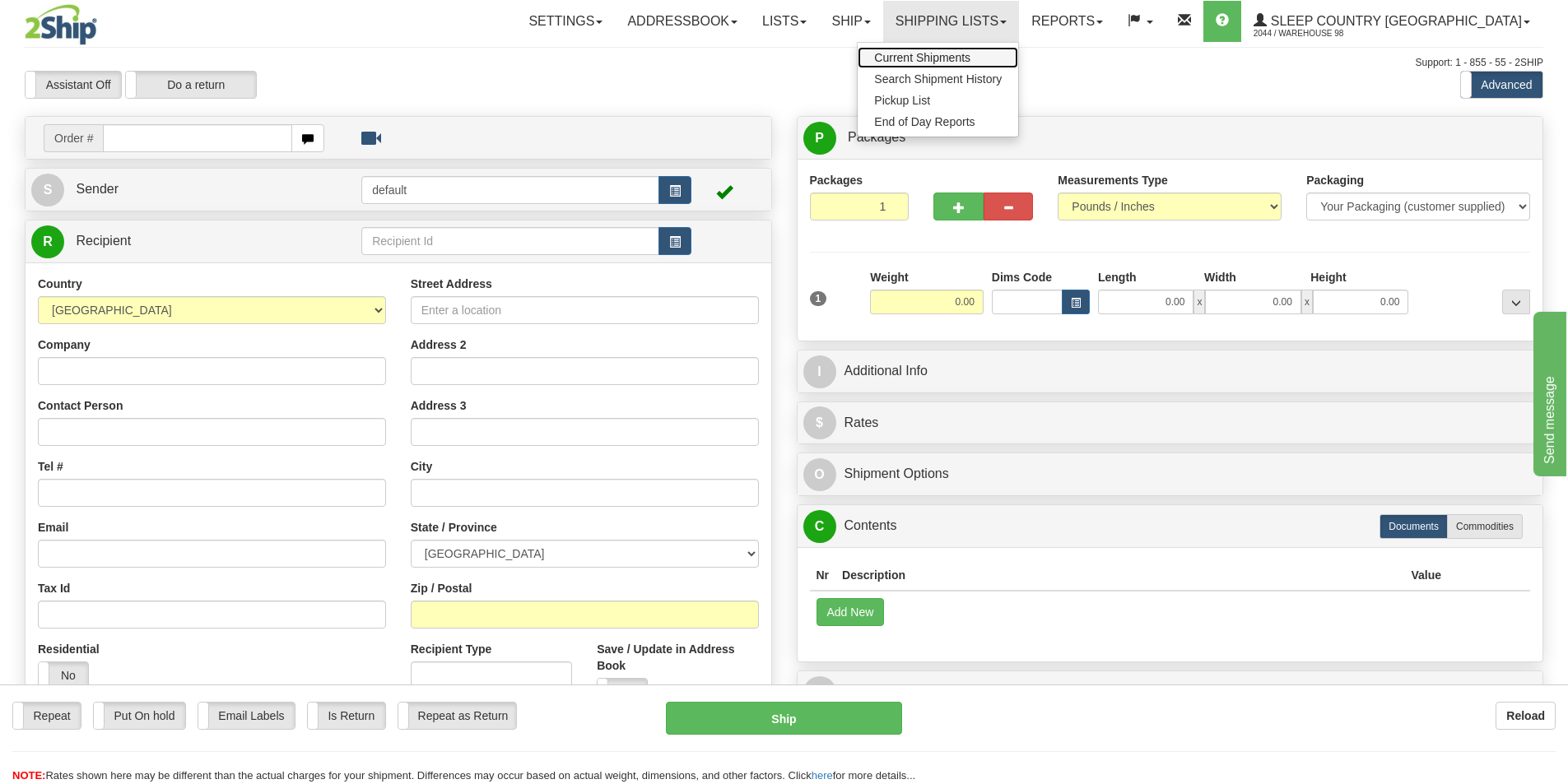
click at [971, 54] on span "Current Shipments" at bounding box center [922, 57] width 96 height 14
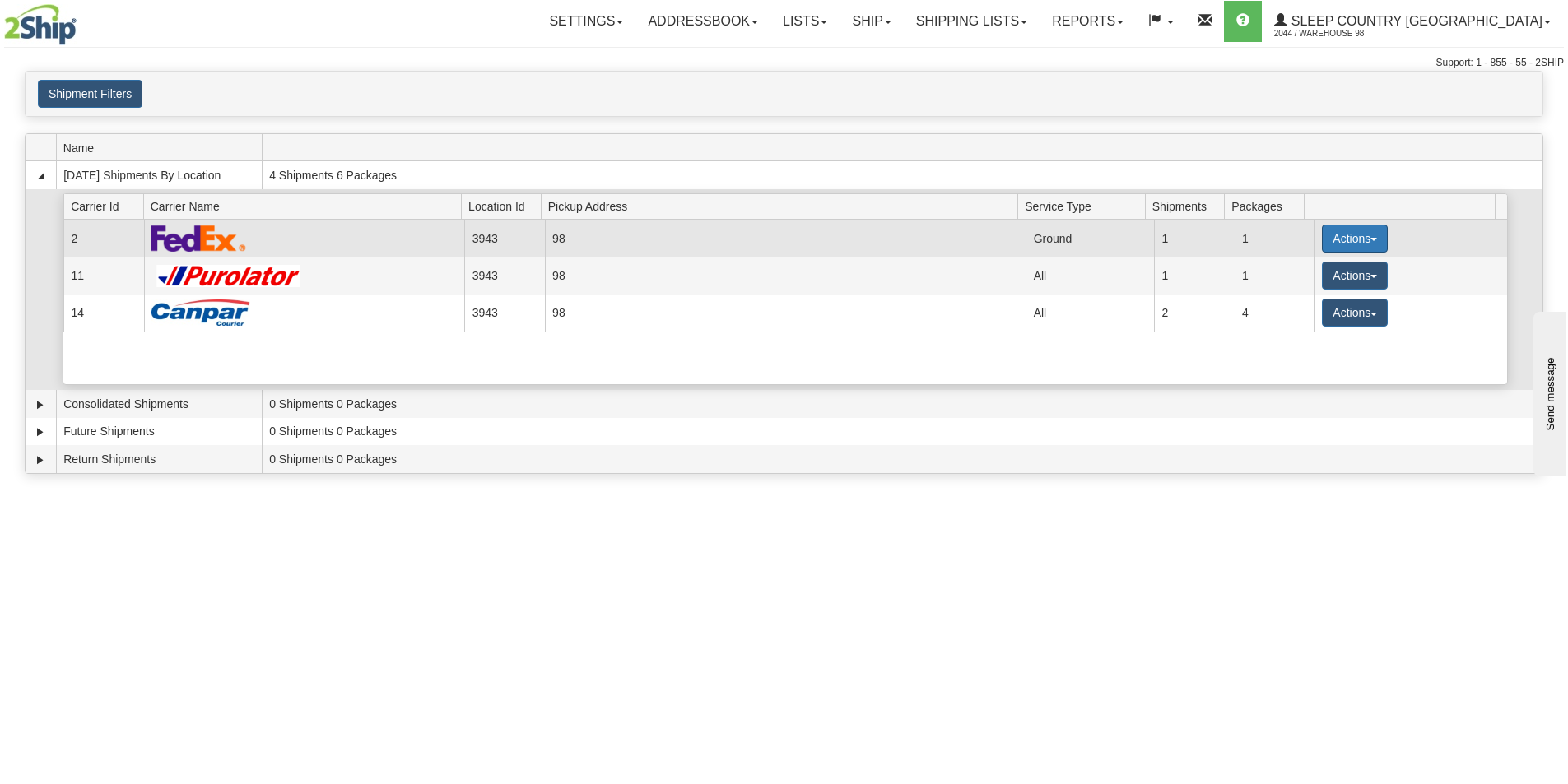
click at [1353, 241] on button "Actions" at bounding box center [1354, 238] width 66 height 28
click at [1341, 297] on link "Close" at bounding box center [1321, 291] width 132 height 22
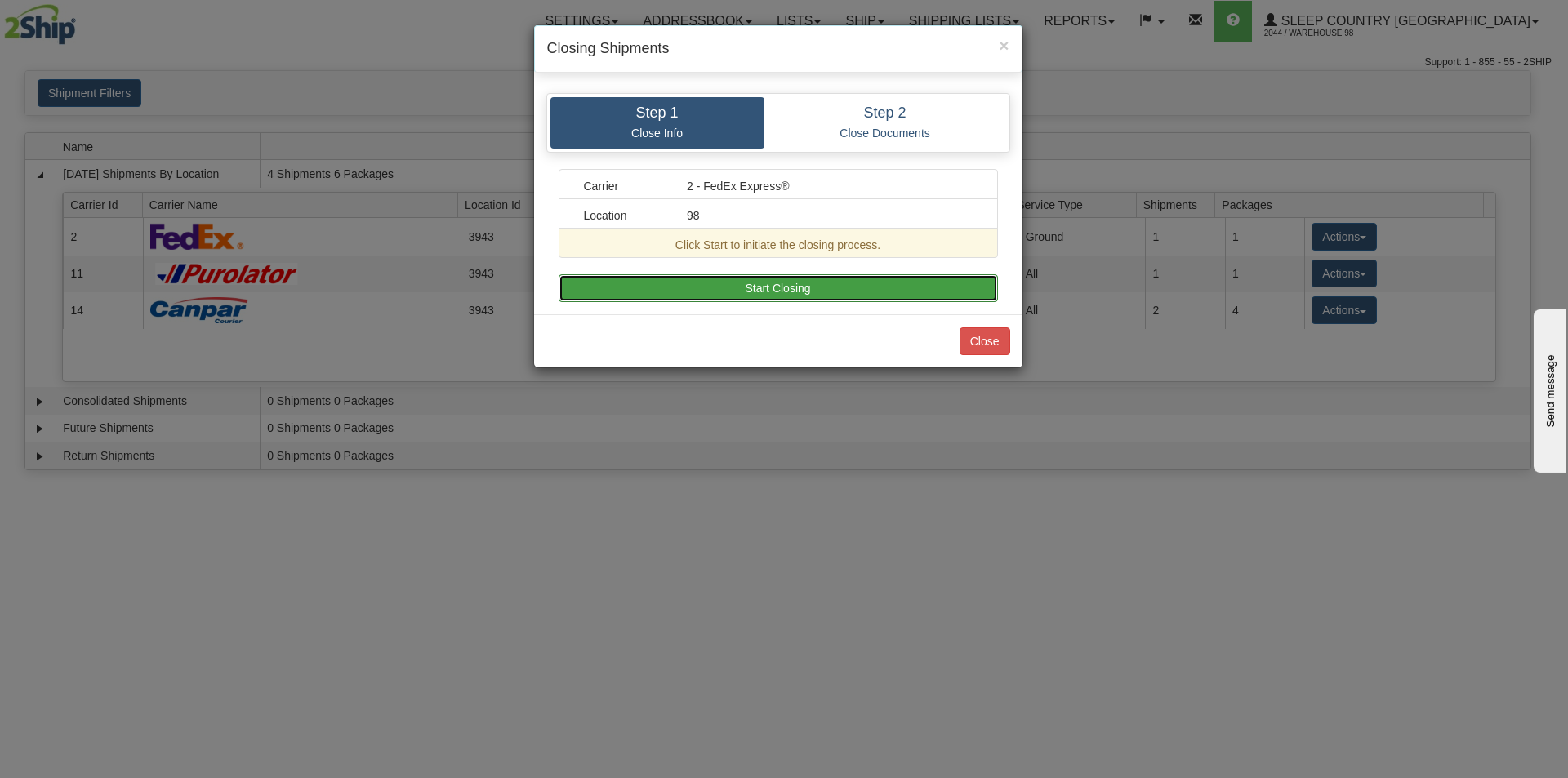
click at [884, 288] on button "Start Closing" at bounding box center [777, 288] width 439 height 28
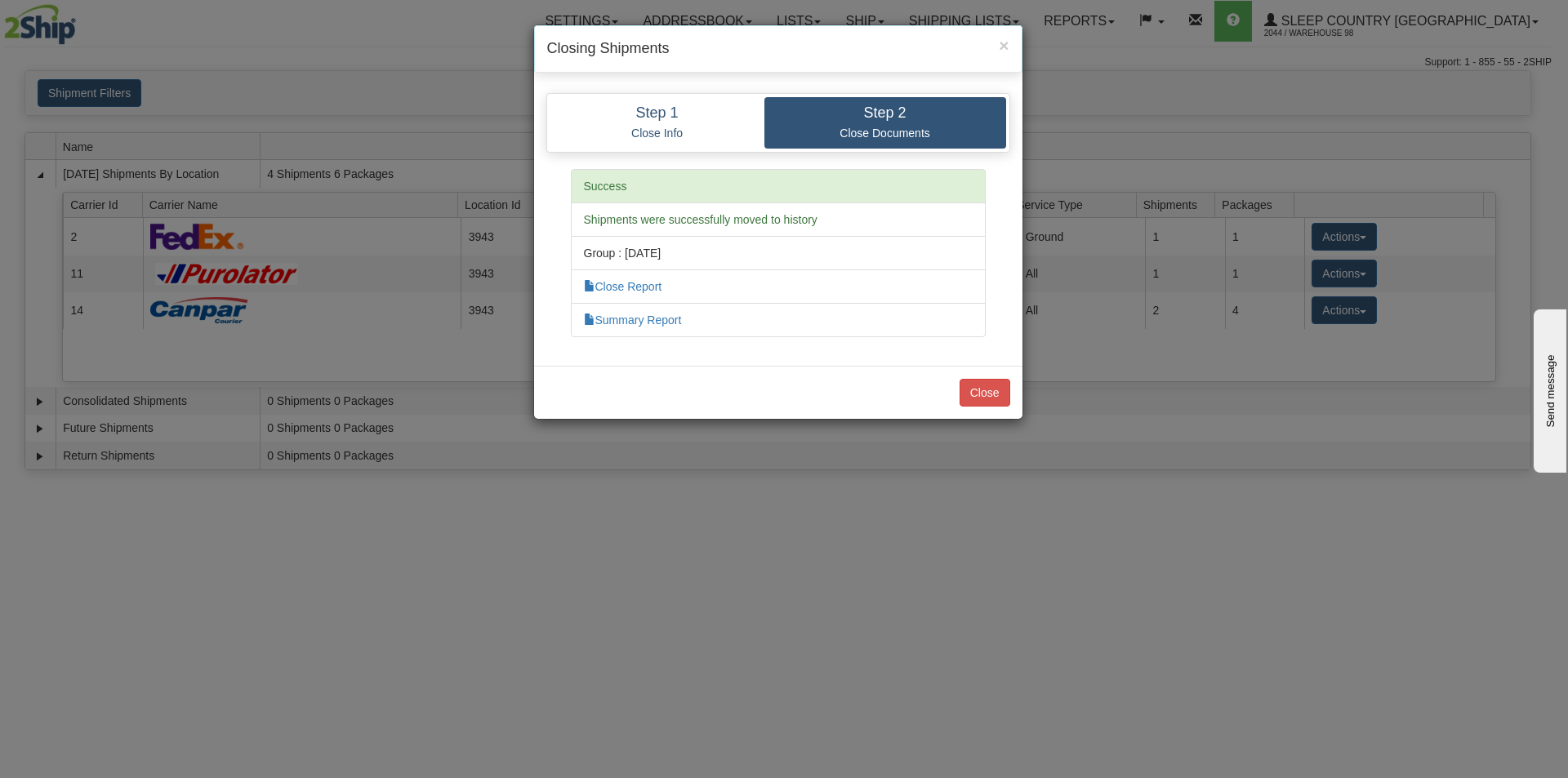
click at [661, 293] on li "Close Report" at bounding box center [778, 286] width 415 height 34
click at [661, 291] on link "Close Report" at bounding box center [622, 286] width 78 height 13
click at [965, 394] on button "Close" at bounding box center [985, 392] width 50 height 28
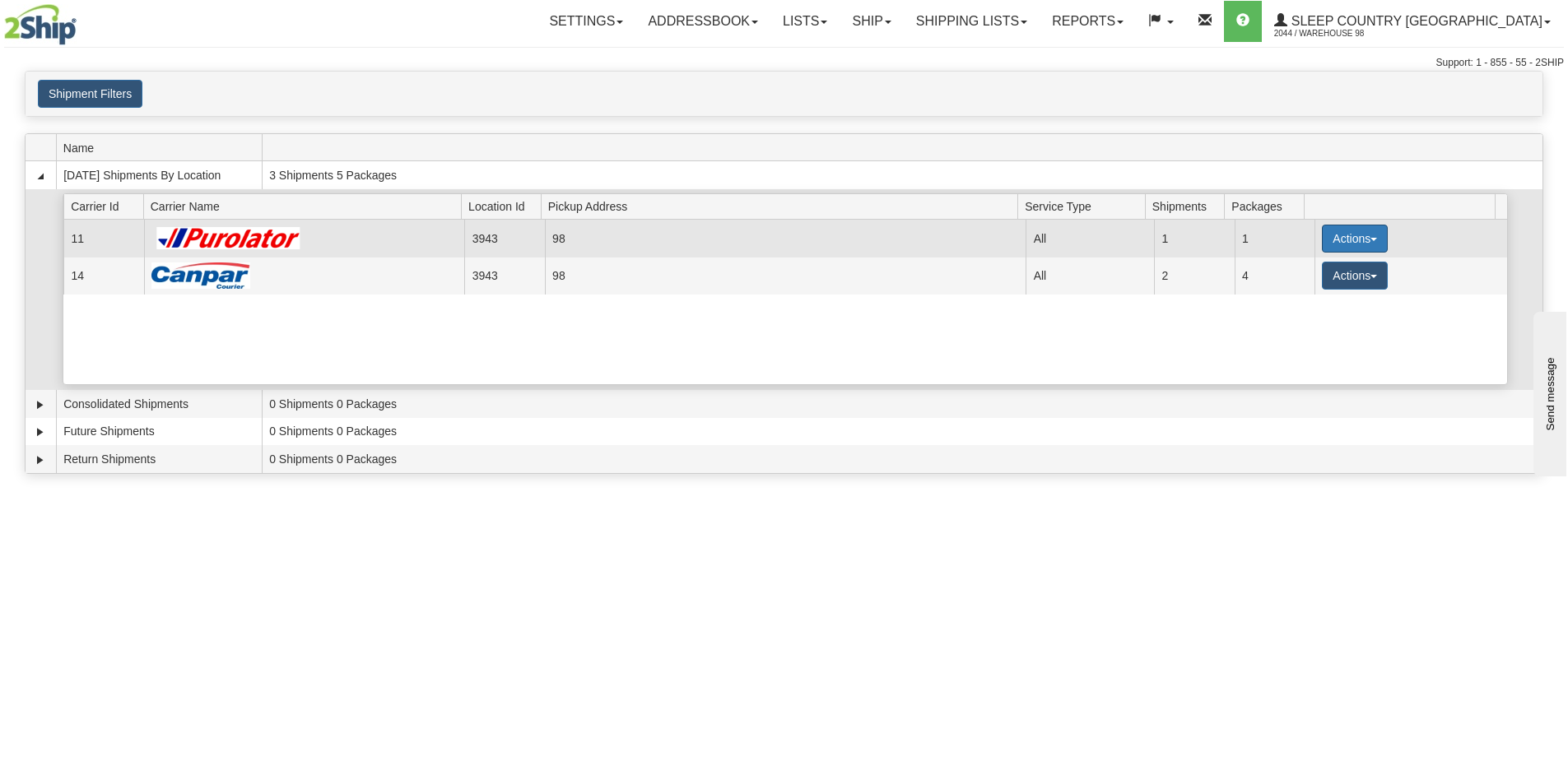
click at [1342, 238] on button "Actions" at bounding box center [1354, 238] width 66 height 28
click at [1313, 318] on link "Pickup" at bounding box center [1321, 313] width 132 height 22
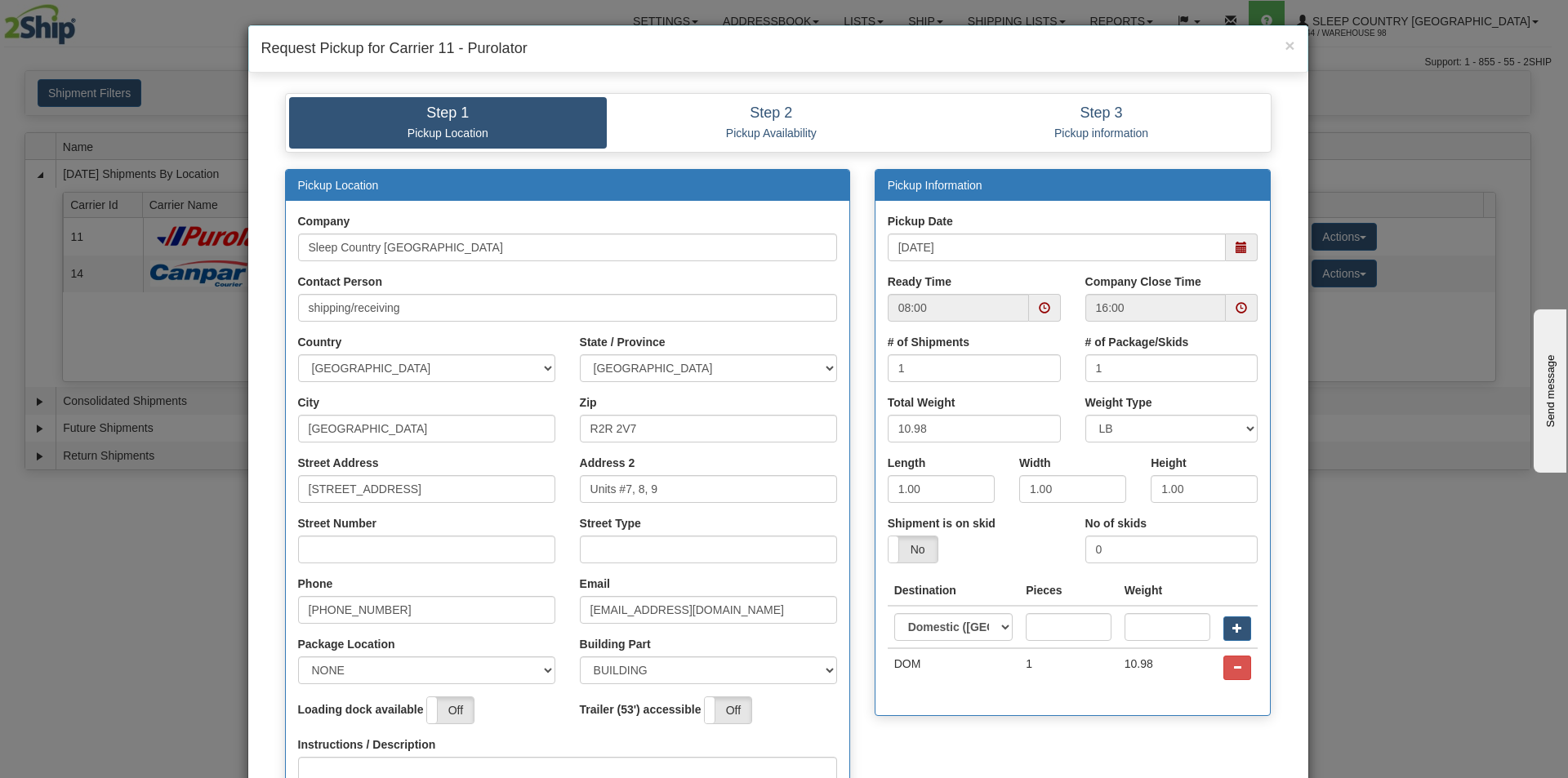
click at [381, 565] on div "Street Number" at bounding box center [426, 545] width 282 height 60
click at [384, 555] on input "Street Number" at bounding box center [426, 549] width 258 height 28
type input "111"
click at [625, 548] on input "Street Type" at bounding box center [708, 549] width 258 height 28
type input "Drive"
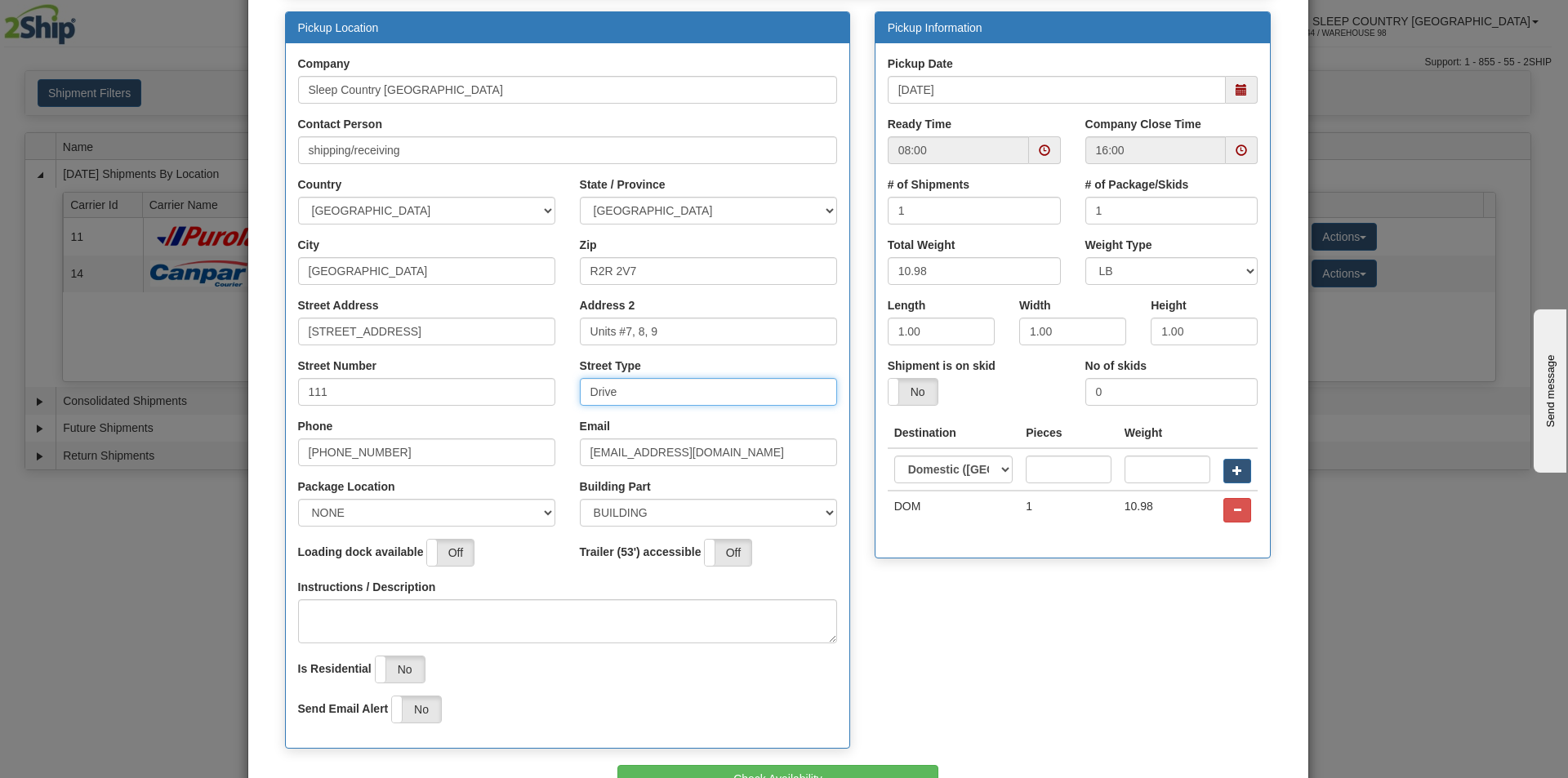
scroll to position [163, 0]
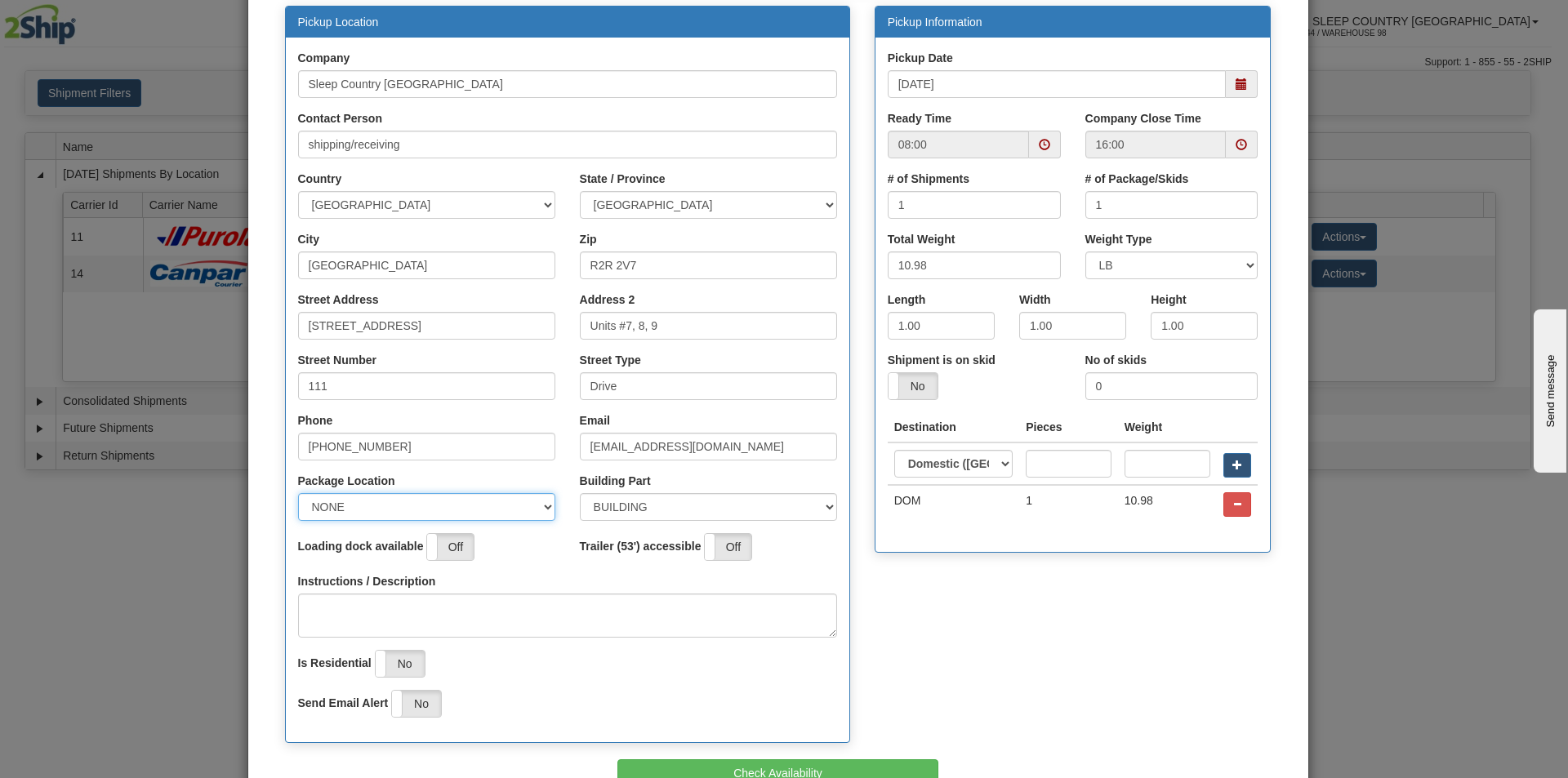
click at [536, 507] on select "NONE FRONT REAR SIDE" at bounding box center [426, 506] width 258 height 28
select select "1"
click at [298, 493] on select "NONE FRONT REAR SIDE" at bounding box center [426, 506] width 258 height 28
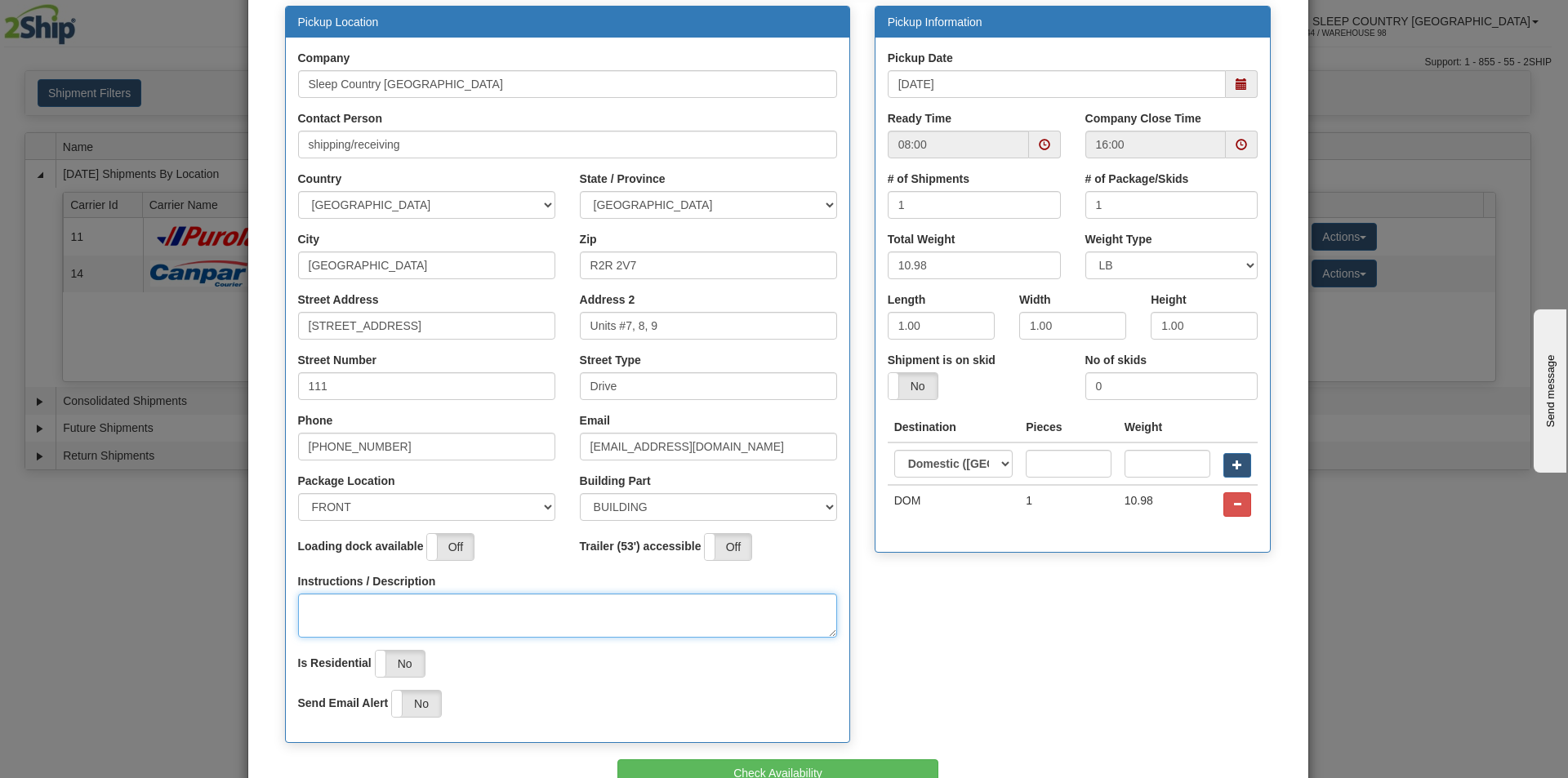
click at [482, 601] on textarea "Instructions / Description" at bounding box center [567, 615] width 539 height 44
click at [1236, 84] on span at bounding box center [1240, 83] width 12 height 12
type textarea "PU @ OFFICE DOOR"
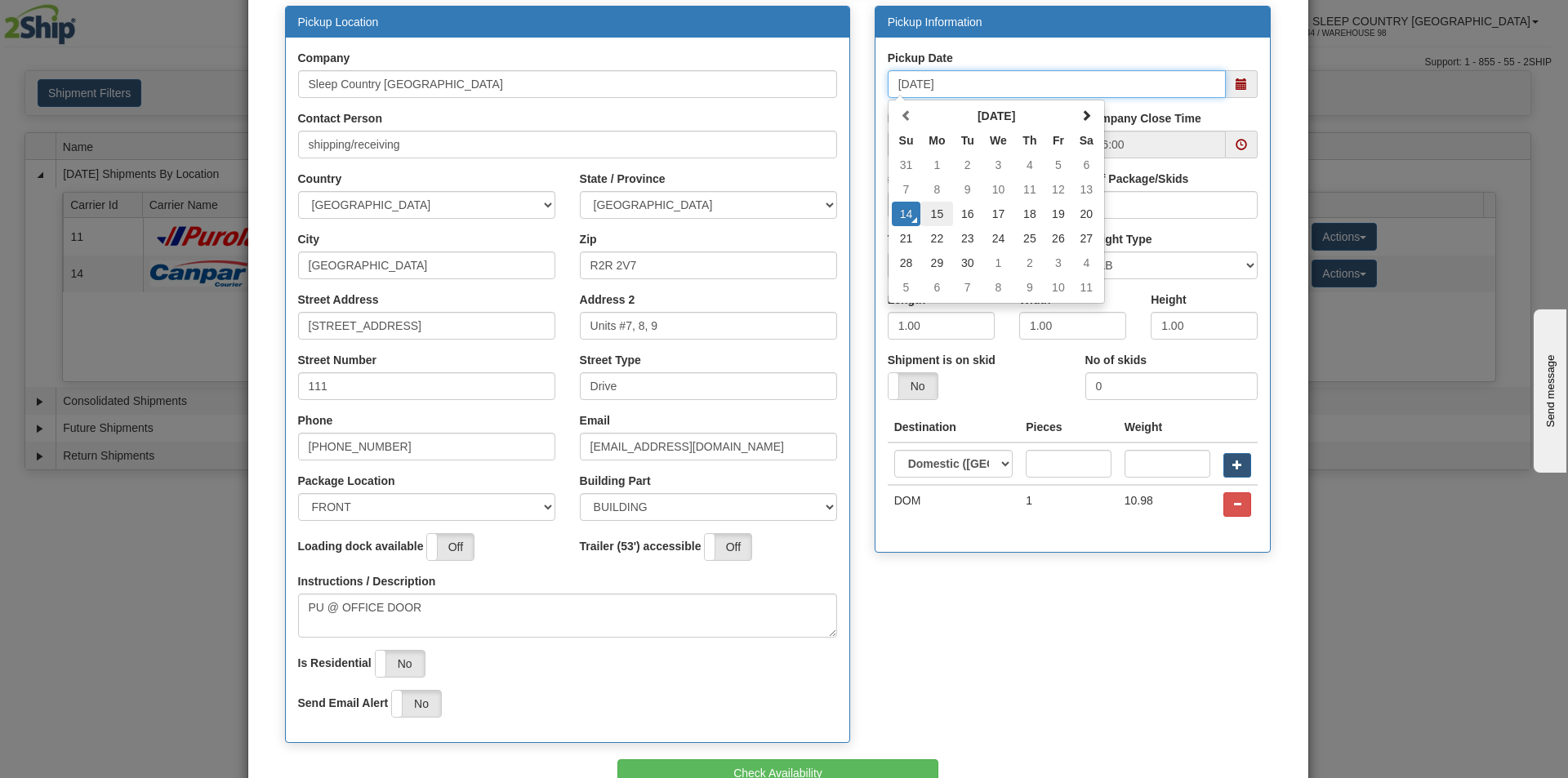
click at [938, 211] on td "15" at bounding box center [936, 214] width 32 height 24
type input "[DATE]"
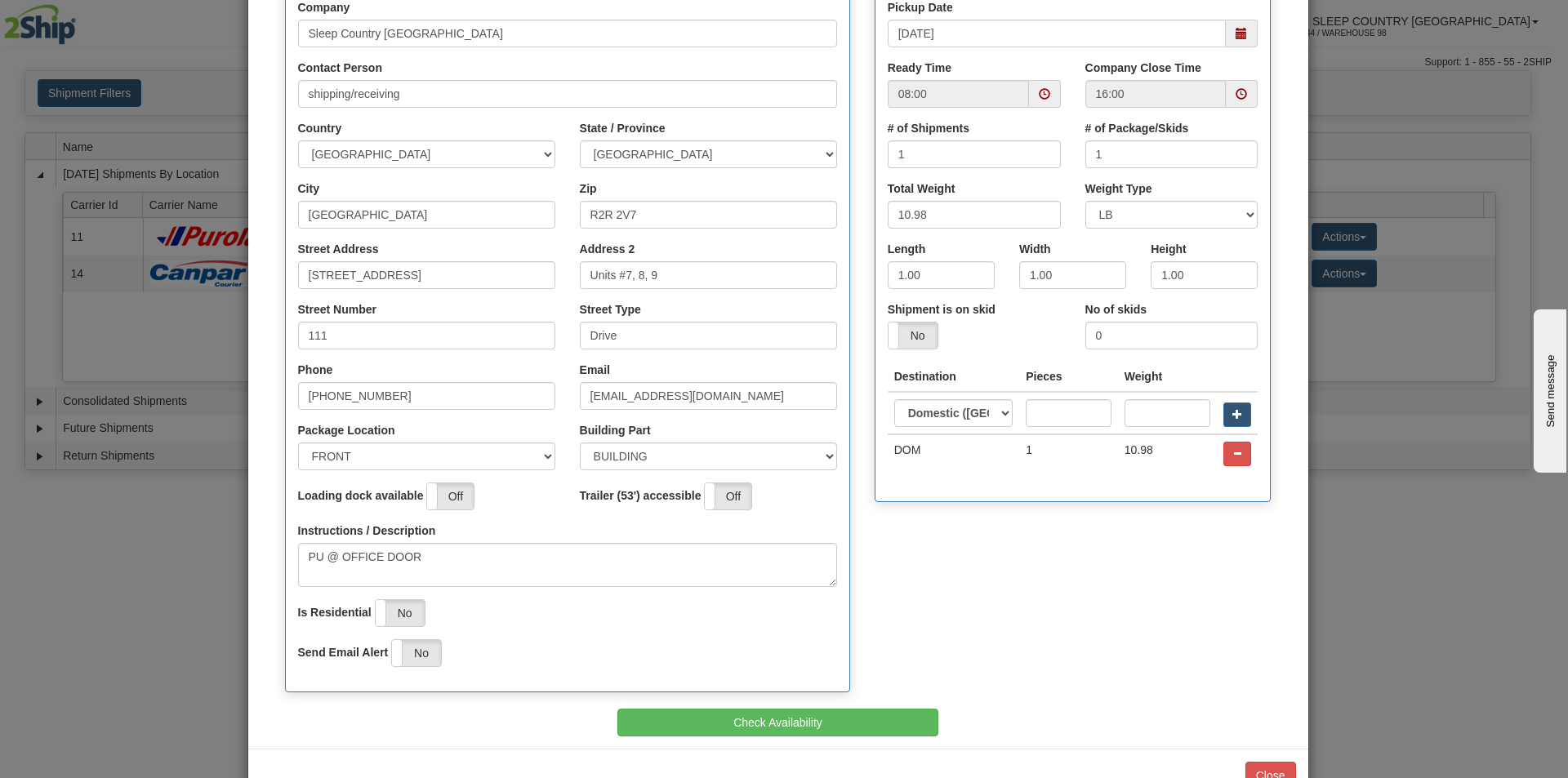
scroll to position [263, 0]
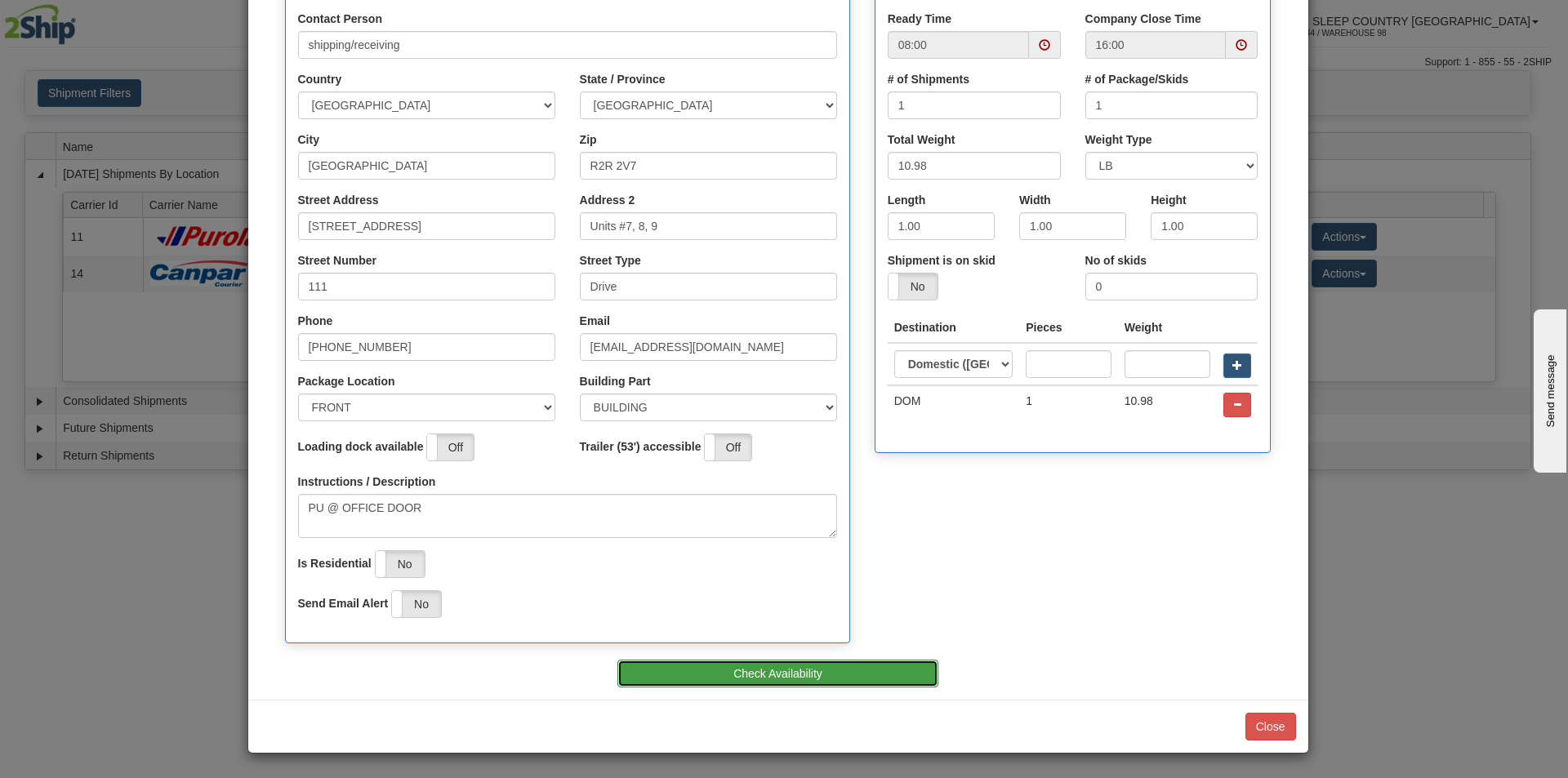
click at [827, 668] on button "Check Availability" at bounding box center [778, 673] width 321 height 28
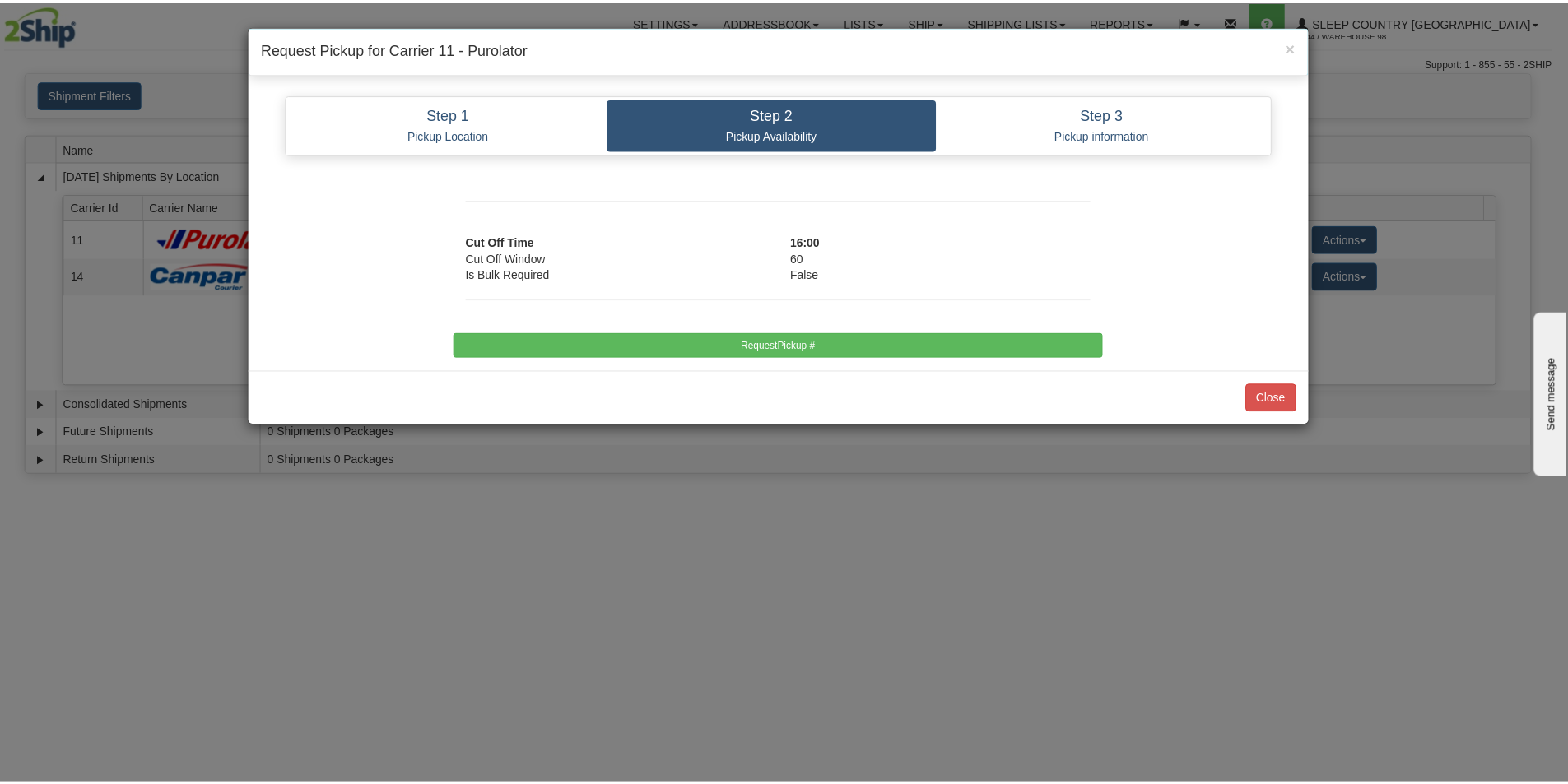
scroll to position [0, 0]
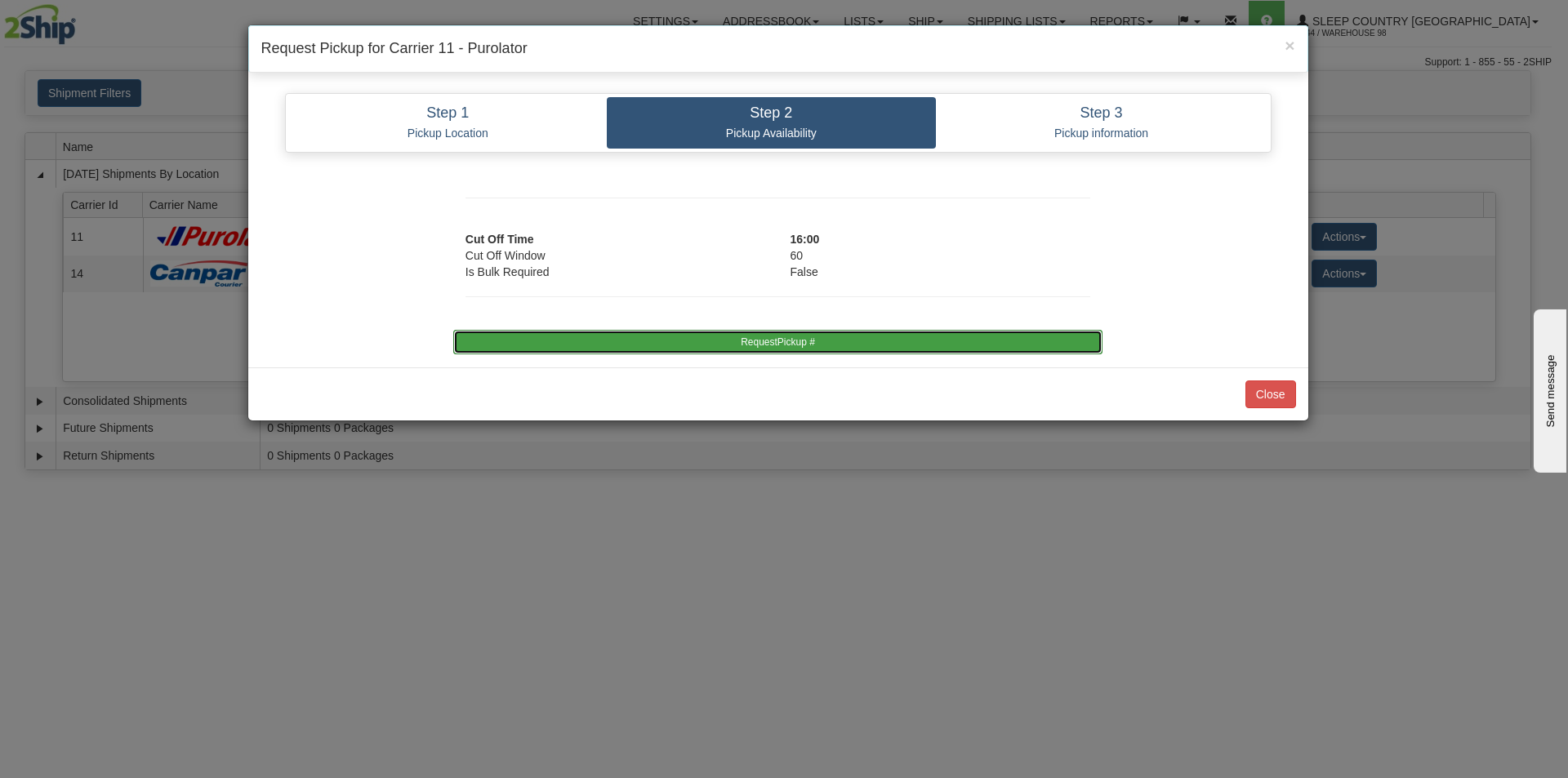
click at [856, 350] on button "RequestPickup #" at bounding box center [777, 342] width 649 height 24
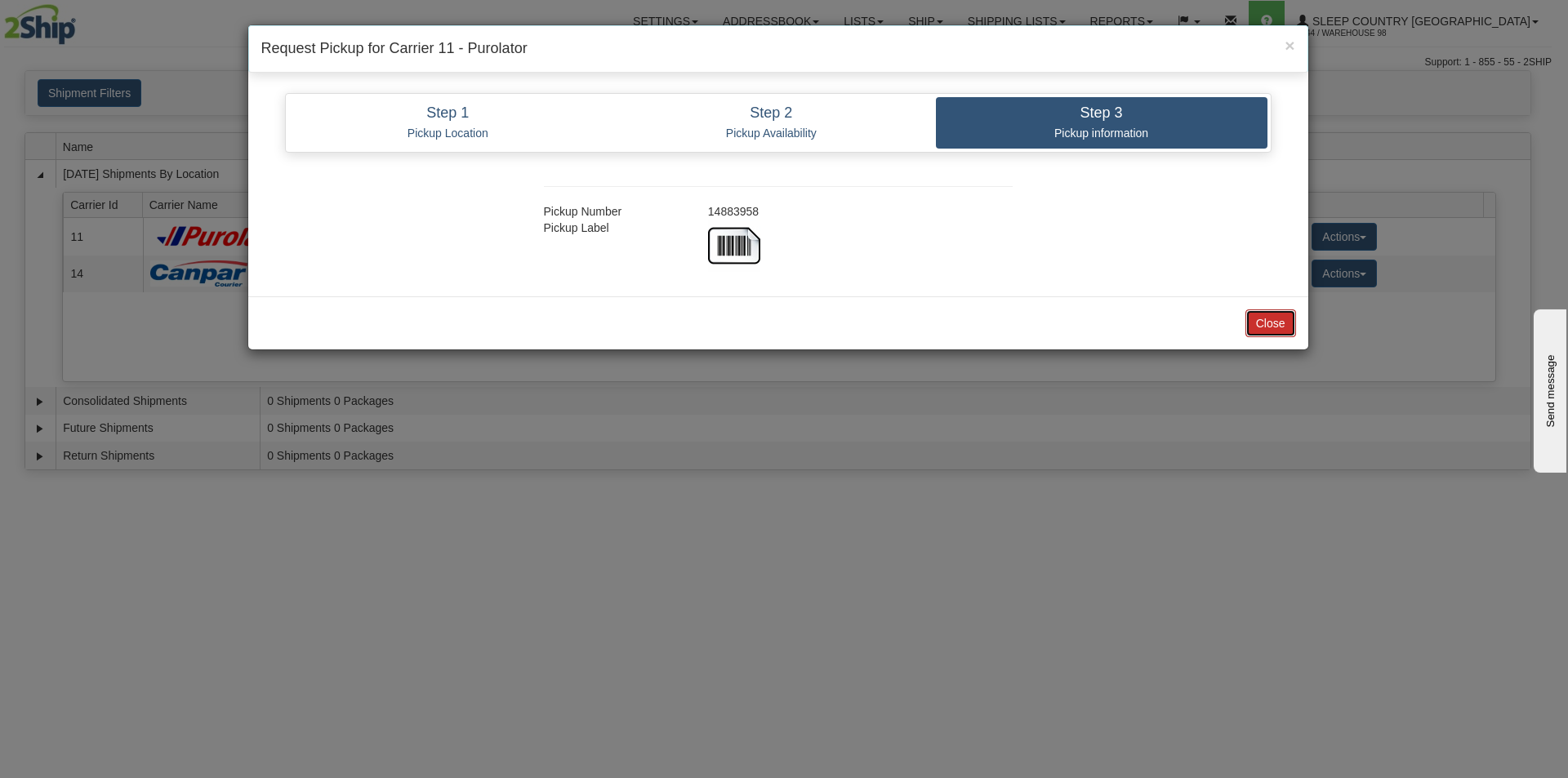
click at [1262, 321] on button "Close" at bounding box center [1270, 323] width 50 height 28
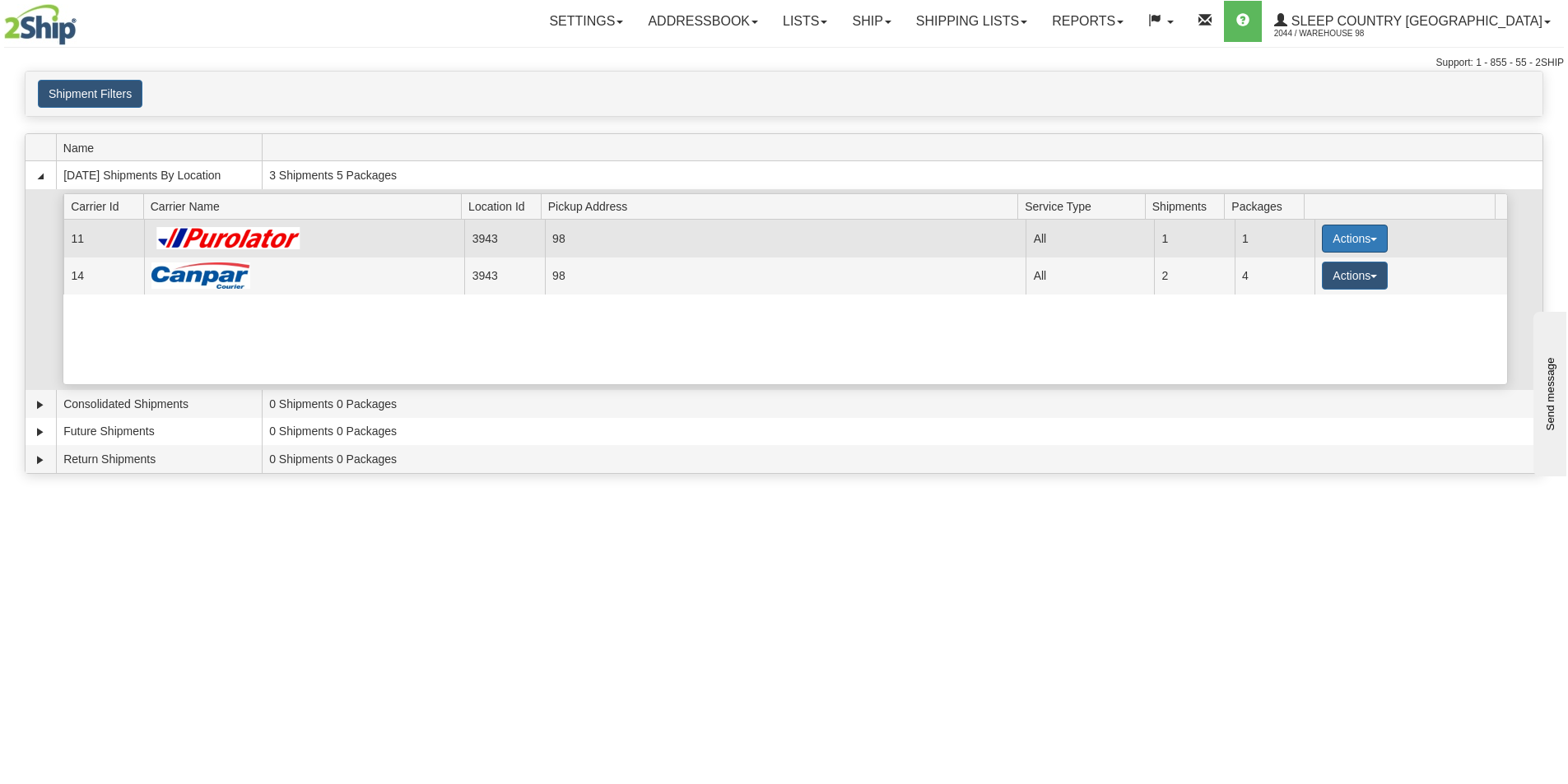
click at [1330, 239] on button "Actions" at bounding box center [1354, 238] width 66 height 28
click at [1309, 288] on span "Close" at bounding box center [1291, 290] width 38 height 12
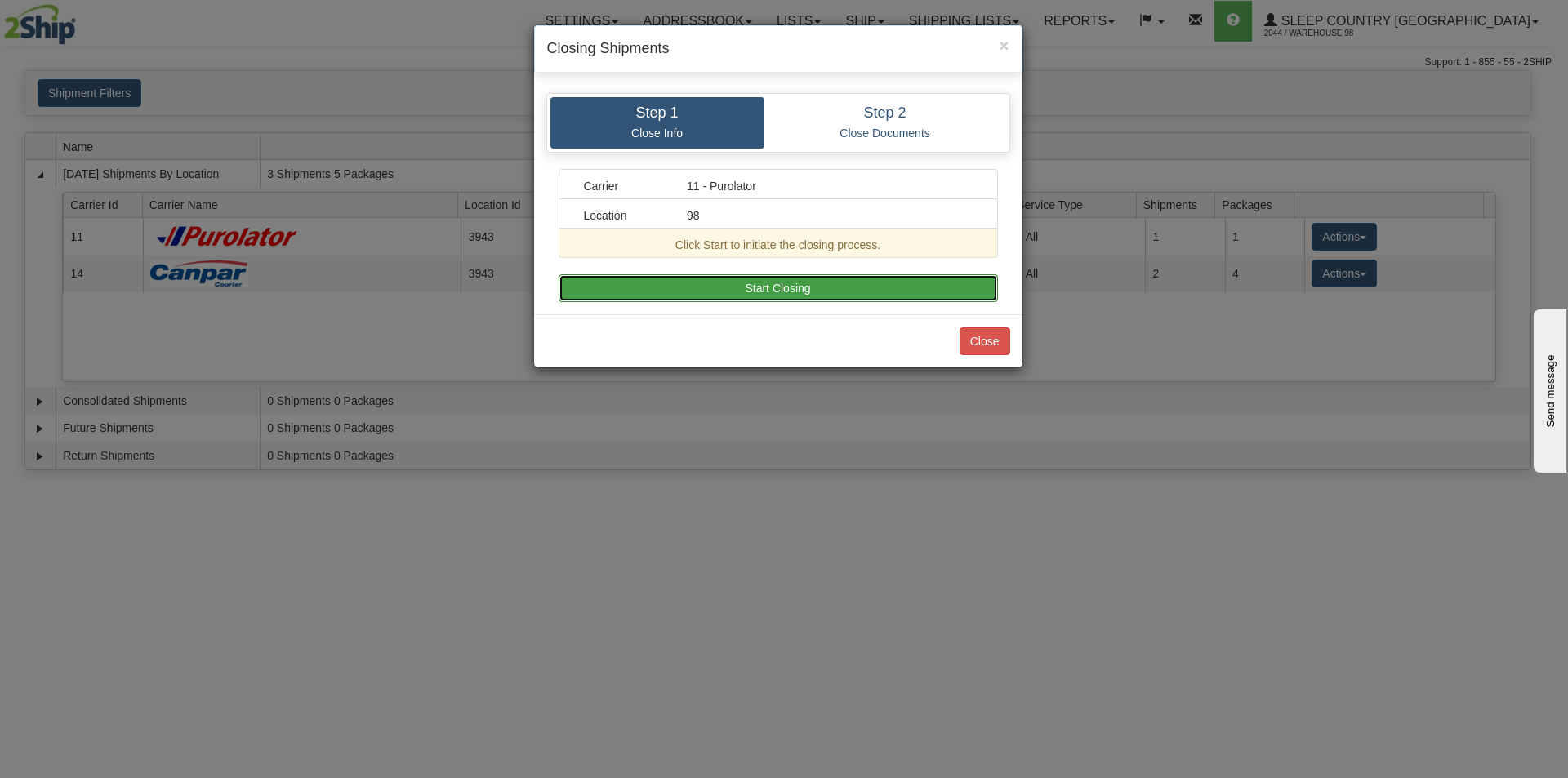
click at [826, 291] on button "Start Closing" at bounding box center [777, 288] width 439 height 28
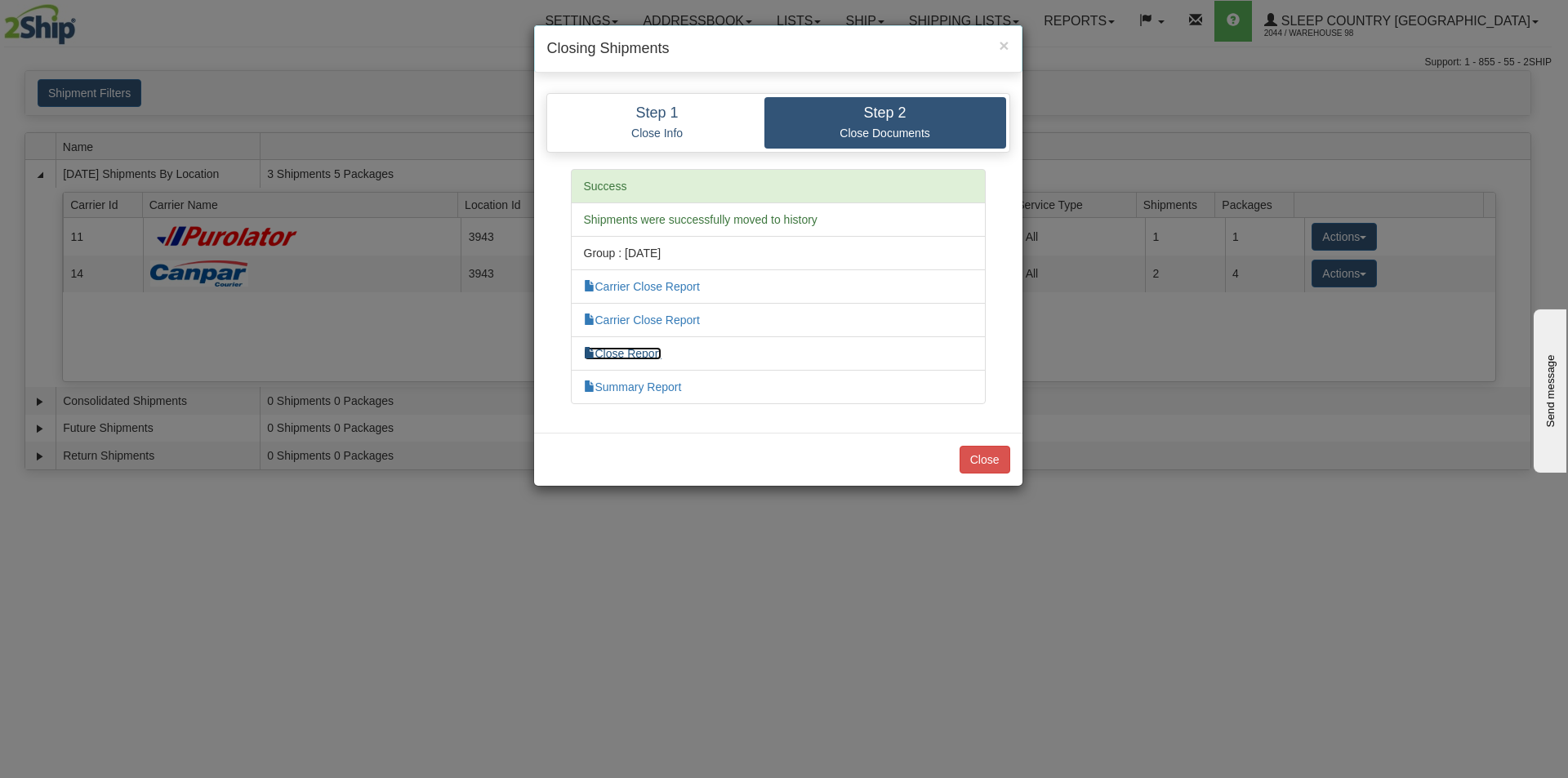
click at [647, 354] on link "Close Report" at bounding box center [622, 354] width 78 height 13
click at [989, 476] on div "Close" at bounding box center [778, 459] width 488 height 53
click at [993, 459] on button "Close" at bounding box center [985, 459] width 50 height 28
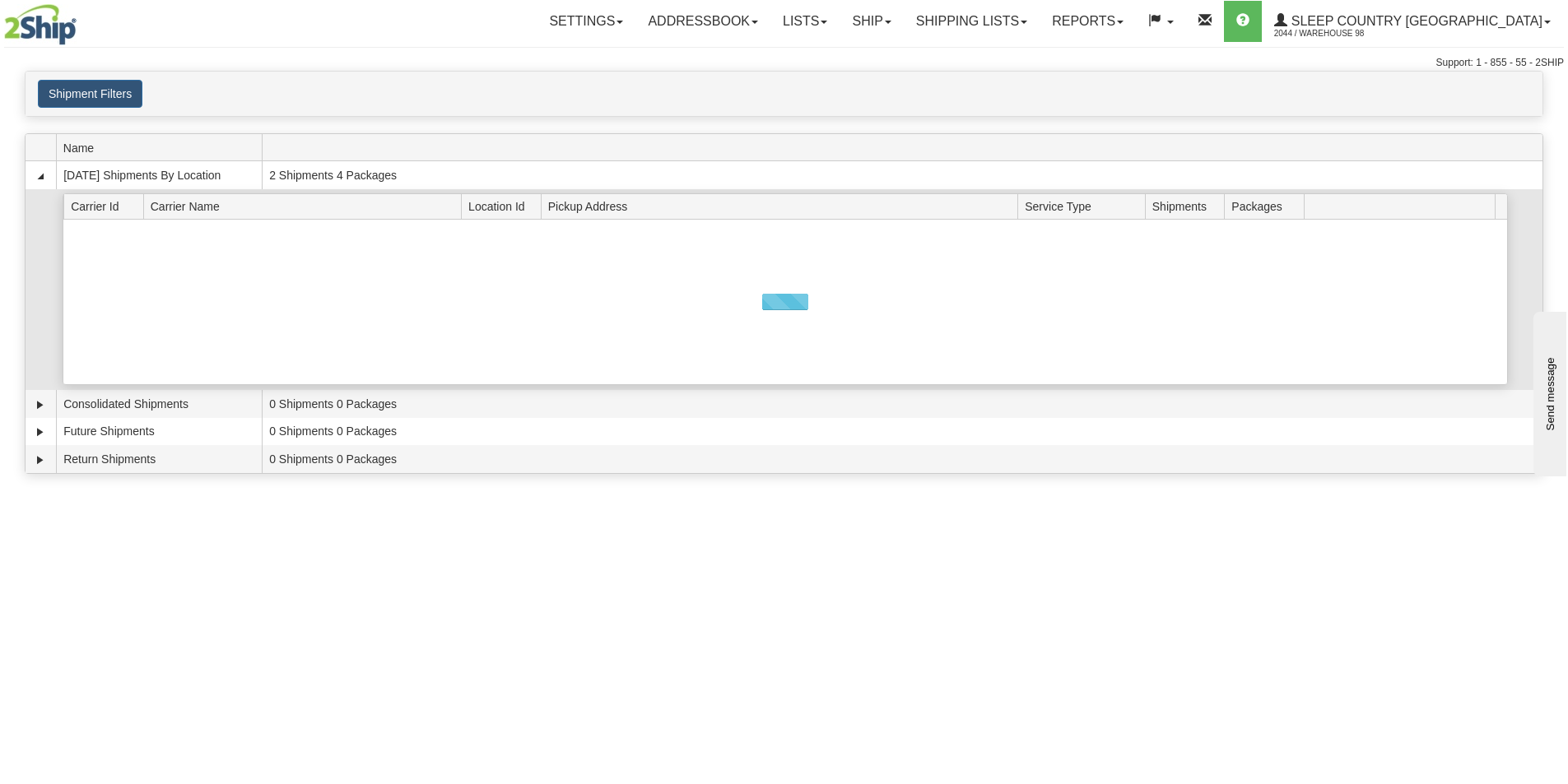
click at [1320, 277] on div "Loading..." at bounding box center [785, 302] width 1444 height 165
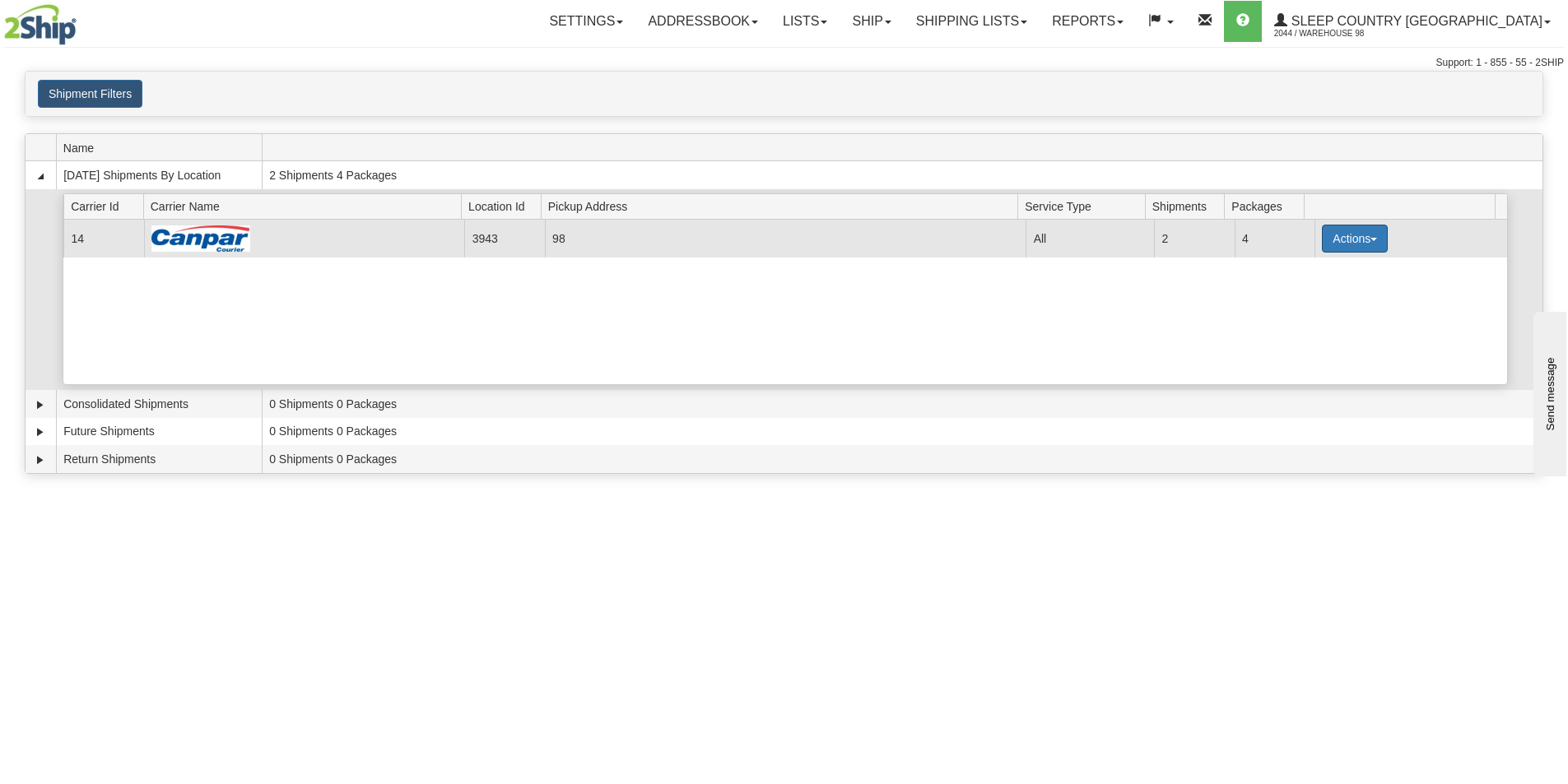
click at [1333, 241] on button "Actions" at bounding box center [1354, 238] width 66 height 28
click at [1315, 293] on link "Close" at bounding box center [1321, 291] width 132 height 22
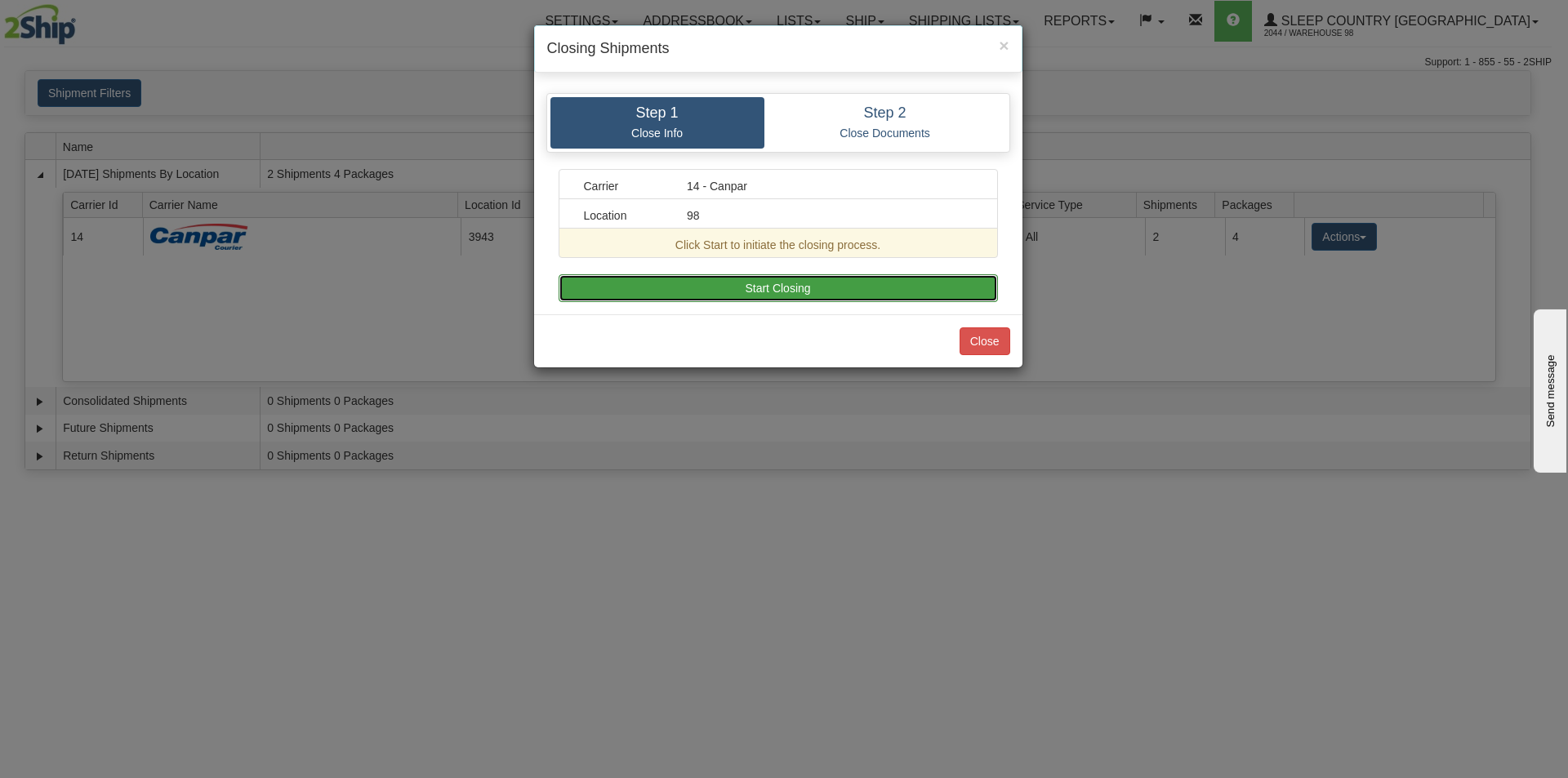
click at [836, 284] on button "Start Closing" at bounding box center [777, 288] width 439 height 28
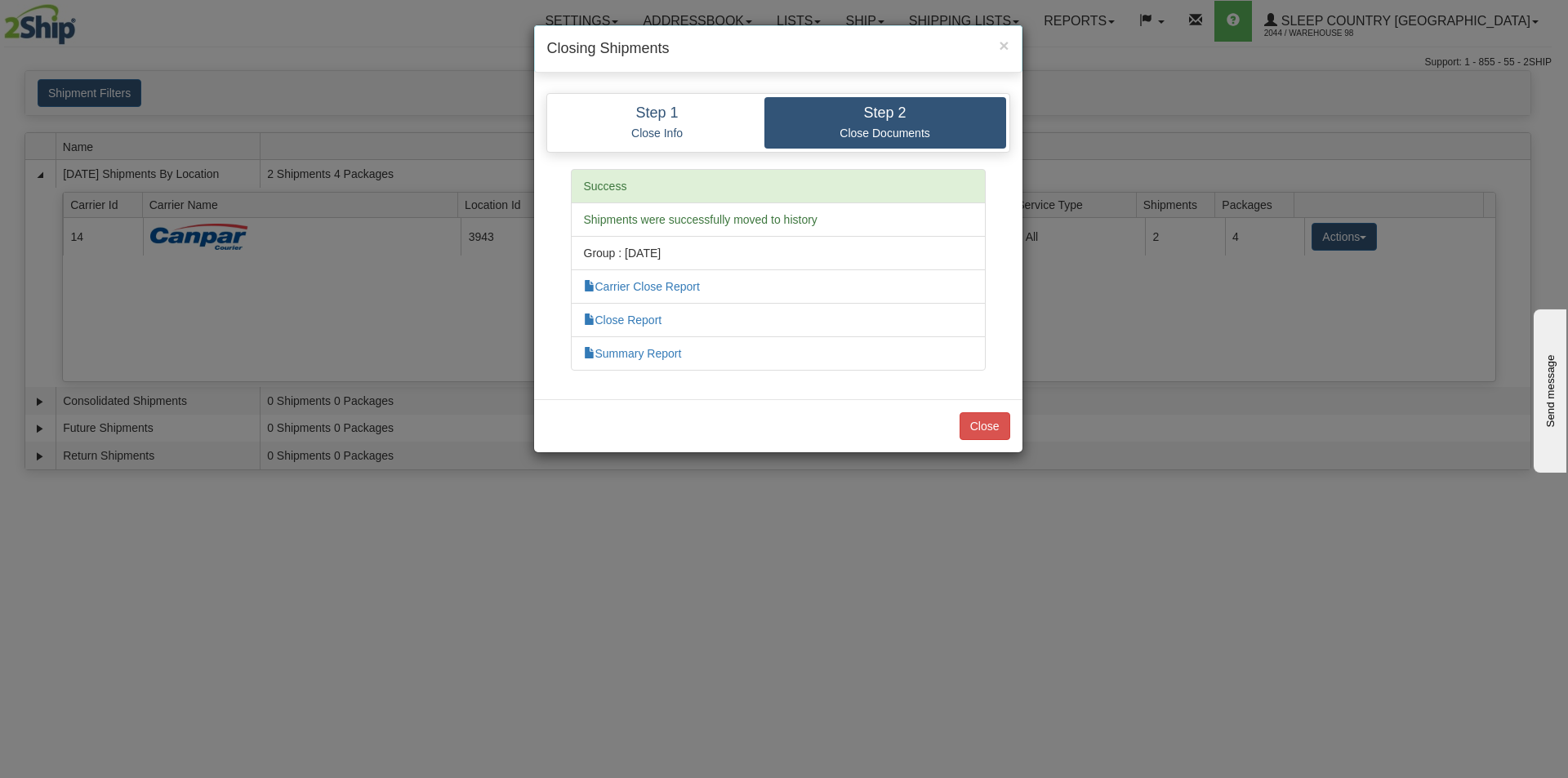
click at [647, 312] on li "Close Report" at bounding box center [778, 320] width 415 height 34
click at [647, 318] on link "Close Report" at bounding box center [622, 319] width 78 height 13
click at [968, 422] on button "Close" at bounding box center [985, 425] width 50 height 28
